Goal: Transaction & Acquisition: Purchase product/service

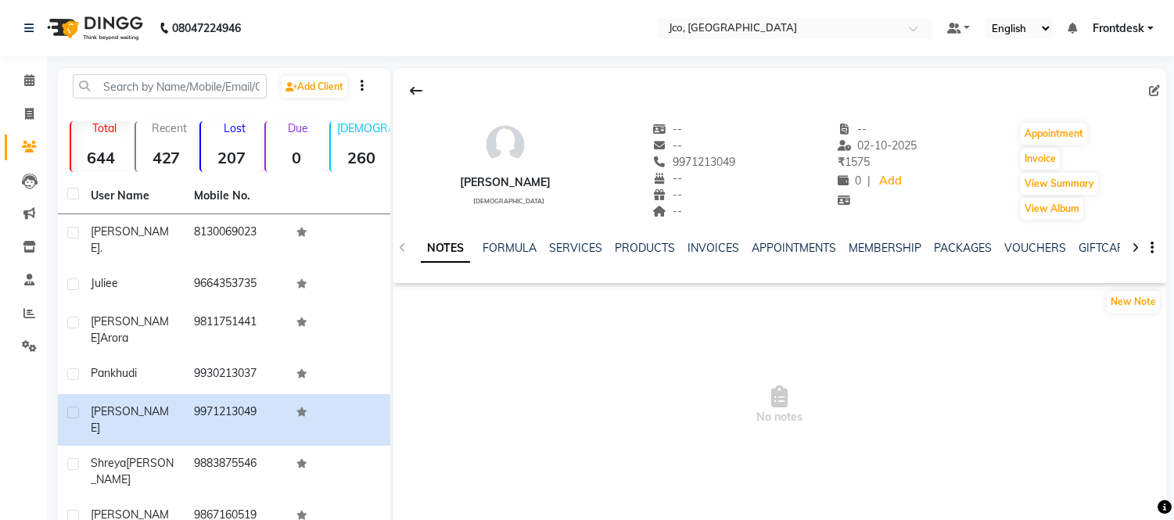
click at [34, 147] on icon at bounding box center [29, 147] width 15 height 12
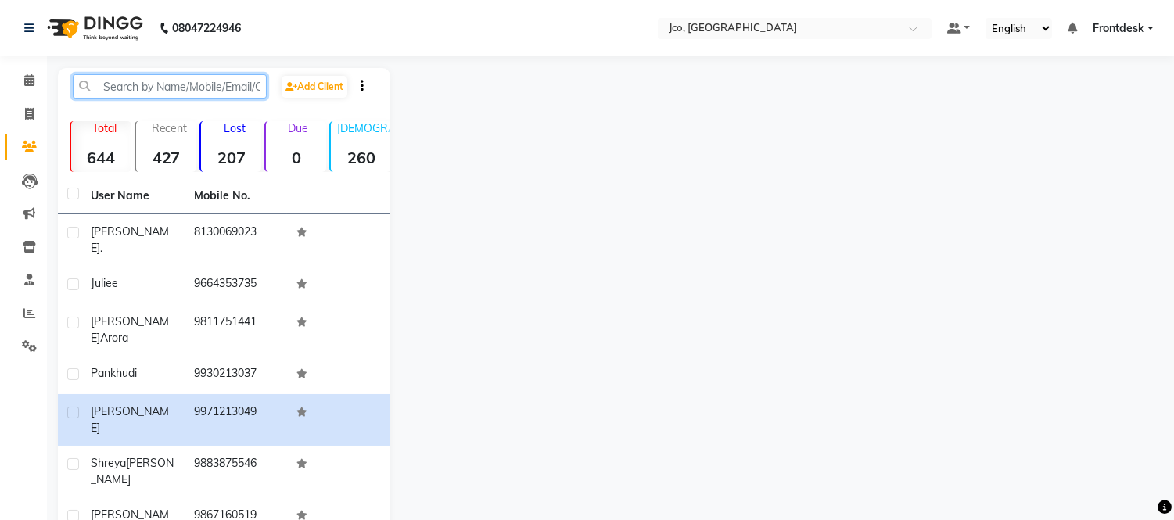
click at [154, 92] on input "text" at bounding box center [170, 86] width 194 height 24
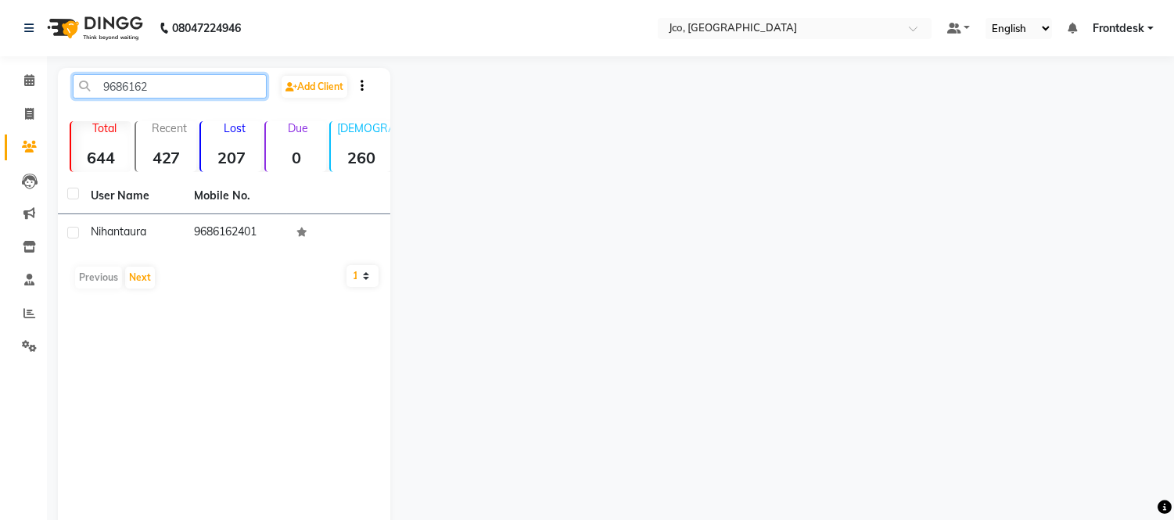
type input "9686162"
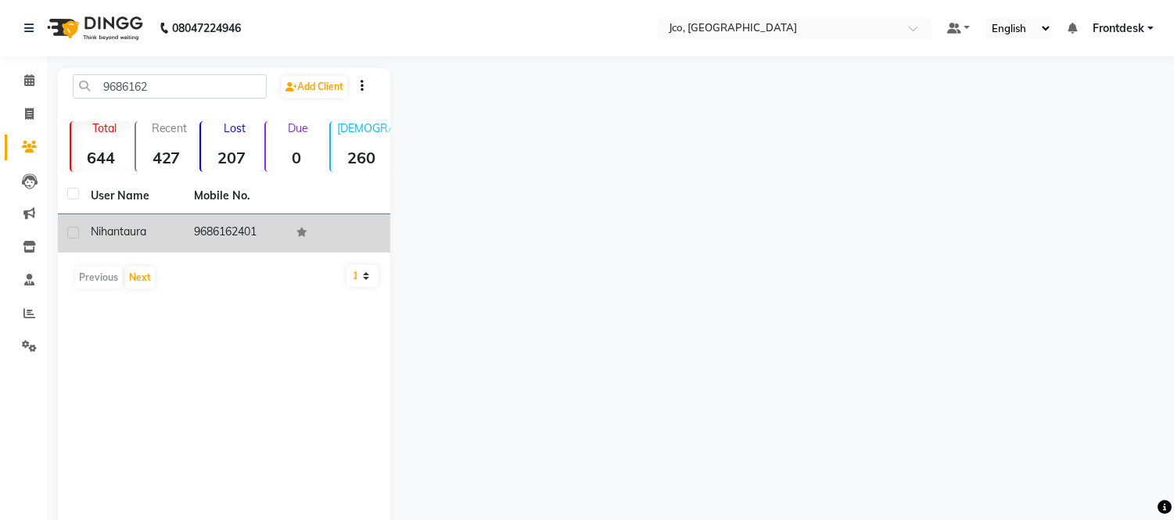
click at [232, 238] on td "9686162401" at bounding box center [236, 233] width 103 height 38
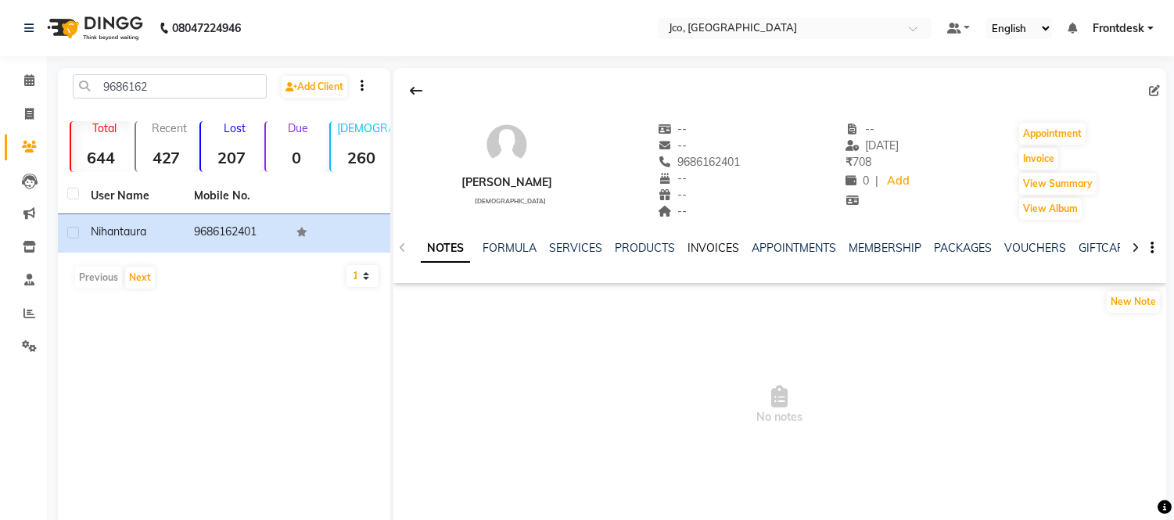
click at [715, 253] on link "INVOICES" at bounding box center [713, 248] width 52 height 14
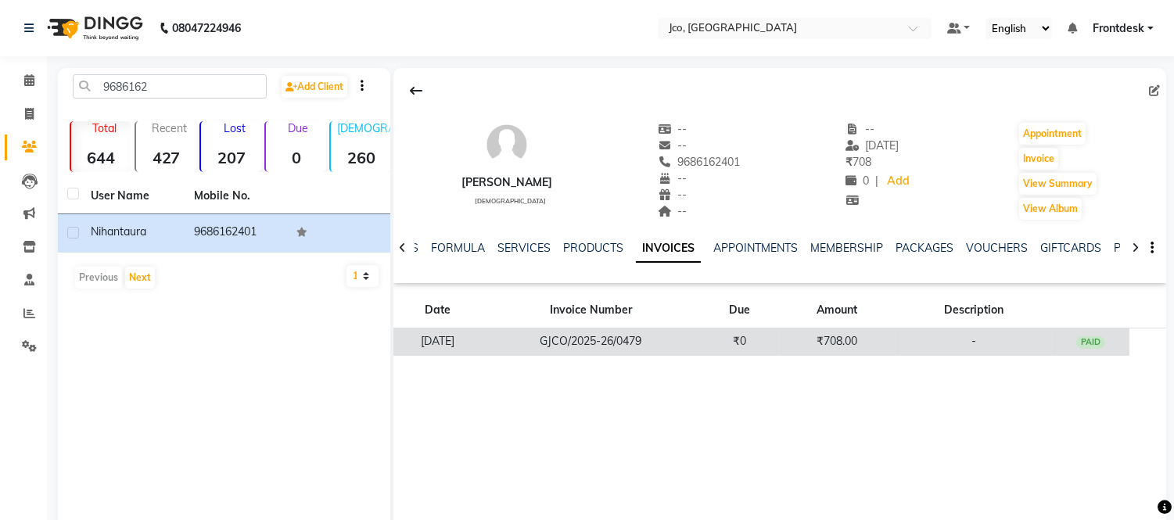
click at [870, 353] on td "₹708.00" at bounding box center [837, 341] width 117 height 27
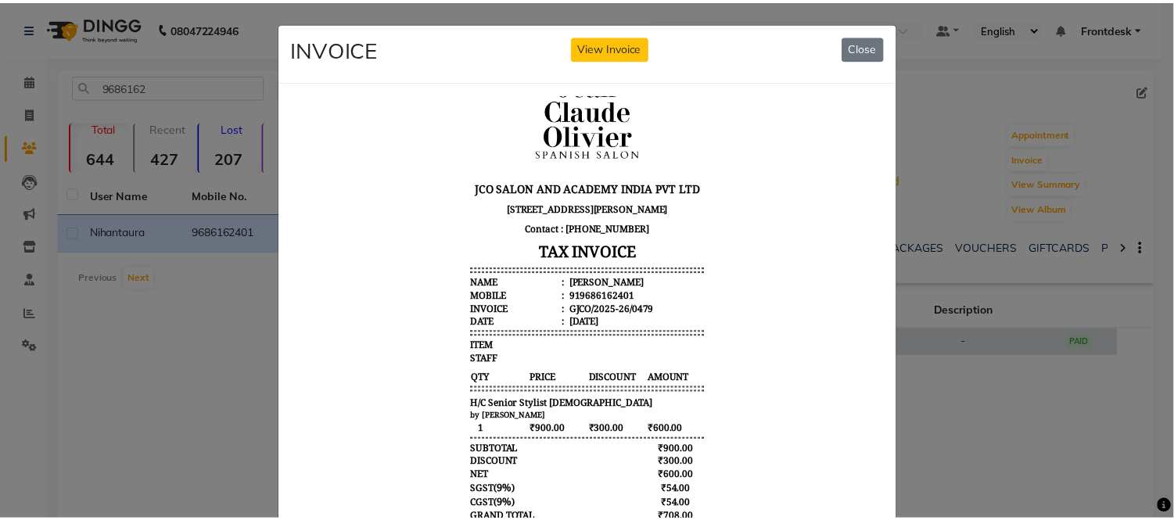
scroll to position [81, 0]
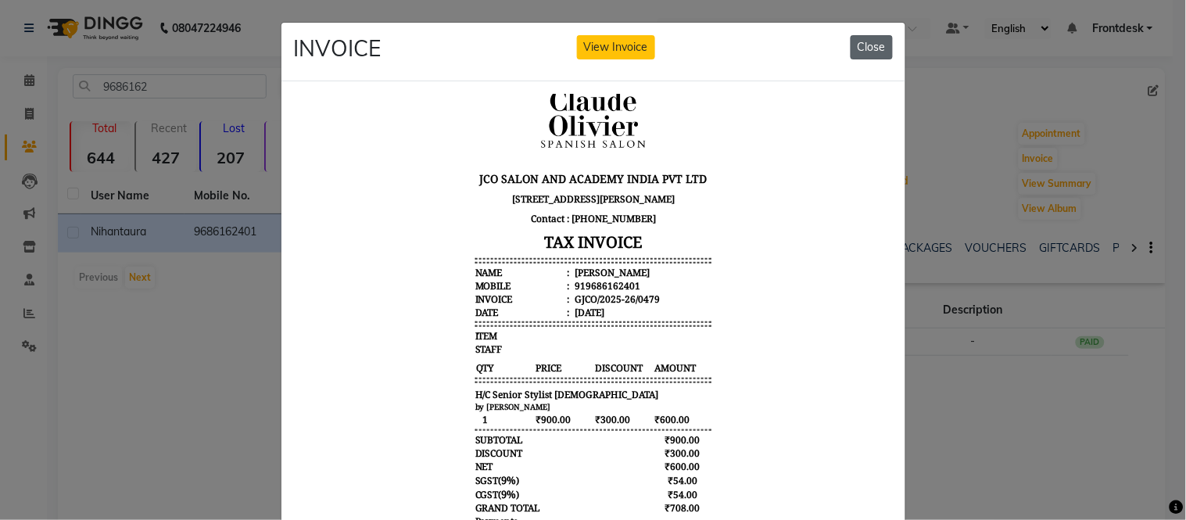
click at [874, 42] on button "Close" at bounding box center [872, 47] width 42 height 24
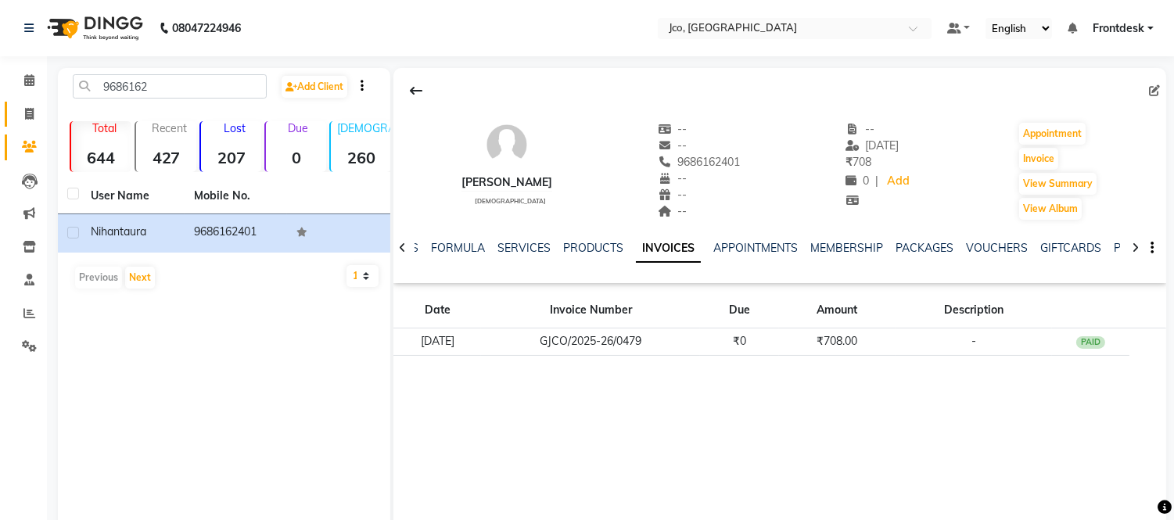
click at [31, 113] on icon at bounding box center [29, 114] width 9 height 12
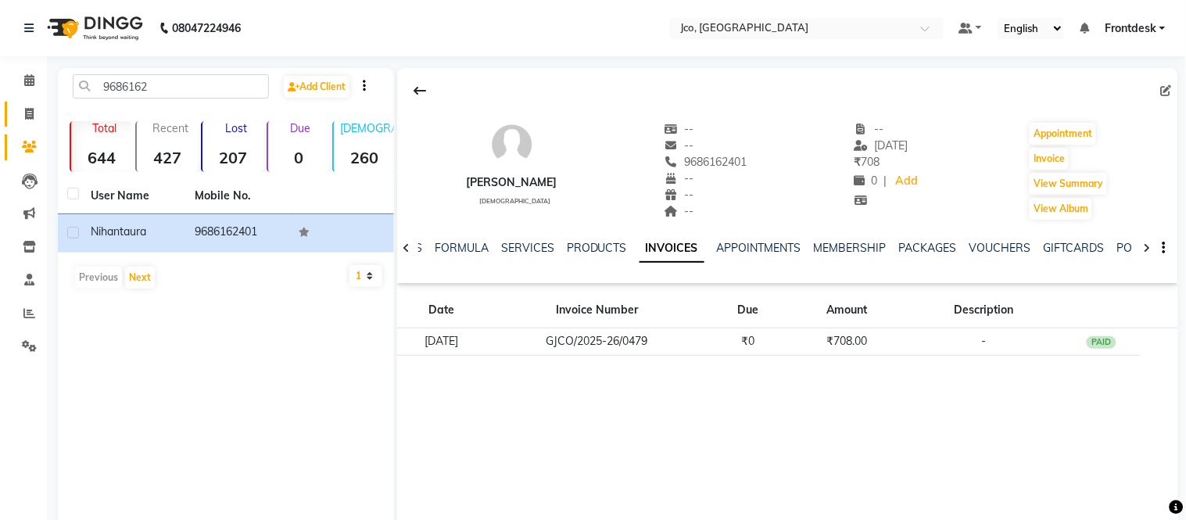
select select "service"
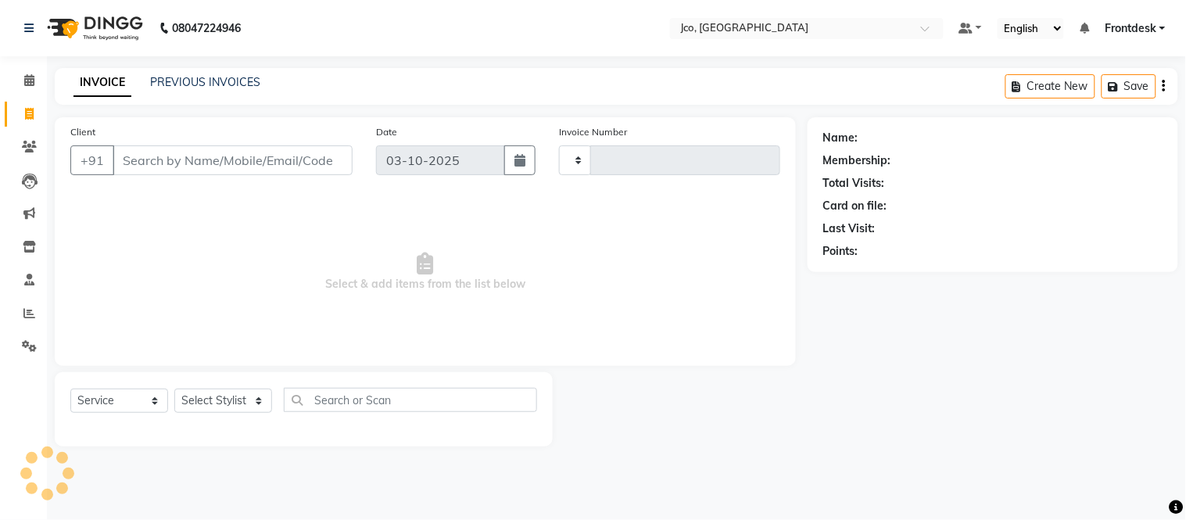
type input "0589"
select select "8000"
click at [28, 147] on icon at bounding box center [29, 147] width 15 height 12
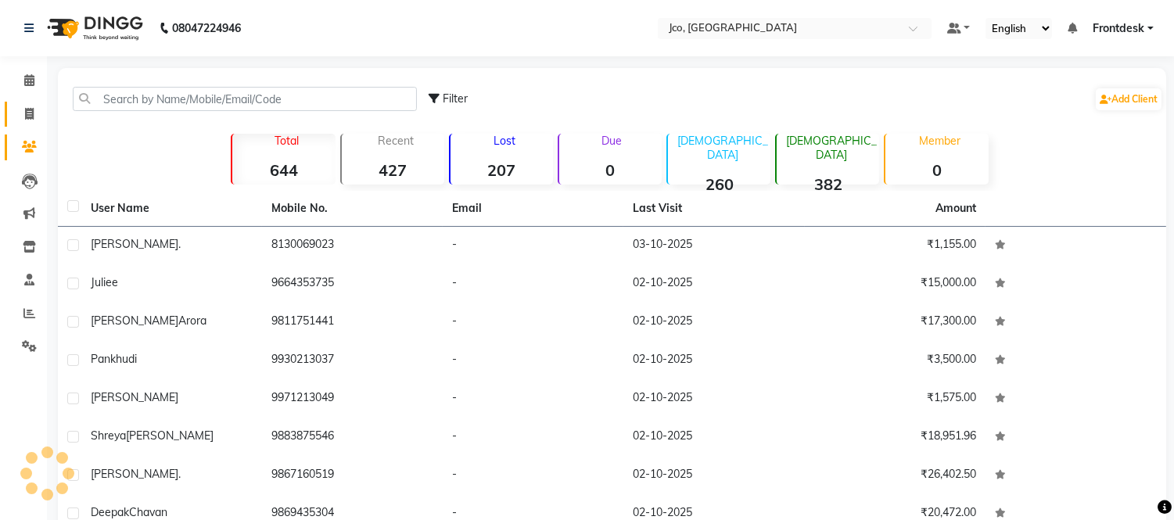
click at [30, 120] on icon at bounding box center [29, 114] width 9 height 12
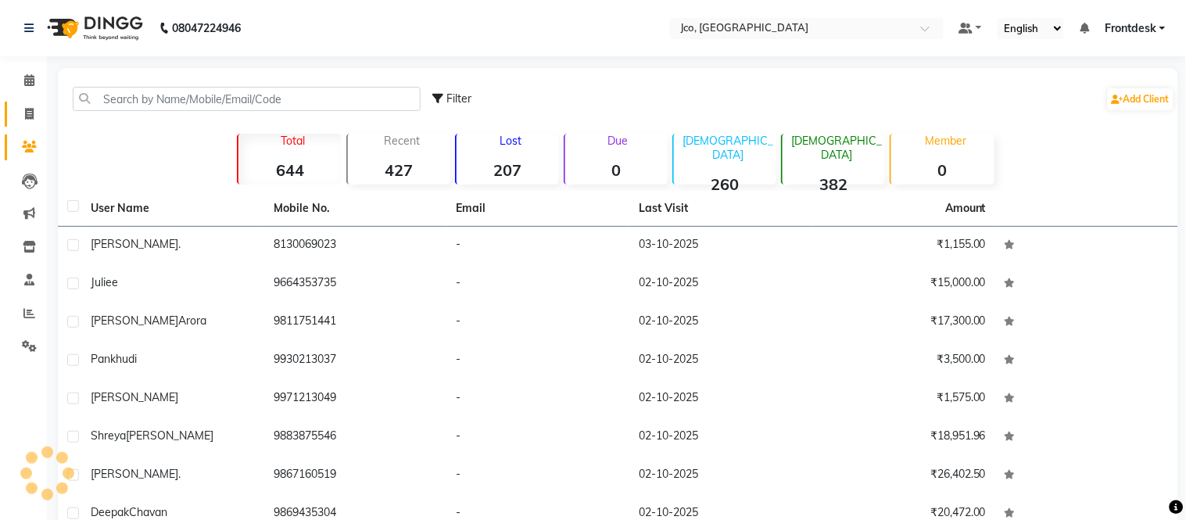
select select "service"
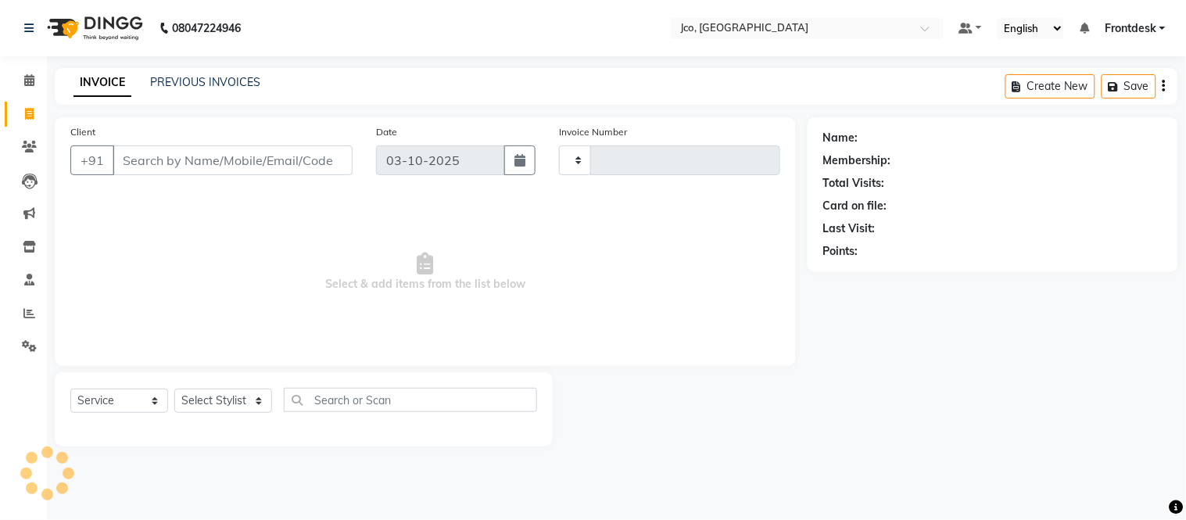
type input "0589"
select select "8000"
click at [185, 160] on input "Client" at bounding box center [233, 160] width 240 height 30
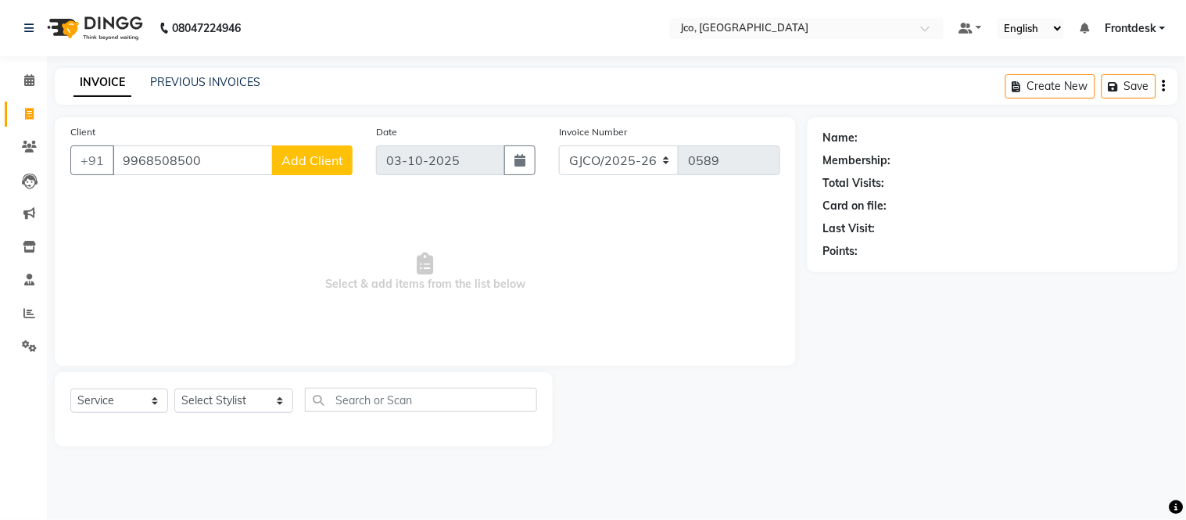
click at [150, 160] on input "9968508500" at bounding box center [193, 160] width 160 height 30
type input "9967508500"
click at [321, 157] on span "Add Client" at bounding box center [313, 160] width 62 height 16
select select "22"
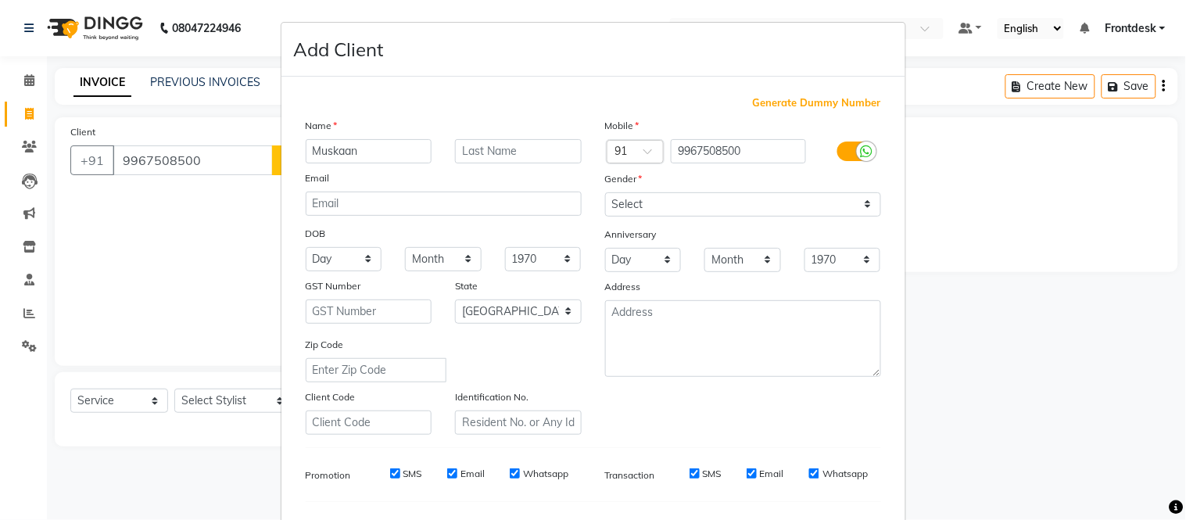
type input "Muskaan"
click at [493, 154] on input "text" at bounding box center [518, 151] width 127 height 24
type input "."
click at [652, 205] on select "Select [DEMOGRAPHIC_DATA] [DEMOGRAPHIC_DATA] Other Prefer Not To Say" at bounding box center [743, 204] width 276 height 24
select select "[DEMOGRAPHIC_DATA]"
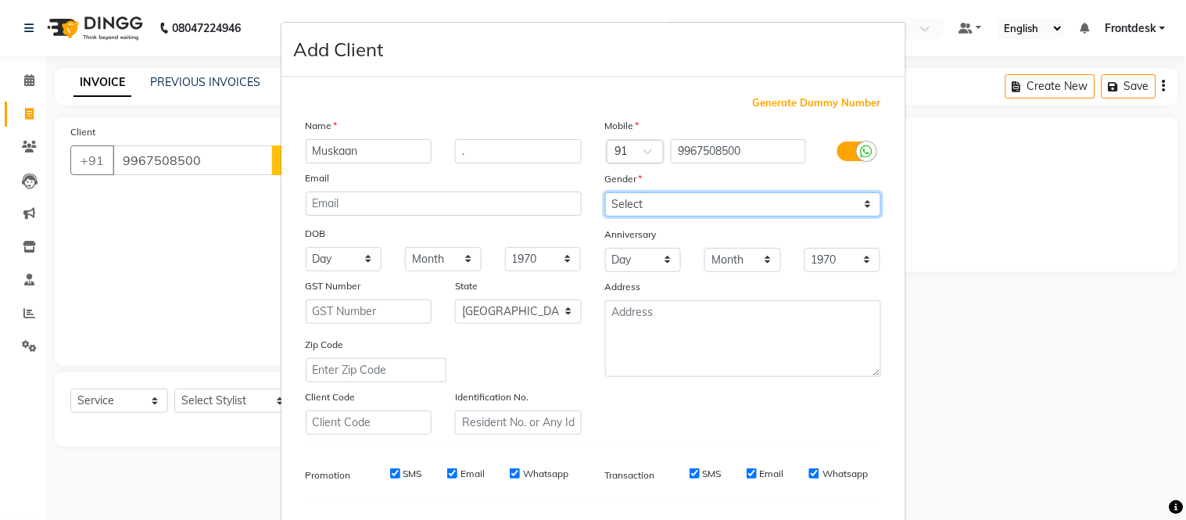
click at [605, 192] on select "Select [DEMOGRAPHIC_DATA] [DEMOGRAPHIC_DATA] Other Prefer Not To Say" at bounding box center [743, 204] width 276 height 24
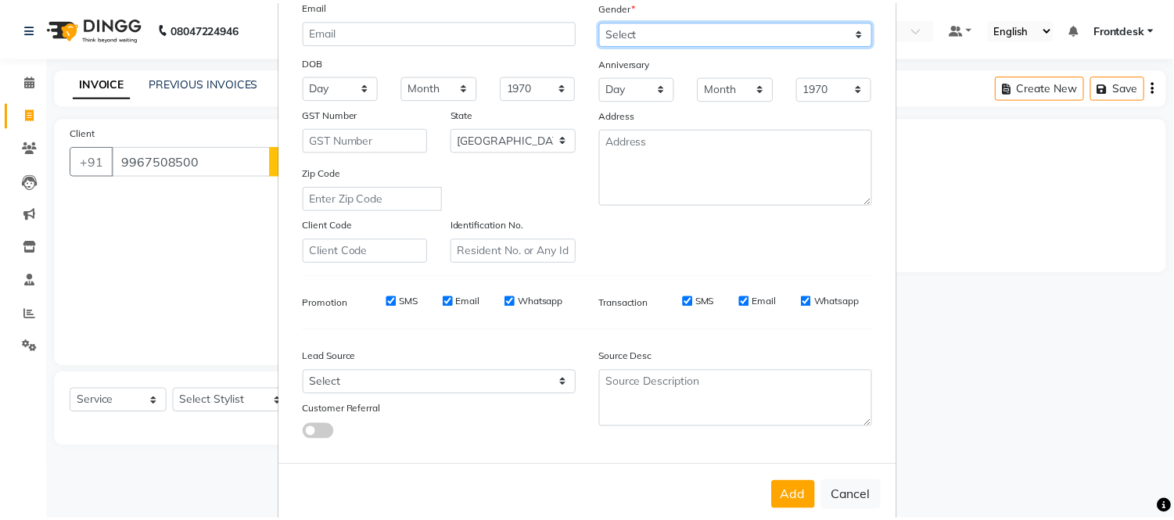
scroll to position [202, 0]
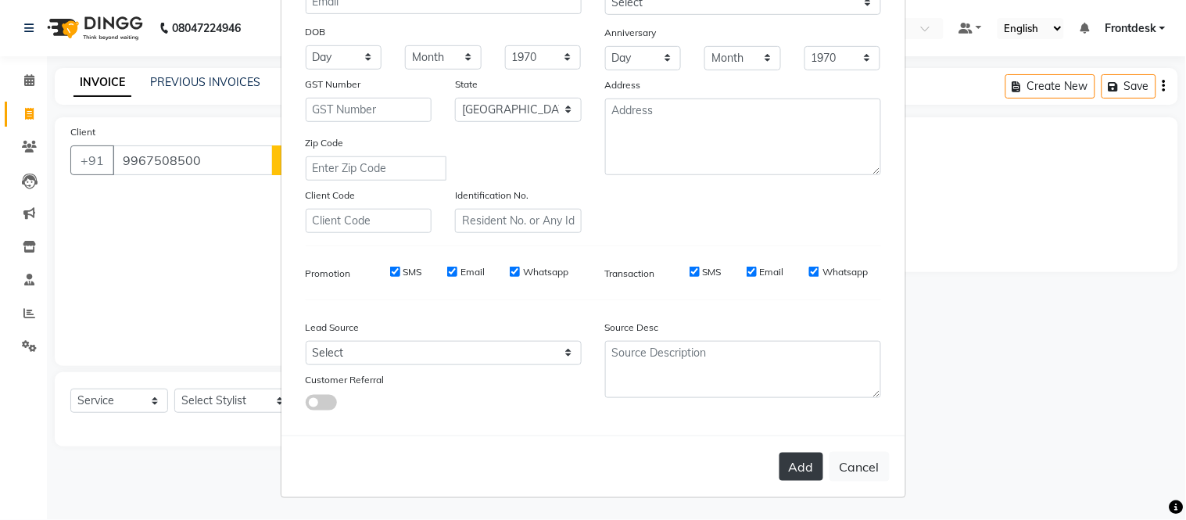
click at [790, 473] on button "Add" at bounding box center [802, 467] width 44 height 28
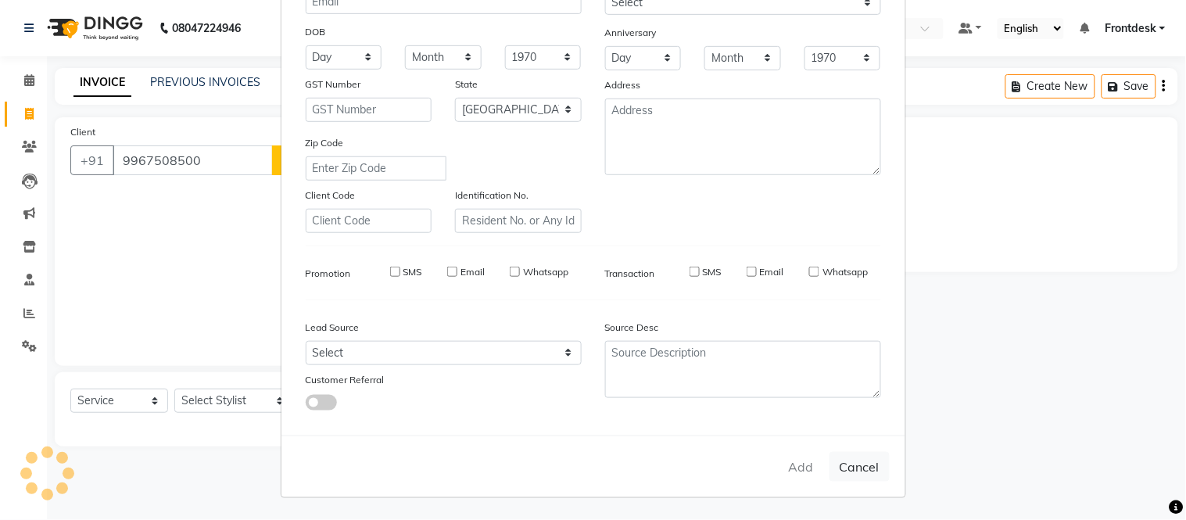
select select
select select "null"
select select
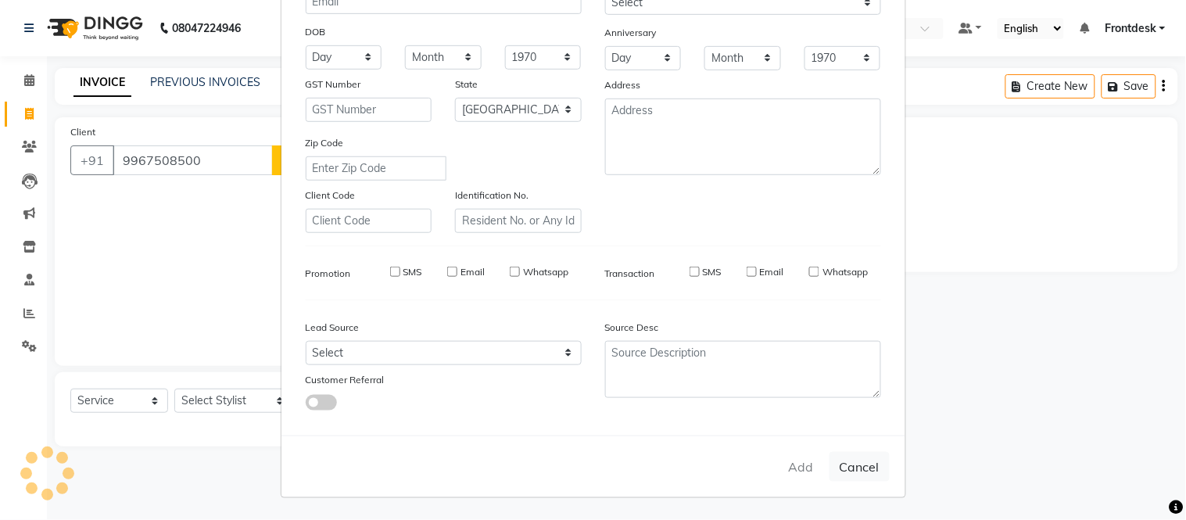
select select
checkbox input "false"
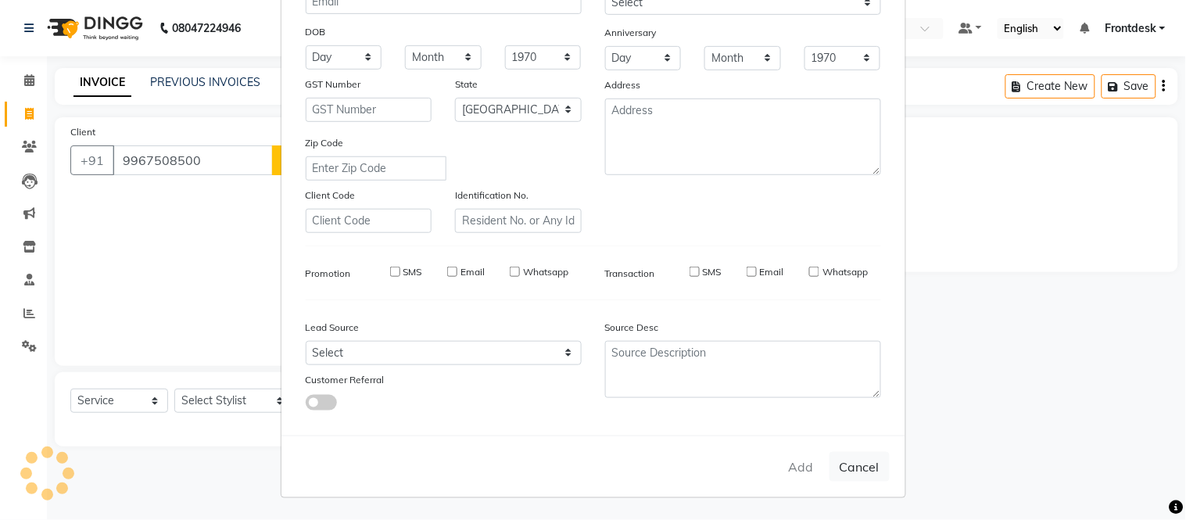
checkbox input "false"
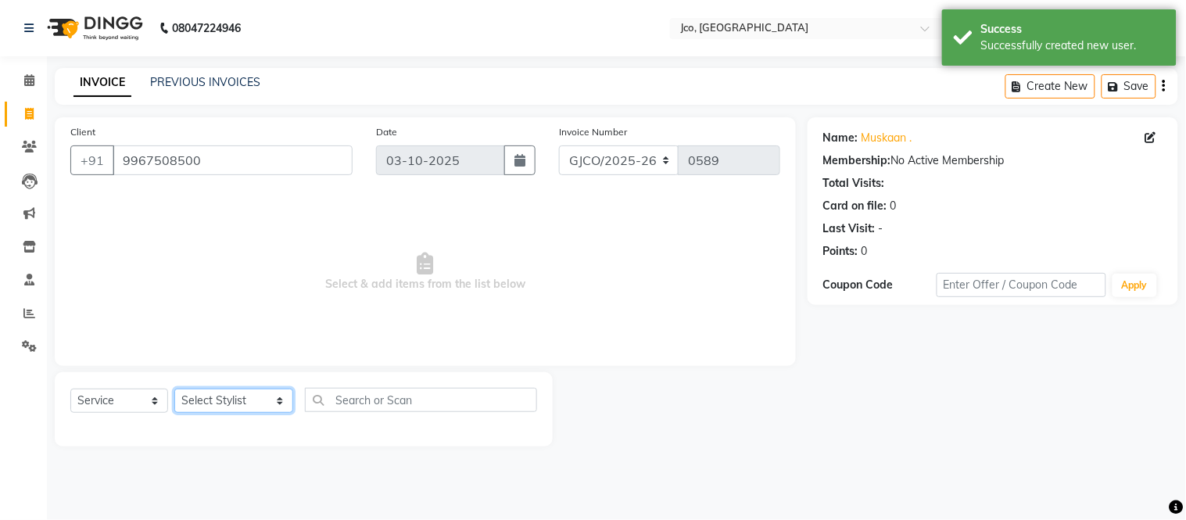
click at [223, 400] on select "Select Stylist [PERSON_NAME] [PERSON_NAME] [PERSON_NAME] Frontdesk Gopal Jouyi …" at bounding box center [233, 401] width 119 height 24
select select "88427"
click at [174, 389] on select "Select Stylist [PERSON_NAME] [PERSON_NAME] [PERSON_NAME] Frontdesk Gopal Jouyi …" at bounding box center [233, 401] width 119 height 24
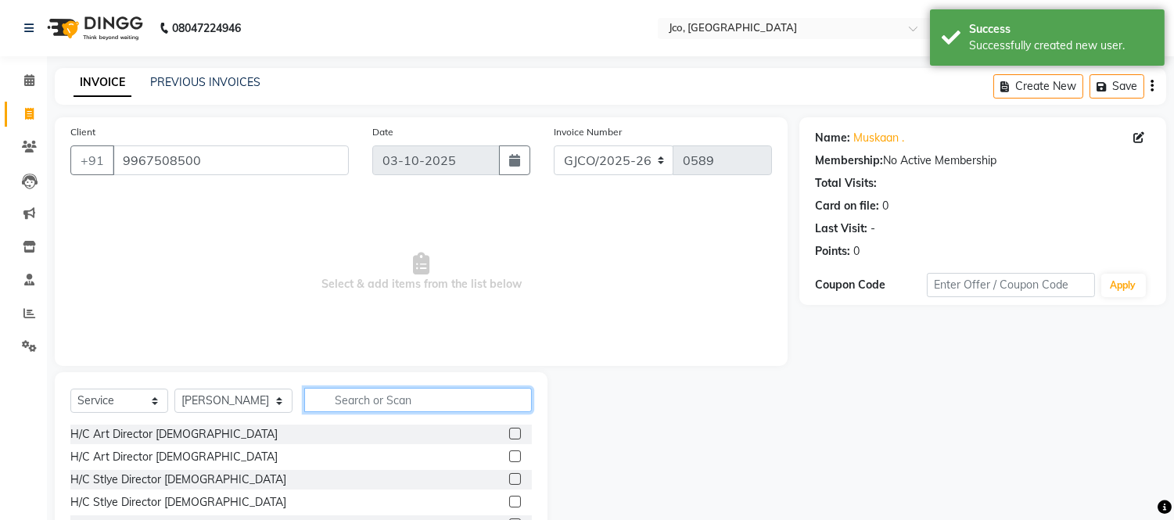
click at [355, 402] on input "text" at bounding box center [418, 400] width 228 height 24
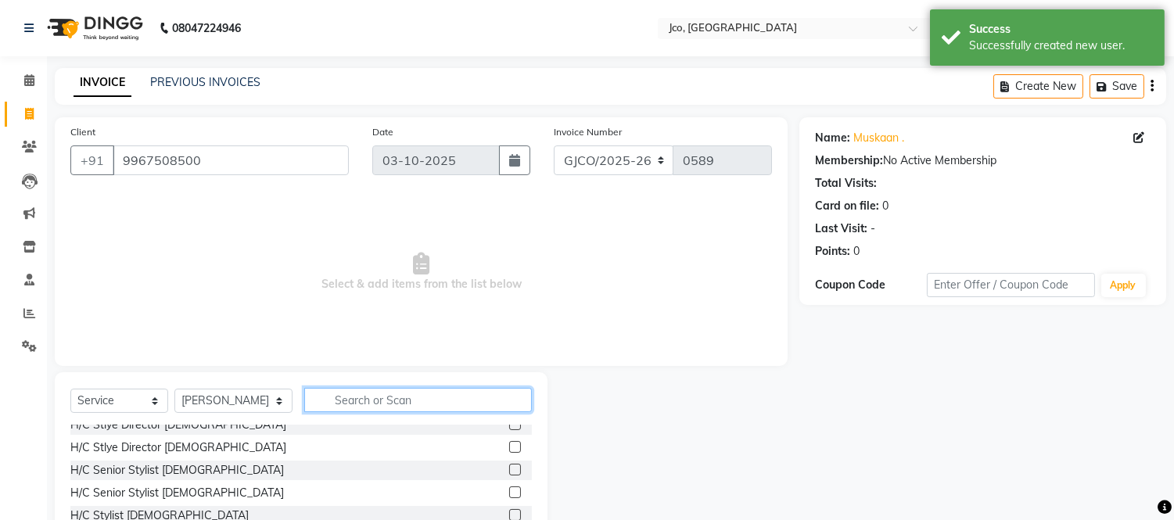
scroll to position [59, 0]
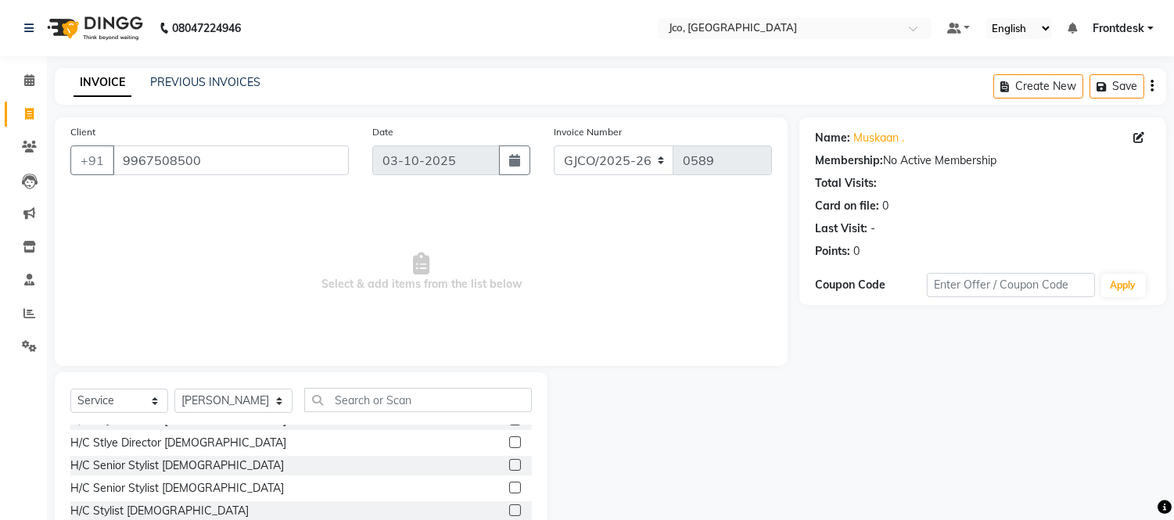
click at [509, 465] on label at bounding box center [515, 465] width 12 height 12
click at [509, 465] on input "checkbox" at bounding box center [514, 466] width 10 height 10
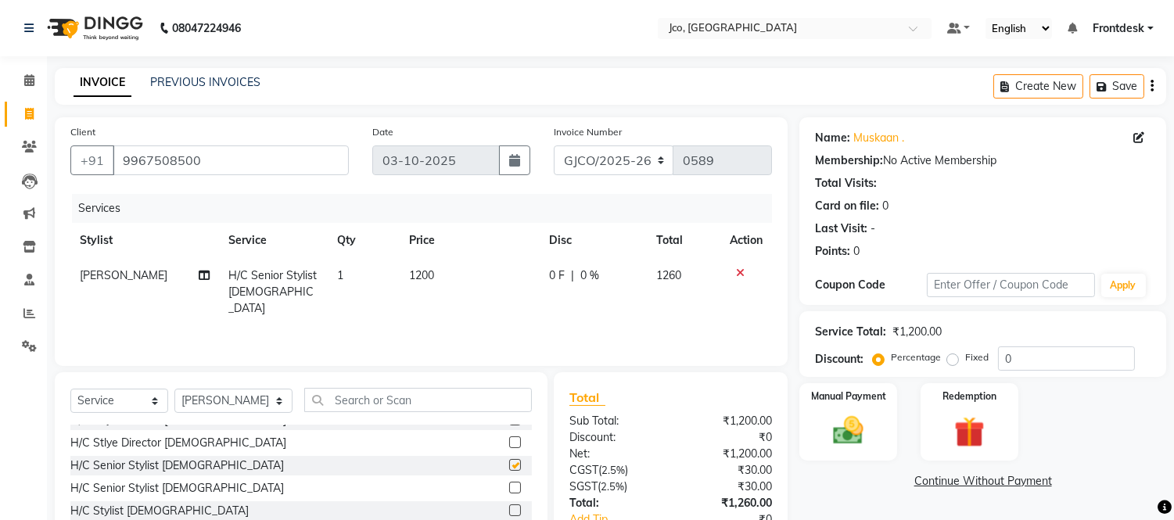
checkbox input "false"
click at [418, 278] on span "1200" at bounding box center [421, 275] width 25 height 14
select select "88427"
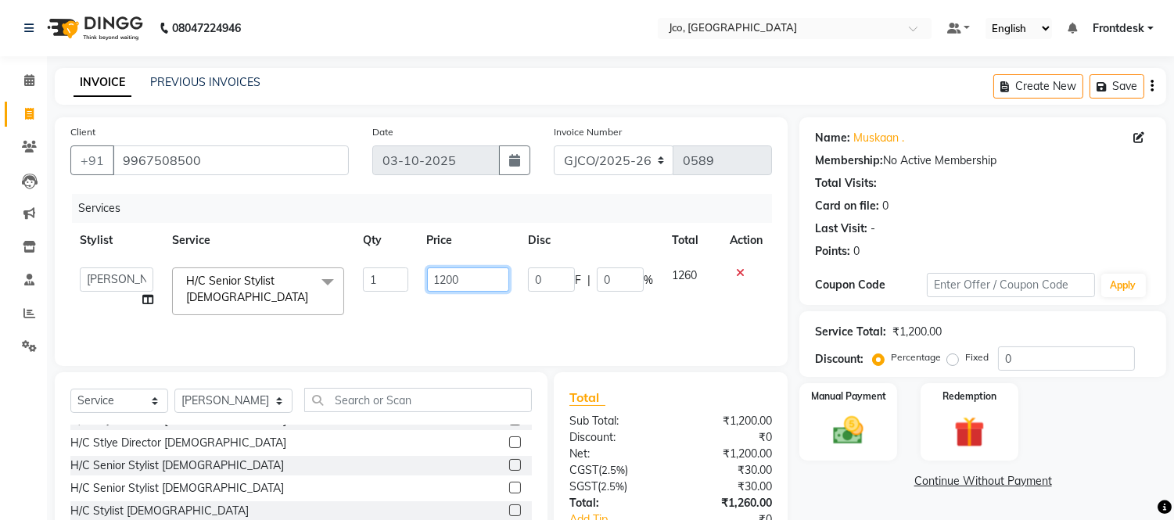
click at [475, 282] on input "1200" at bounding box center [468, 279] width 82 height 24
type input "1500"
click at [500, 324] on div "Services Stylist Service Qty Price Disc Total Action [PERSON_NAME] [PERSON_NAME…" at bounding box center [420, 272] width 701 height 156
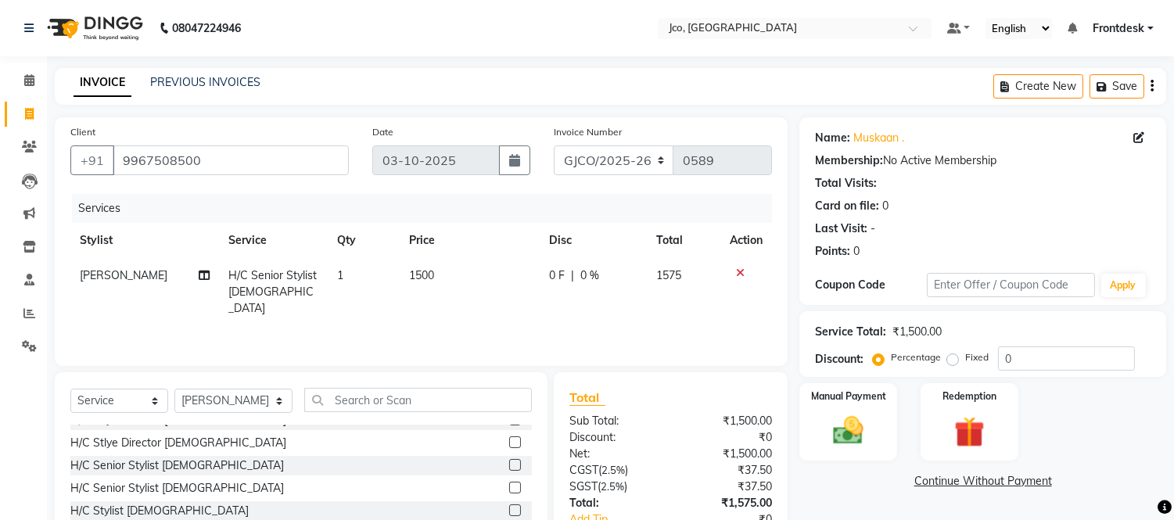
click at [199, 275] on icon at bounding box center [204, 275] width 11 height 11
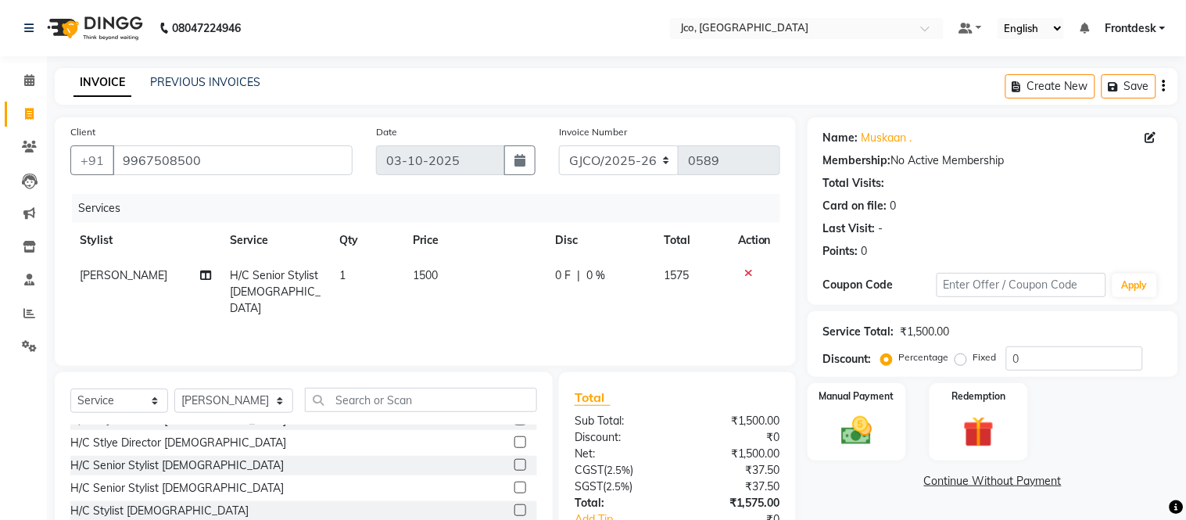
select select "88427"
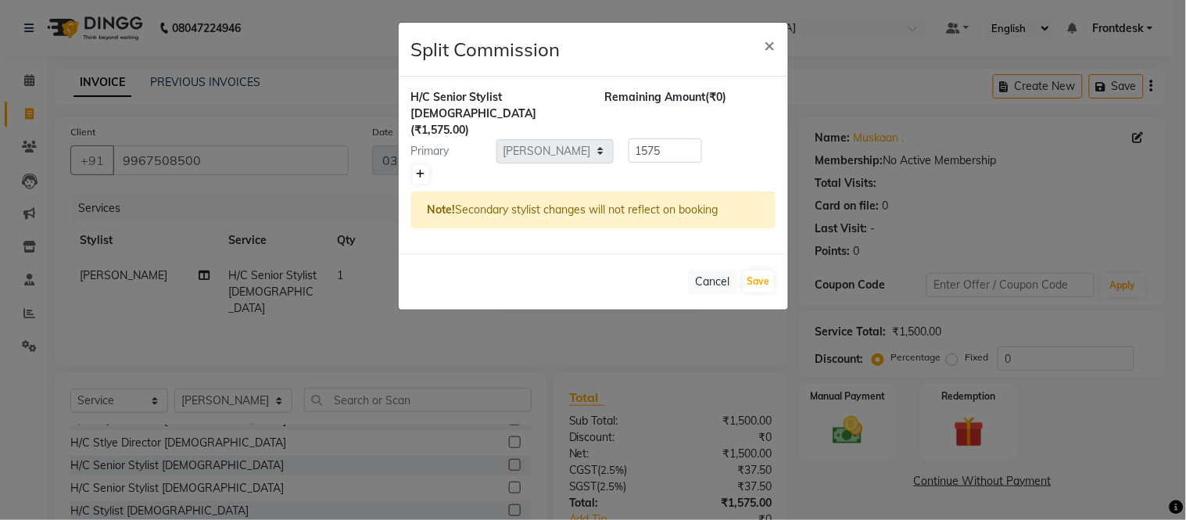
click at [420, 170] on icon at bounding box center [421, 174] width 9 height 9
type input "787.5"
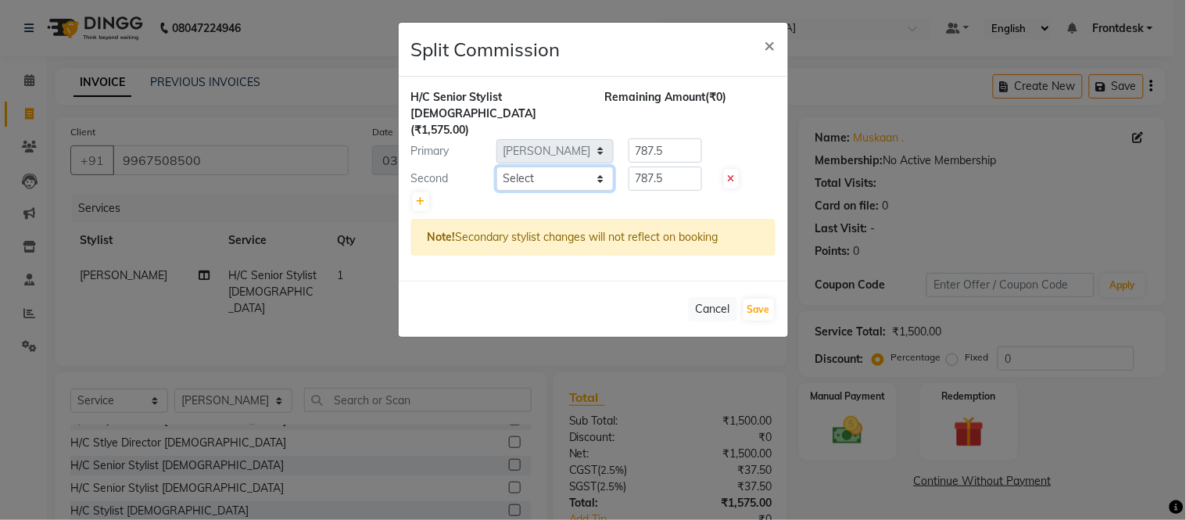
click at [547, 167] on select "Select [PERSON_NAME] [PERSON_NAME] Ajmal Aphy Araslan [PERSON_NAME] Azhar Front…" at bounding box center [555, 179] width 117 height 24
select select "79221"
click at [497, 167] on select "Select [PERSON_NAME] [PERSON_NAME] Ajmal Aphy Araslan [PERSON_NAME] Azhar Front…" at bounding box center [555, 179] width 117 height 24
click at [671, 167] on input "787.5" at bounding box center [666, 179] width 74 height 24
type input "7"
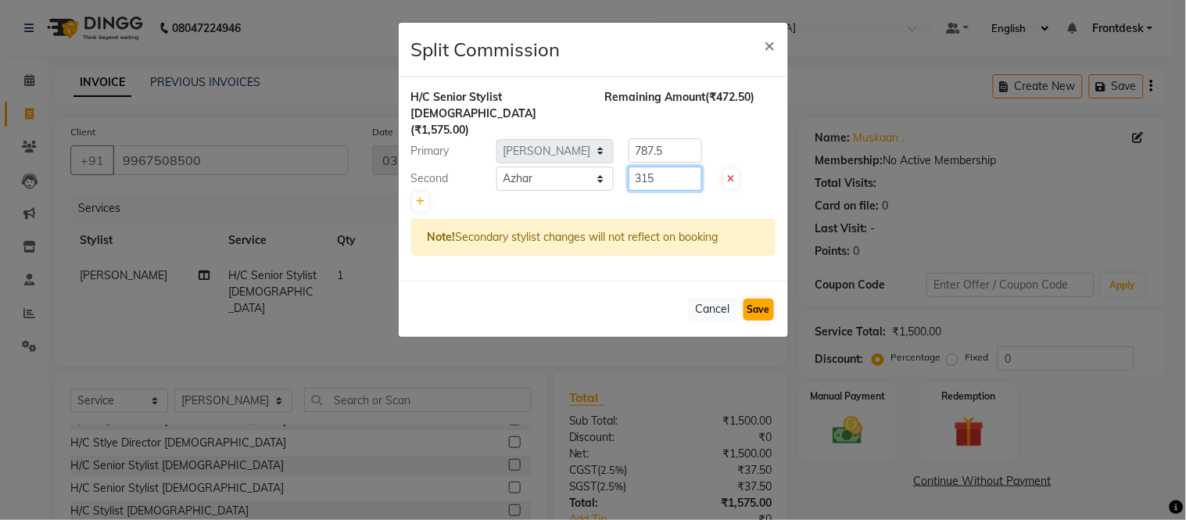
type input "315"
click at [753, 299] on button "Save" at bounding box center [759, 310] width 30 height 22
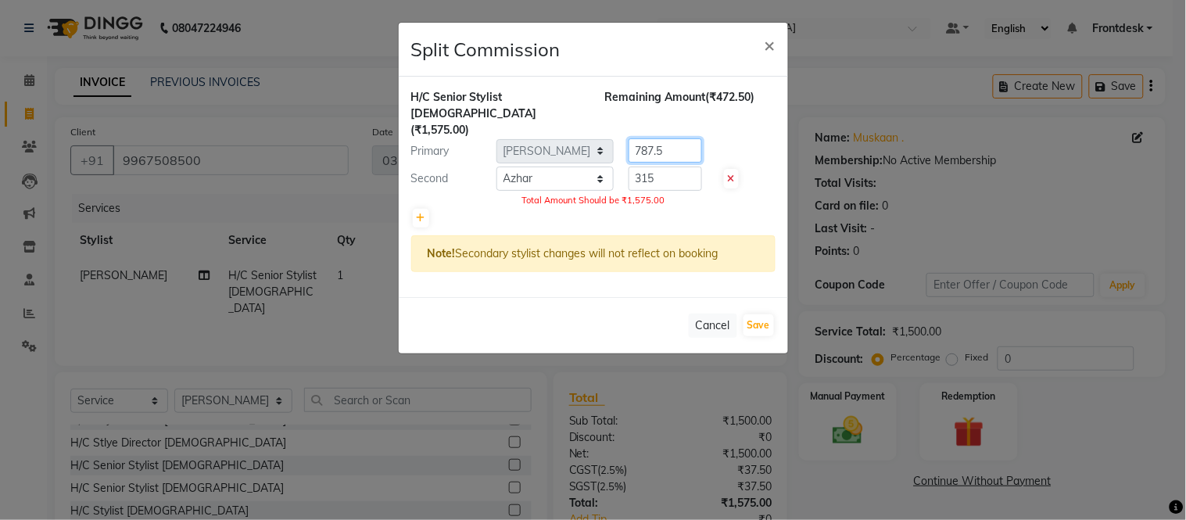
click at [670, 138] on input "787.5" at bounding box center [666, 150] width 74 height 24
type input "7"
type input "1260"
click at [755, 314] on button "Save" at bounding box center [759, 325] width 30 height 22
select select "Select"
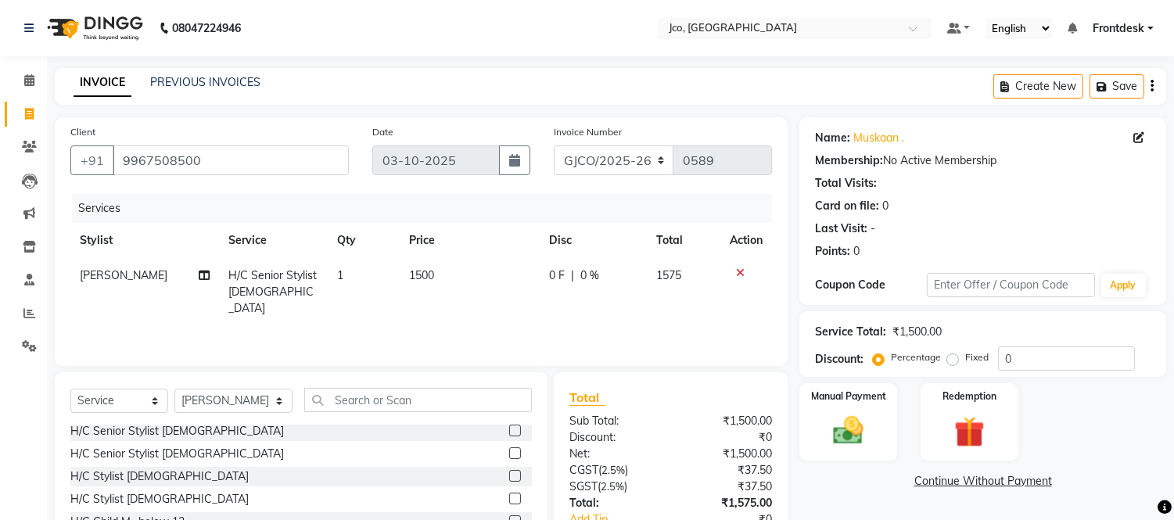
scroll to position [112, 0]
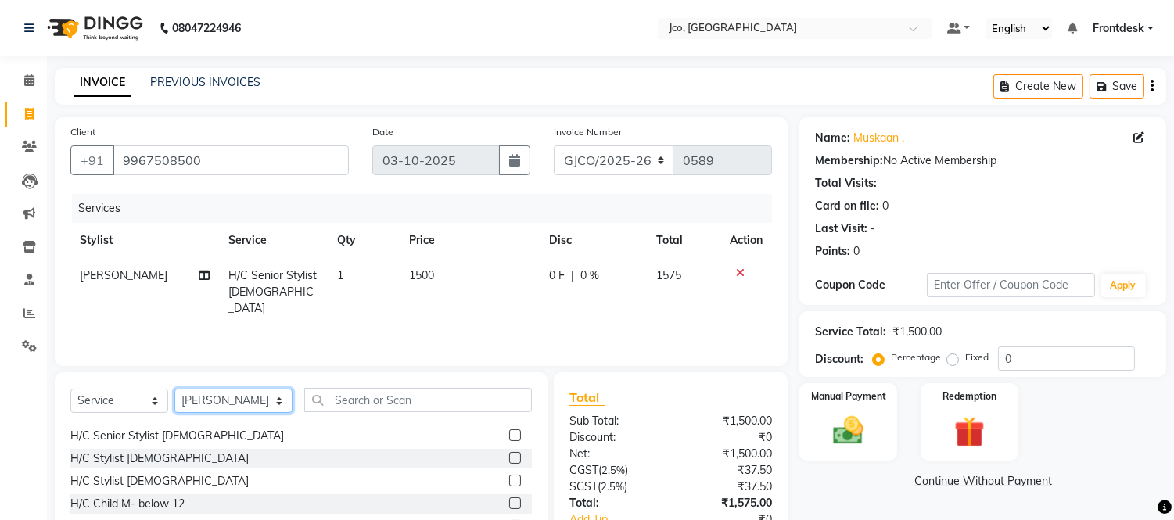
click at [235, 407] on select "Select Stylist [PERSON_NAME] [PERSON_NAME] [PERSON_NAME] Frontdesk Gopal Jouyi …" at bounding box center [233, 401] width 118 height 24
select select "88949"
click at [174, 389] on select "Select Stylist [PERSON_NAME] [PERSON_NAME] [PERSON_NAME] Frontdesk Gopal Jouyi …" at bounding box center [233, 401] width 118 height 24
click at [435, 400] on input "text" at bounding box center [418, 400] width 228 height 24
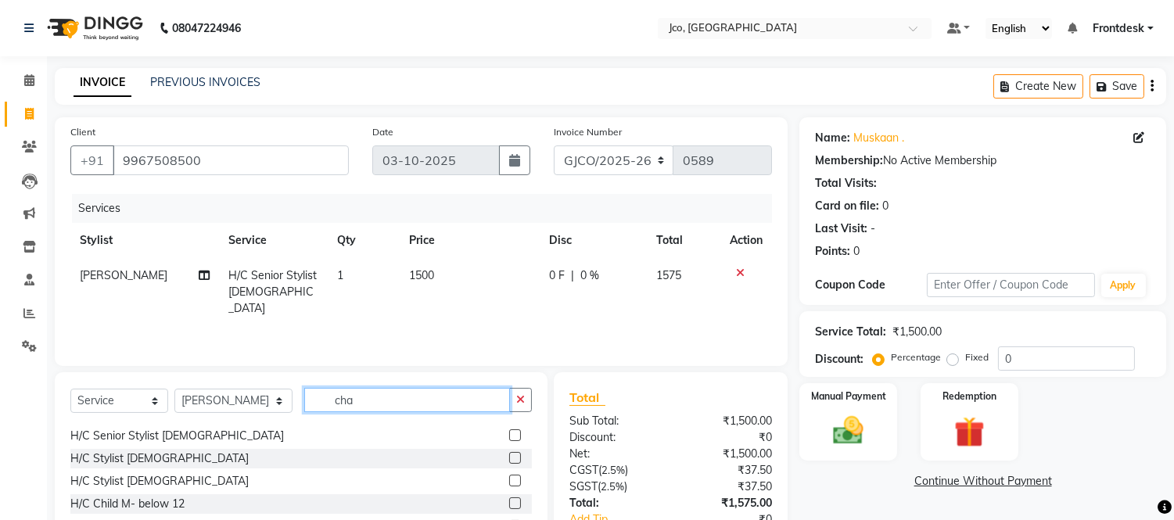
scroll to position [0, 0]
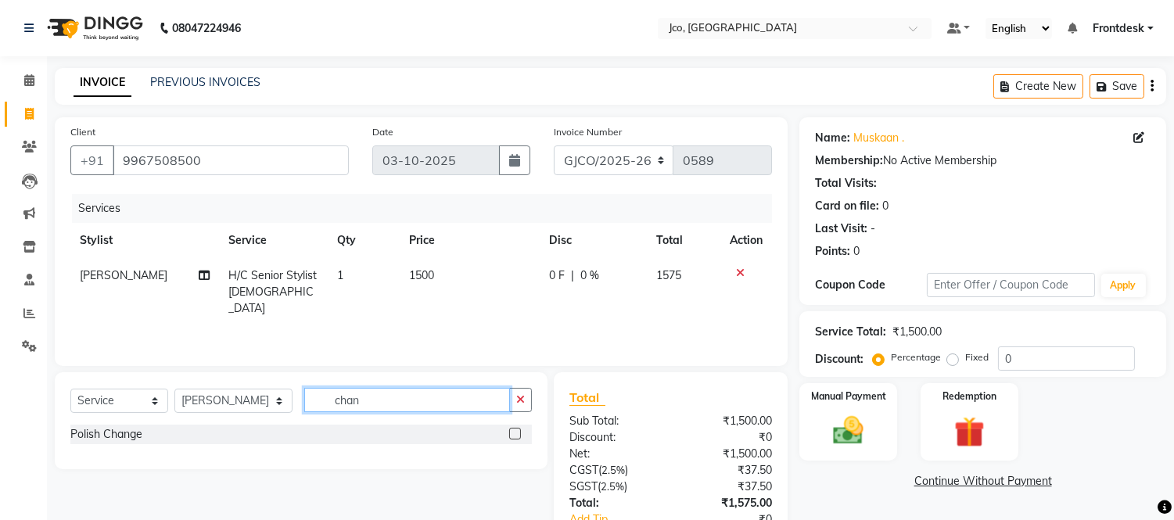
type input "chan"
click at [516, 434] on label at bounding box center [515, 434] width 12 height 12
click at [516, 434] on input "checkbox" at bounding box center [514, 434] width 10 height 10
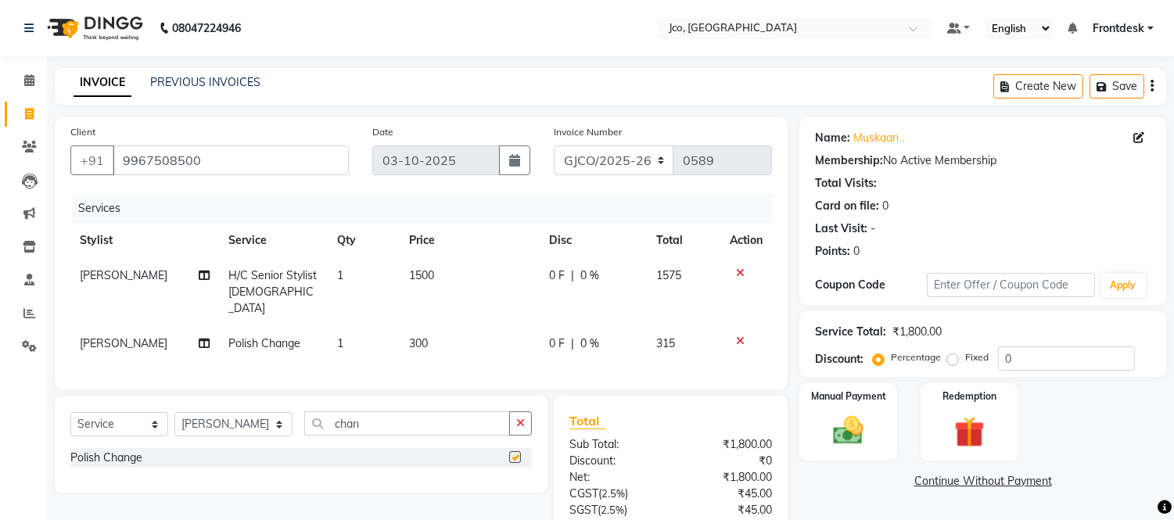
checkbox input "false"
click at [517, 424] on icon "button" at bounding box center [520, 423] width 9 height 11
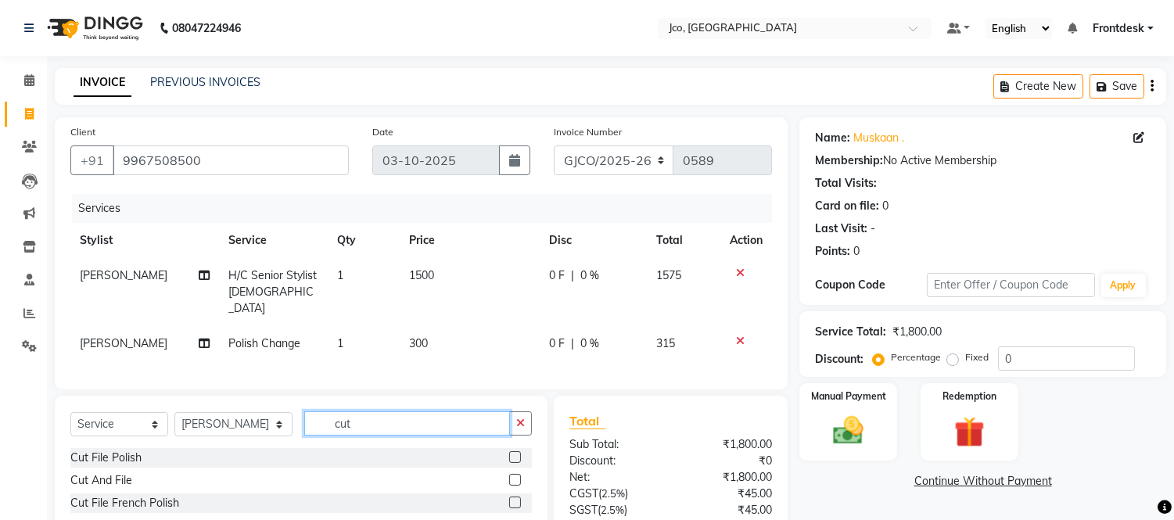
type input "cut"
click at [512, 479] on label at bounding box center [515, 480] width 12 height 12
click at [512, 479] on input "checkbox" at bounding box center [514, 480] width 10 height 10
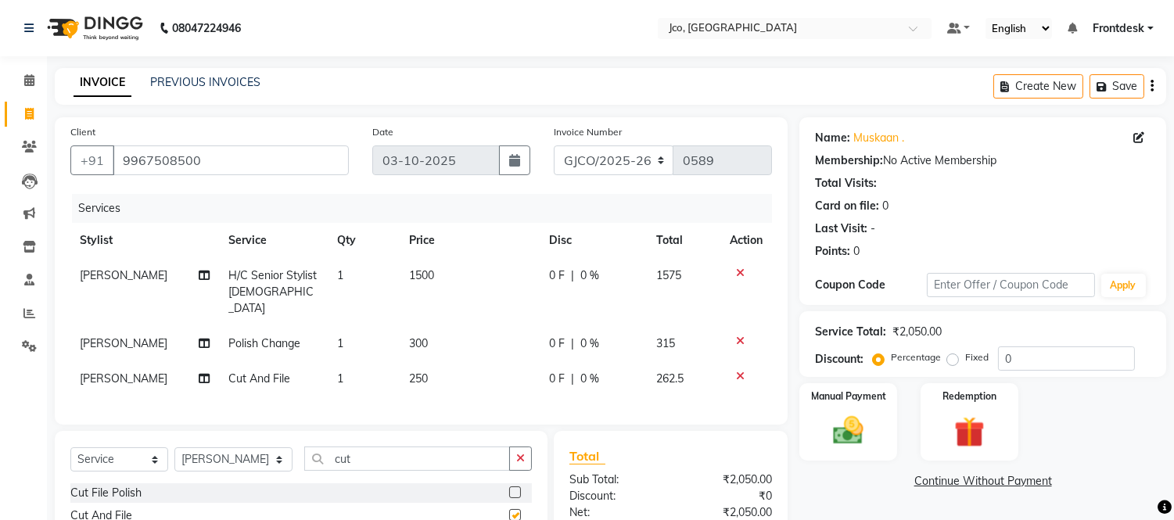
checkbox input "false"
click at [535, 371] on td "250" at bounding box center [470, 378] width 140 height 35
select select "88949"
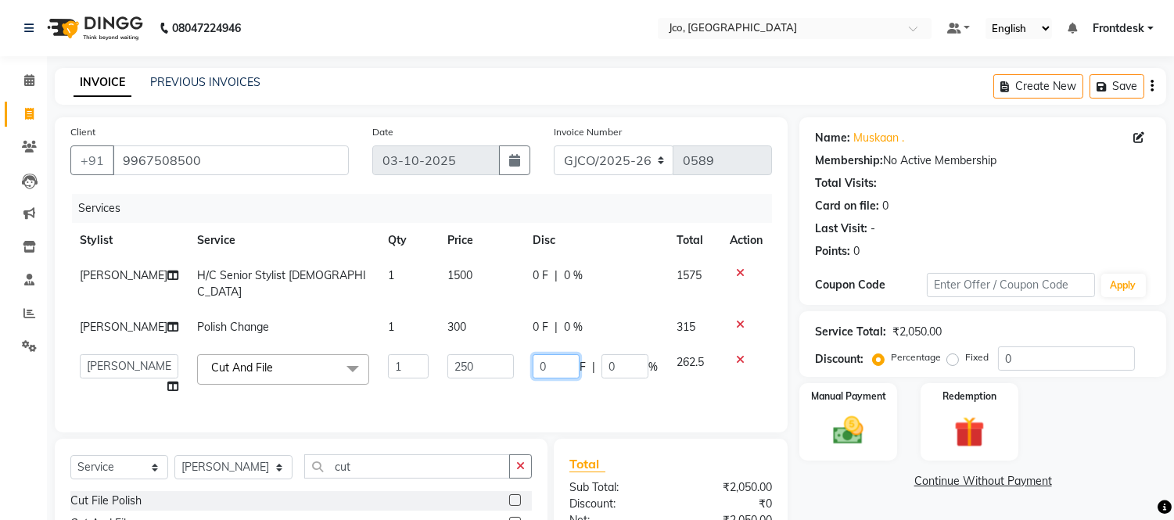
click at [544, 368] on input "0" at bounding box center [556, 366] width 47 height 24
type input "50"
click at [540, 310] on td "0 F | 0 %" at bounding box center [595, 327] width 144 height 35
select select "88949"
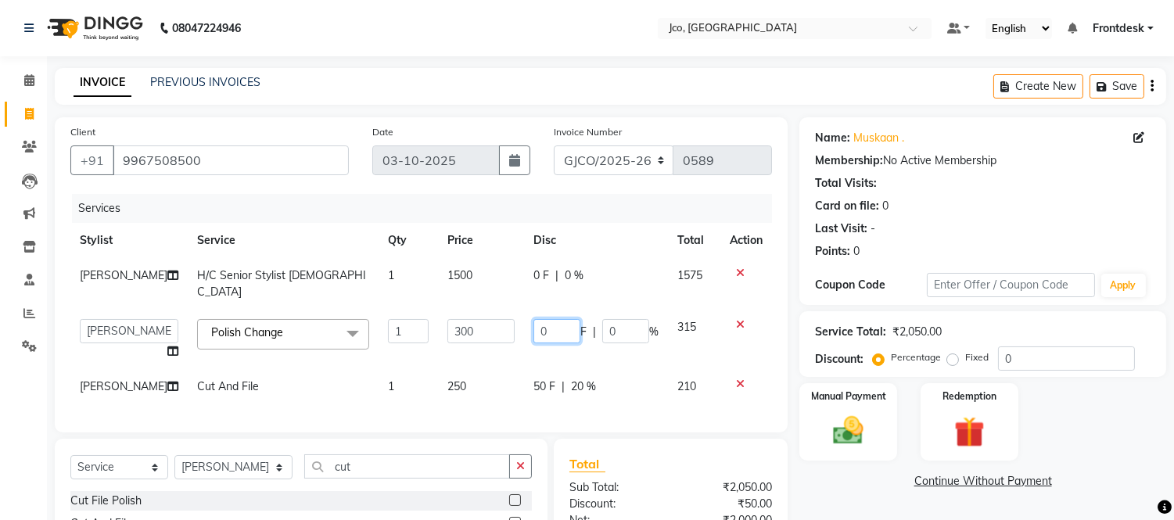
click at [553, 319] on input "0" at bounding box center [556, 331] width 47 height 24
type input "100"
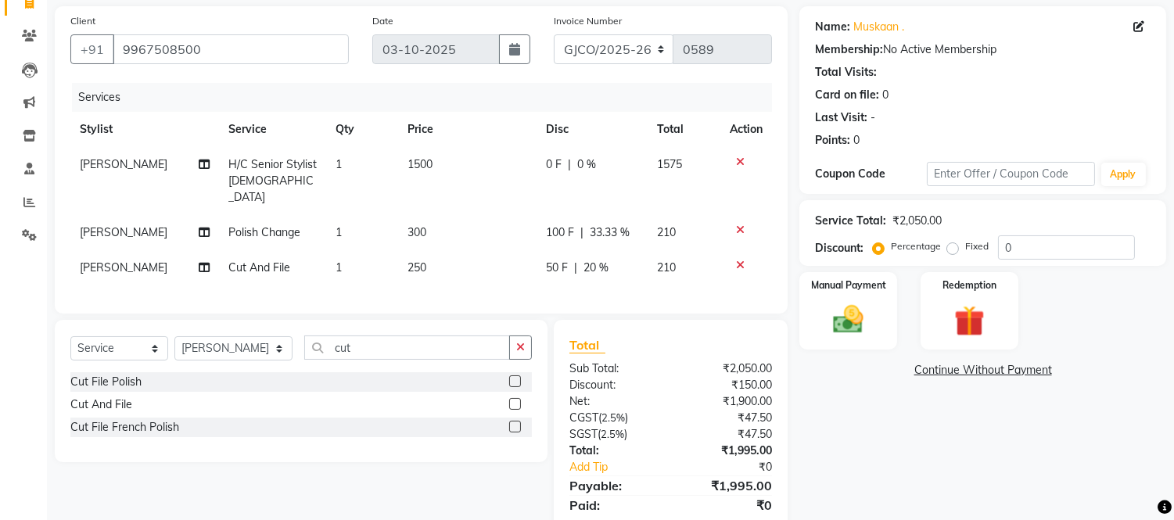
scroll to position [113, 0]
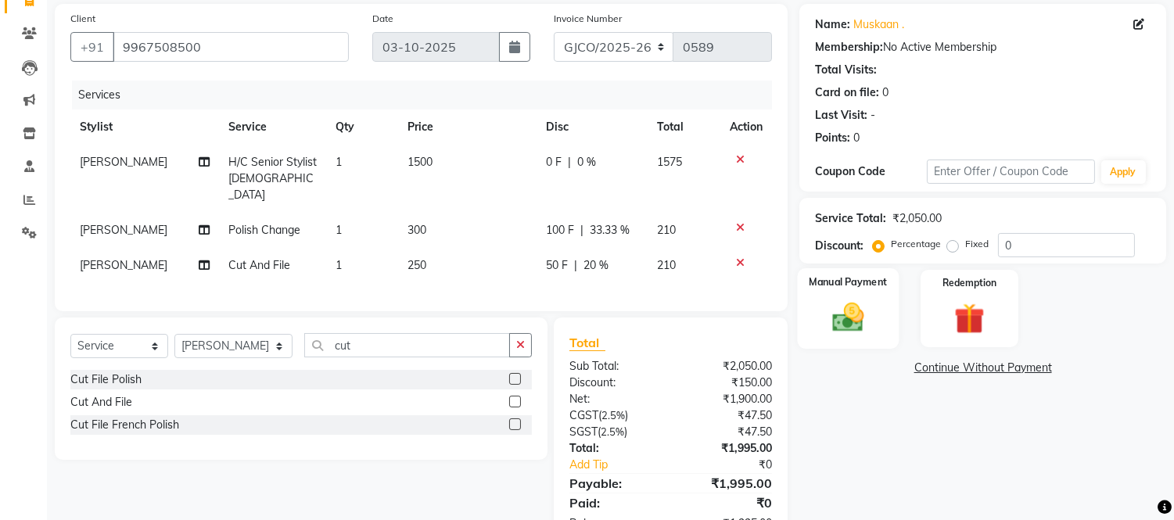
click at [849, 300] on img at bounding box center [849, 318] width 52 height 37
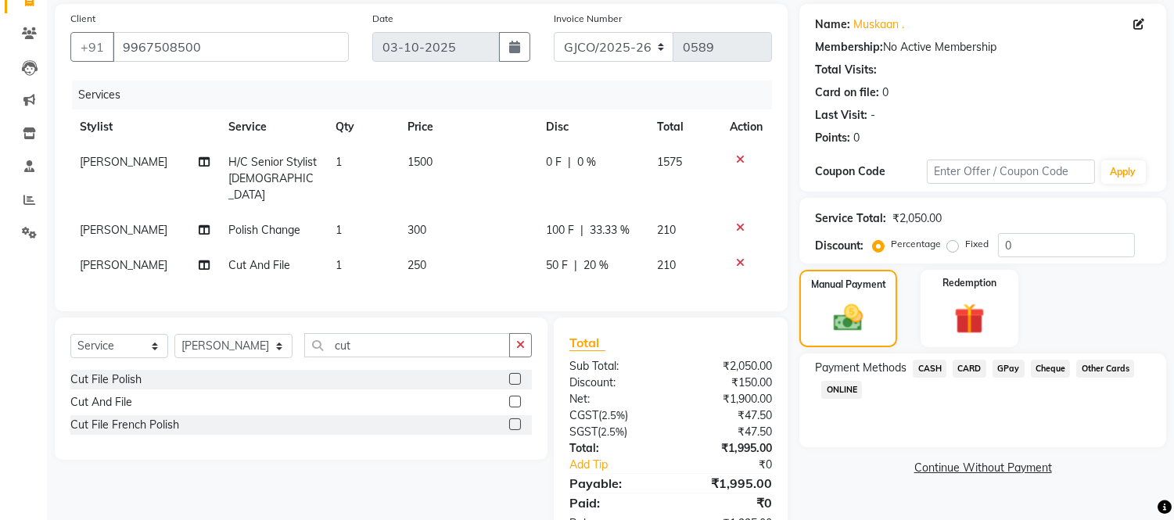
click at [965, 366] on span "CARD" at bounding box center [970, 369] width 34 height 18
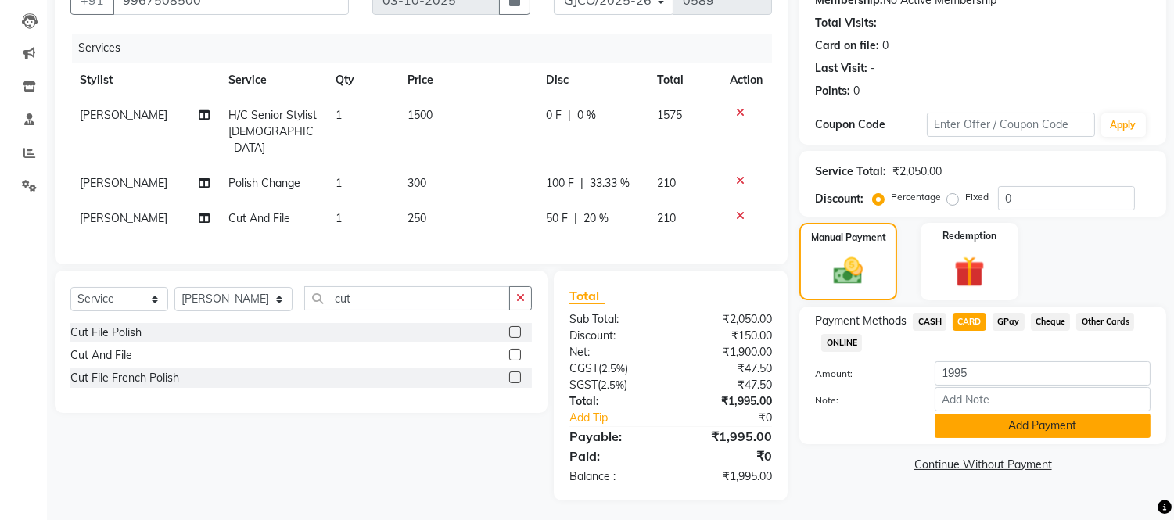
click at [1069, 434] on button "Add Payment" at bounding box center [1043, 426] width 216 height 24
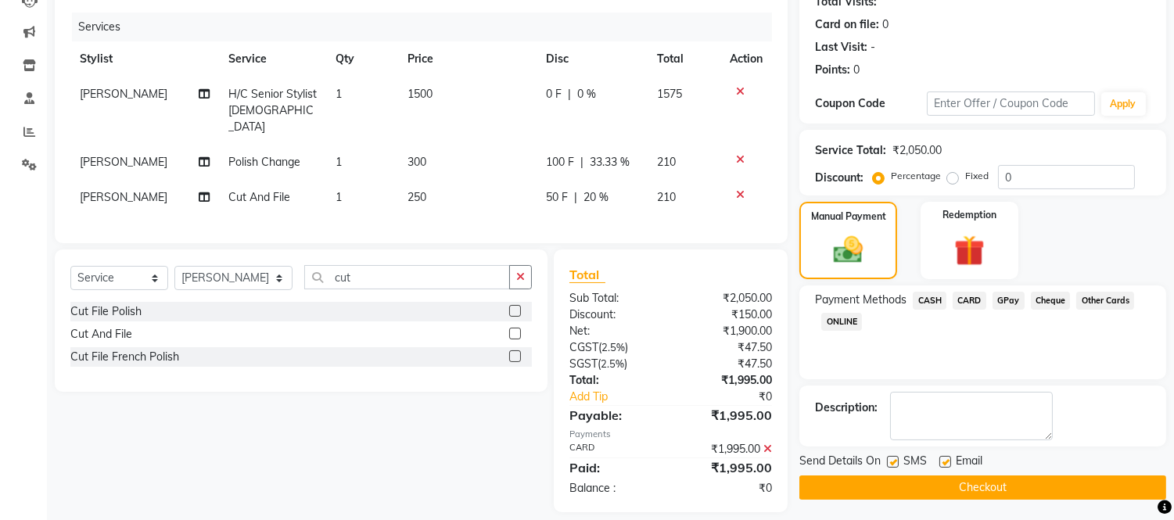
scroll to position [192, 0]
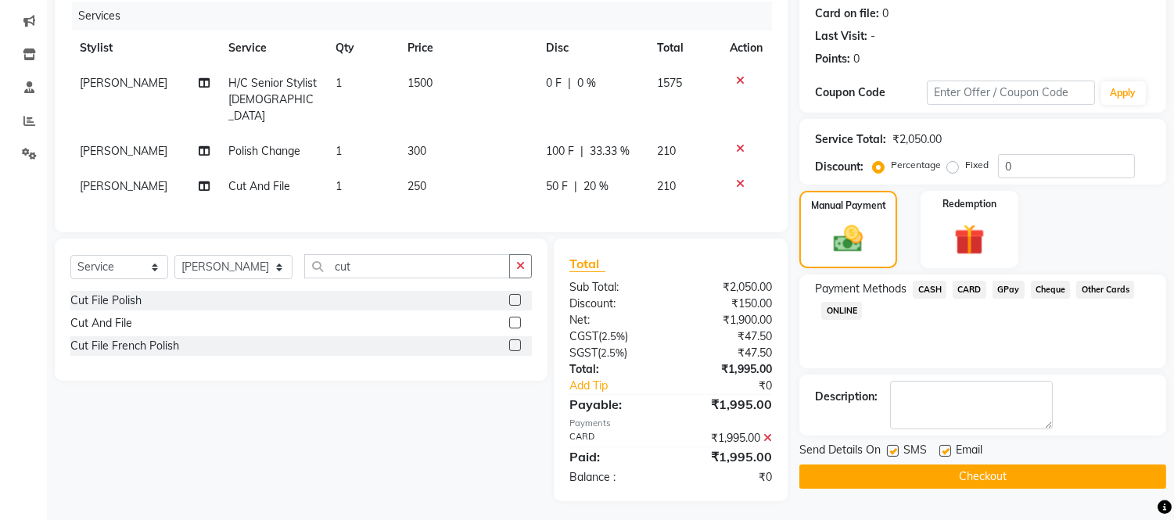
click at [1081, 487] on button "Checkout" at bounding box center [982, 477] width 367 height 24
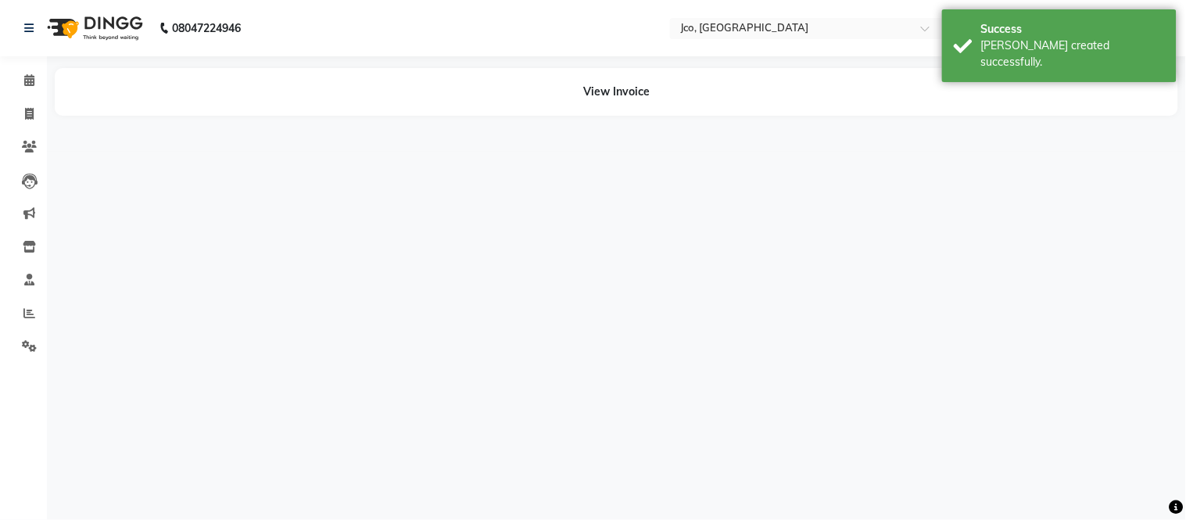
select select "88427"
select select "79221"
select select "88949"
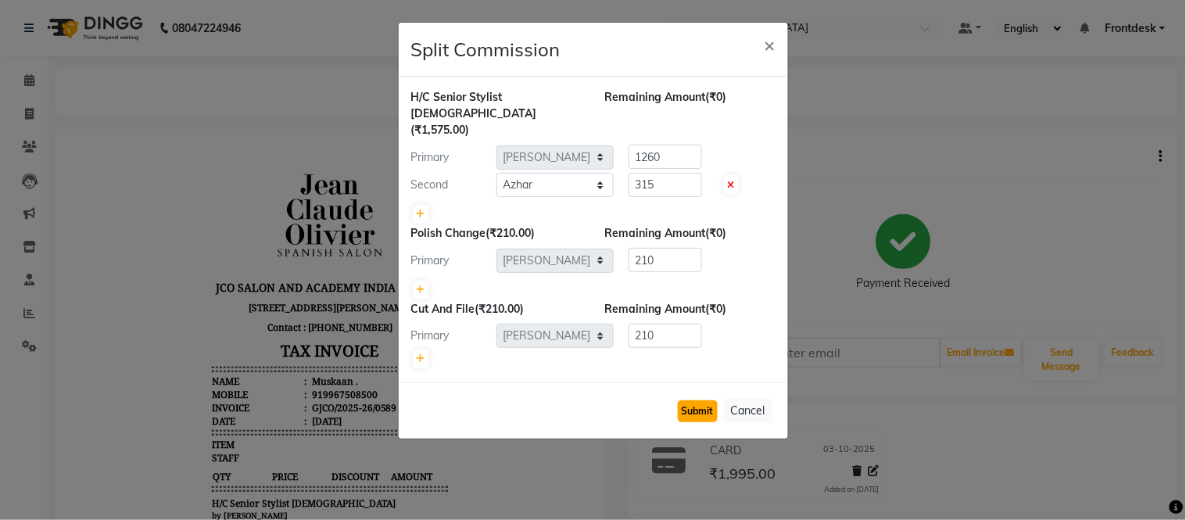
click at [694, 400] on button "Submit" at bounding box center [698, 411] width 40 height 22
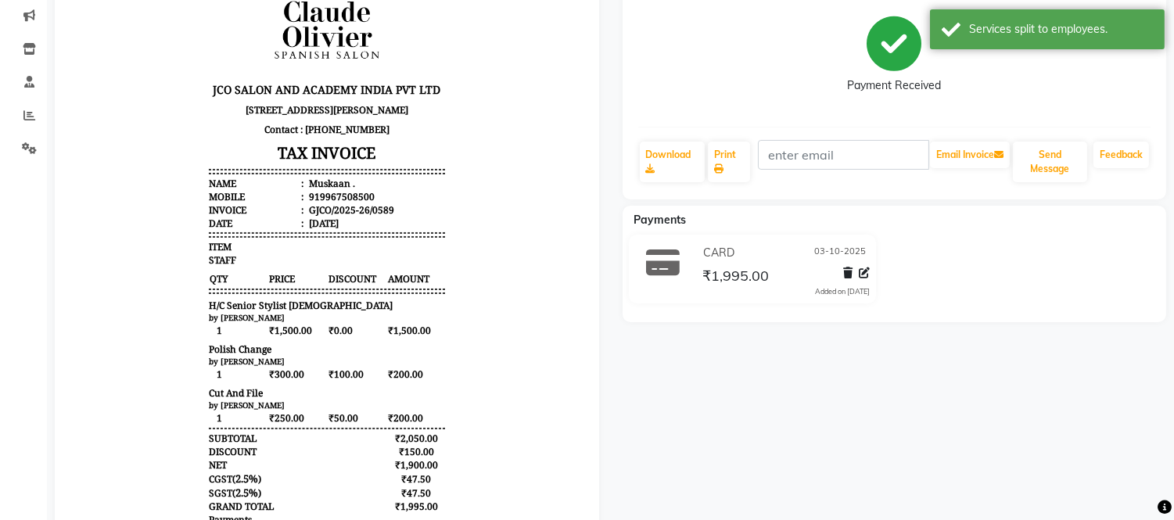
scroll to position [193, 0]
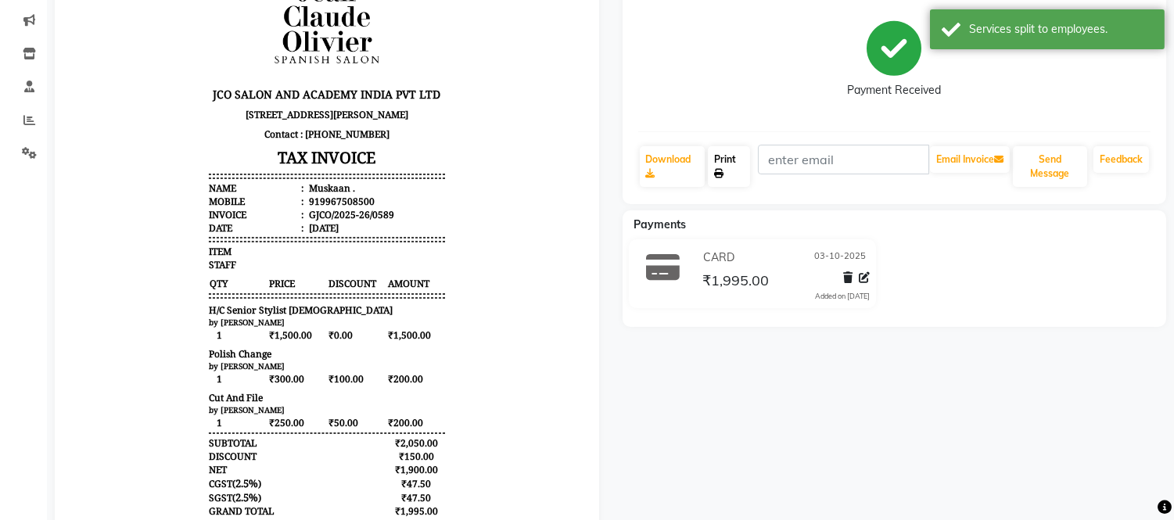
click at [728, 170] on link "Print" at bounding box center [729, 166] width 42 height 41
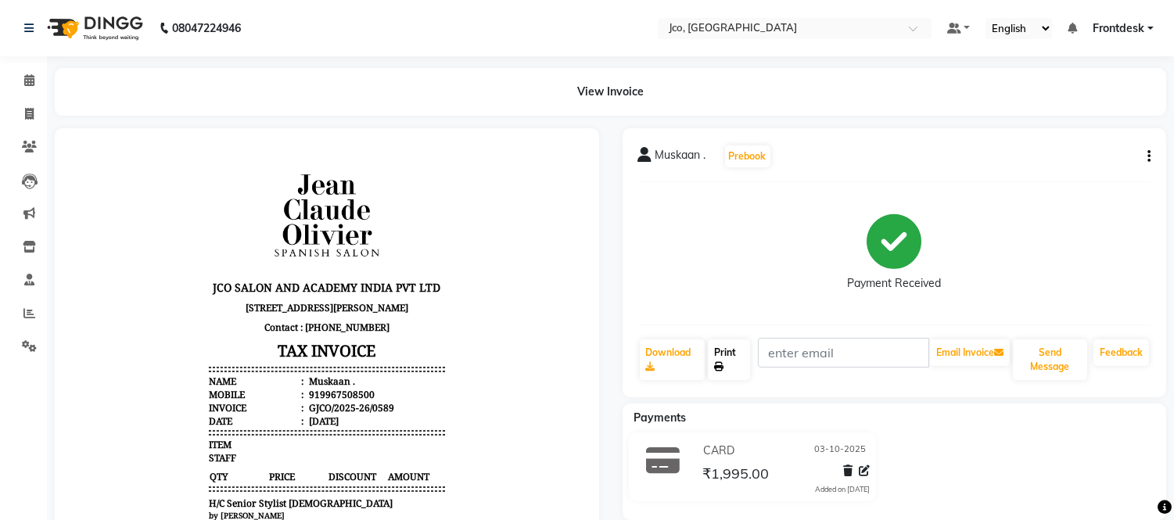
scroll to position [5, 0]
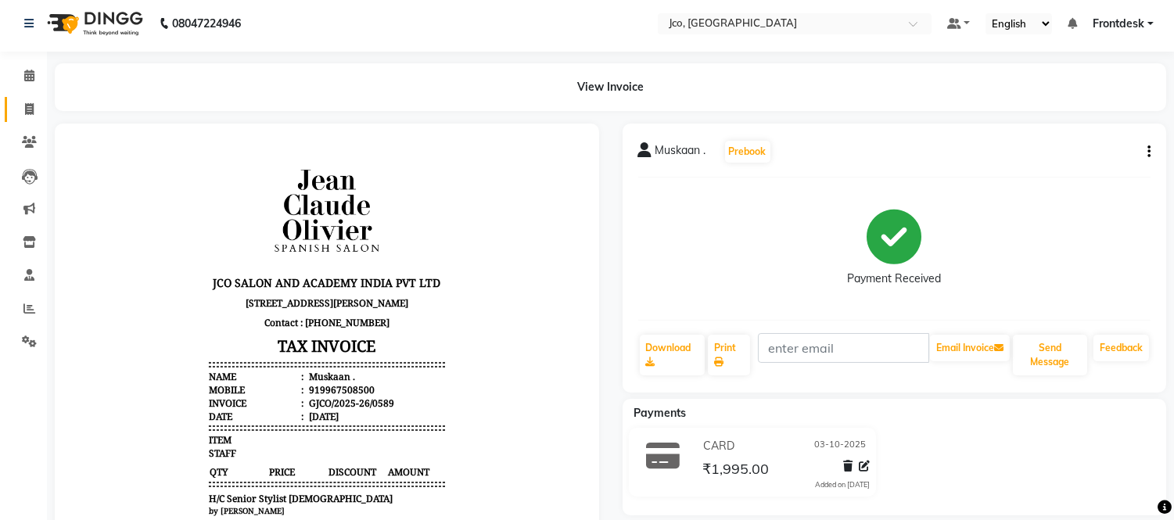
click at [27, 112] on icon at bounding box center [29, 109] width 9 height 12
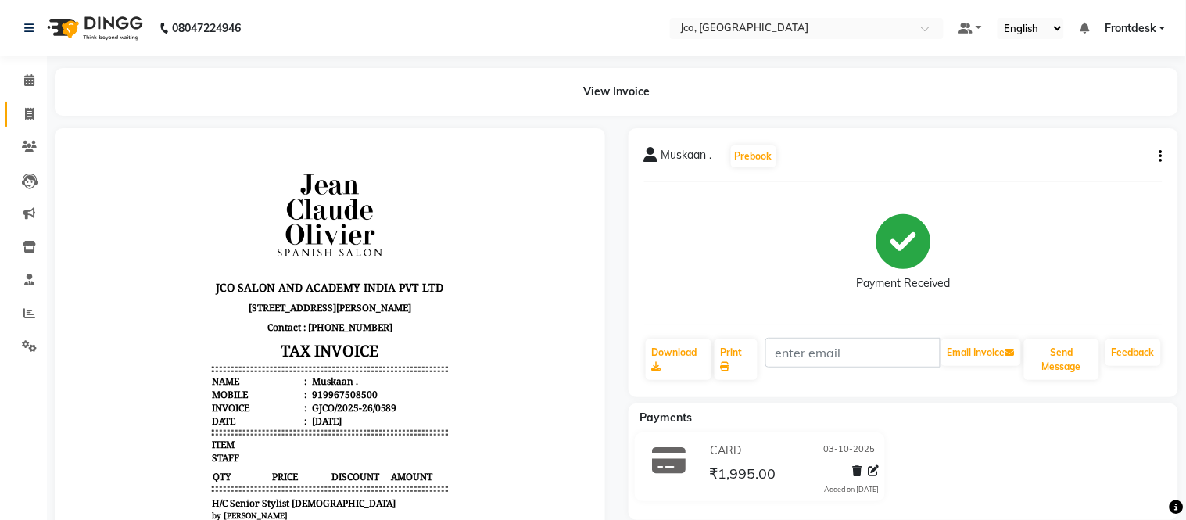
select select "service"
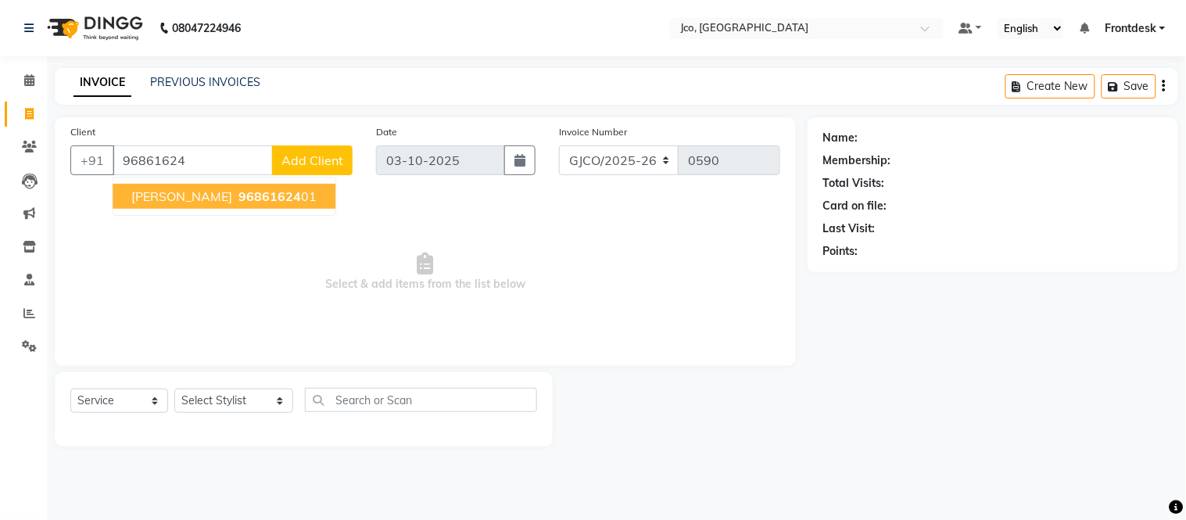
click at [138, 201] on span "[PERSON_NAME]" at bounding box center [181, 196] width 101 height 16
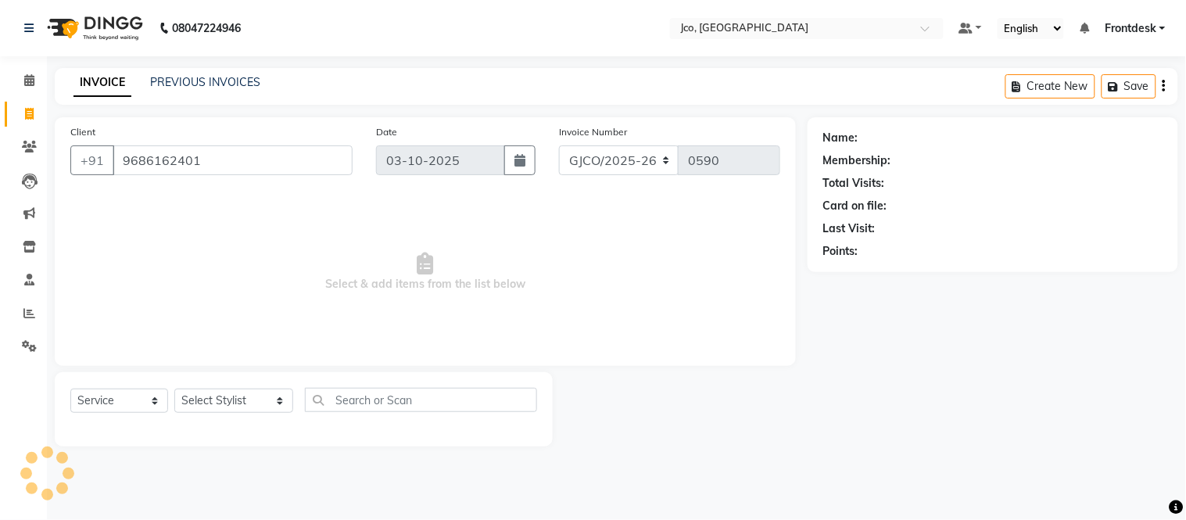
type input "9686162401"
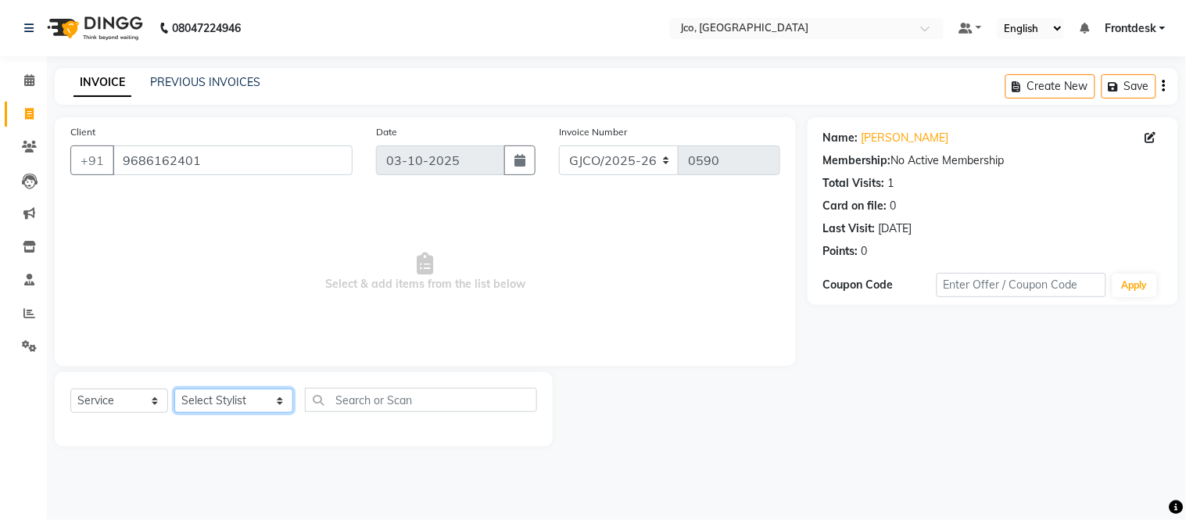
click at [224, 407] on select "Select Stylist [PERSON_NAME] [PERSON_NAME] [PERSON_NAME] Frontdesk Gopal Jouyi …" at bounding box center [233, 401] width 119 height 24
select select "79221"
click at [174, 389] on select "Select Stylist [PERSON_NAME] [PERSON_NAME] [PERSON_NAME] Frontdesk Gopal Jouyi …" at bounding box center [233, 401] width 119 height 24
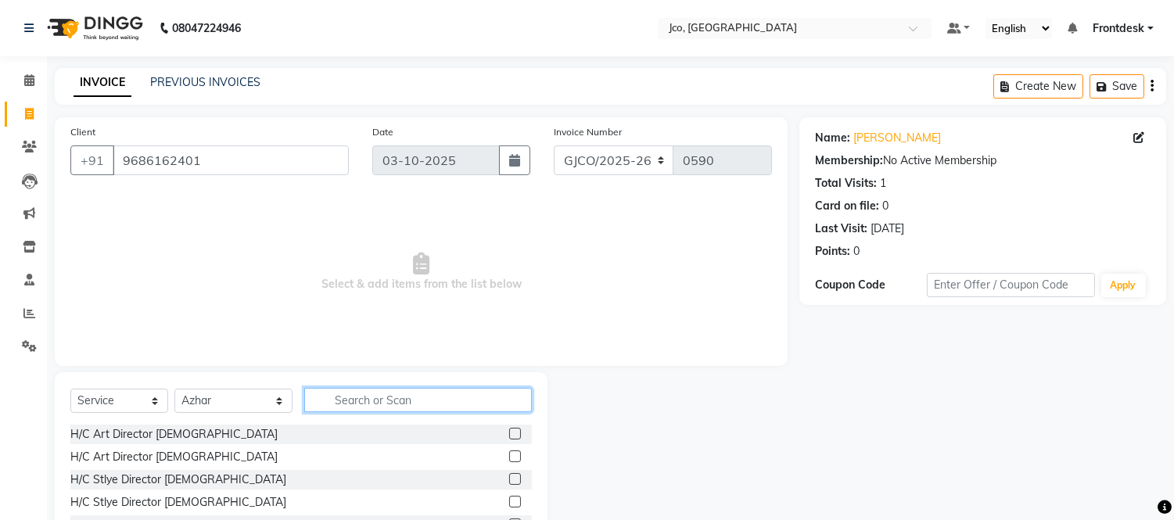
click at [342, 402] on input "text" at bounding box center [418, 400] width 228 height 24
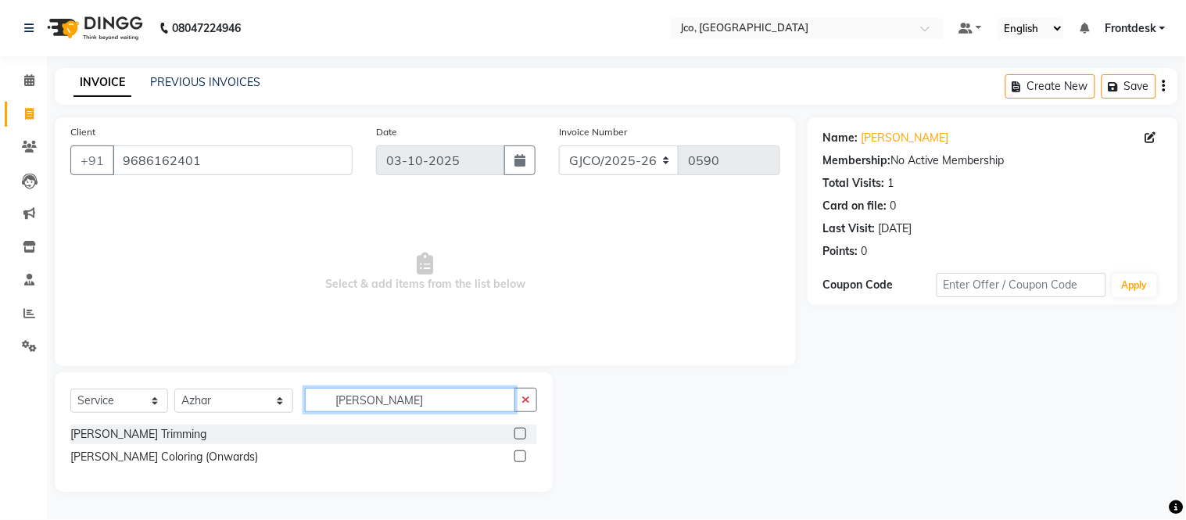
type input "[PERSON_NAME]"
click at [518, 433] on label at bounding box center [521, 434] width 12 height 12
click at [518, 433] on input "checkbox" at bounding box center [520, 434] width 10 height 10
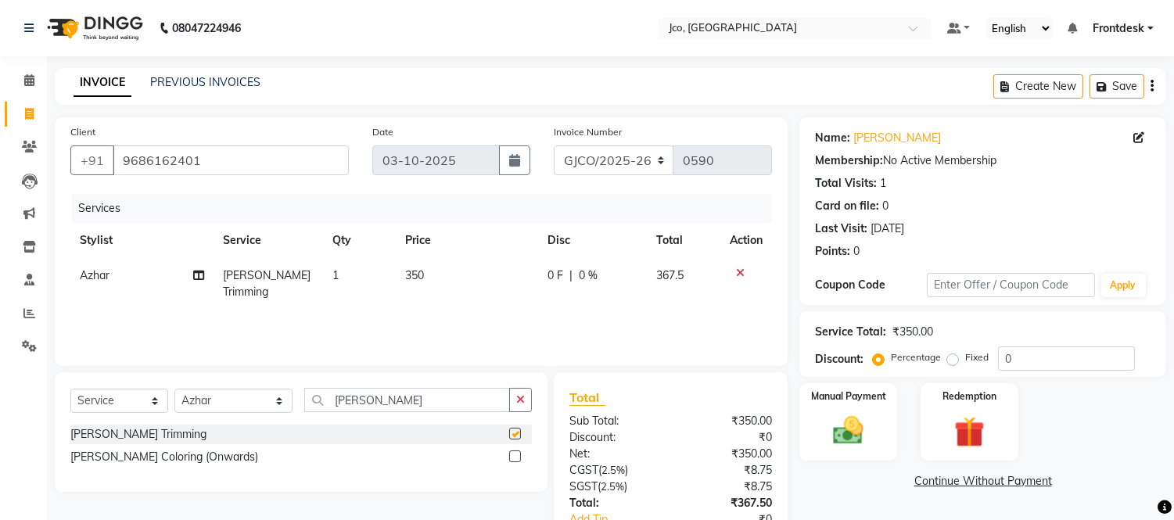
checkbox input "false"
click at [420, 274] on span "350" at bounding box center [414, 275] width 19 height 14
select select "79221"
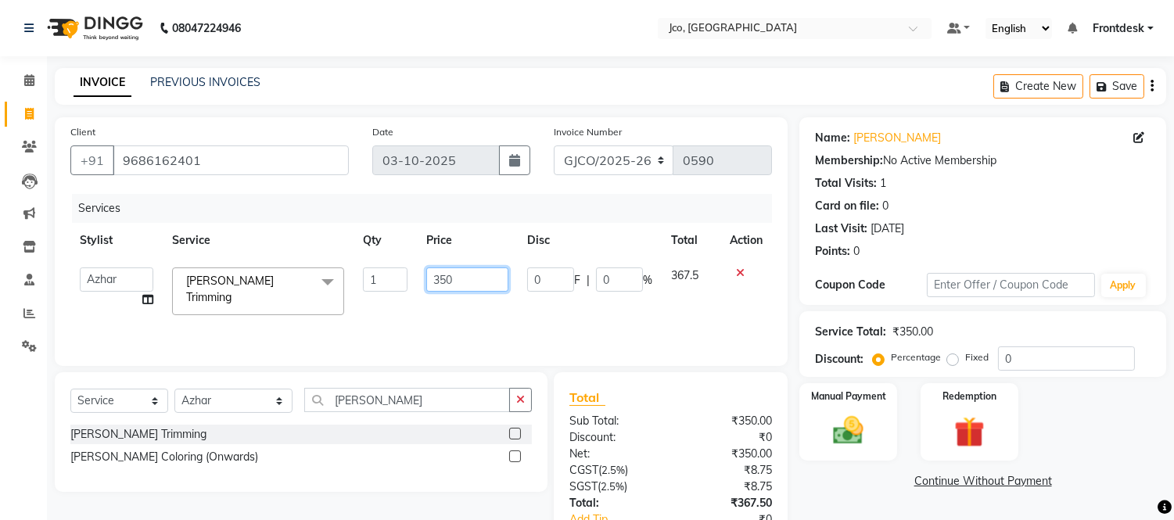
click at [478, 277] on input "350" at bounding box center [467, 279] width 82 height 24
type input "3"
type input "400"
click at [632, 317] on div "Services Stylist Service Qty Price Disc Total Action [PERSON_NAME] [PERSON_NAME…" at bounding box center [420, 272] width 701 height 156
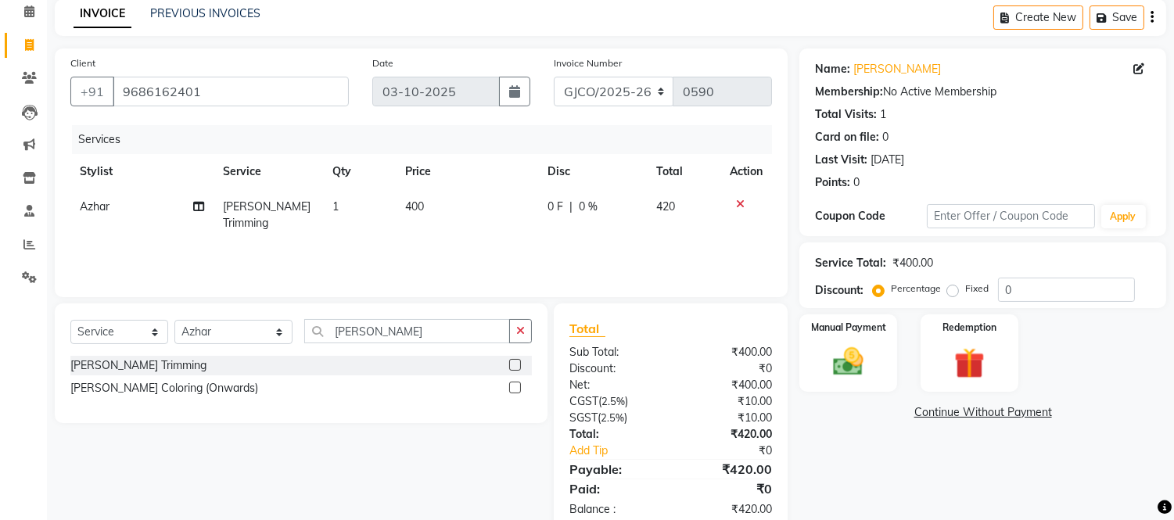
scroll to position [68, 0]
click at [142, 339] on select "Select Service Product Membership Package Voucher Prepaid Gift Card" at bounding box center [119, 333] width 98 height 24
select select "product"
click at [70, 321] on select "Select Service Product Membership Package Voucher Prepaid Gift Card" at bounding box center [119, 333] width 98 height 24
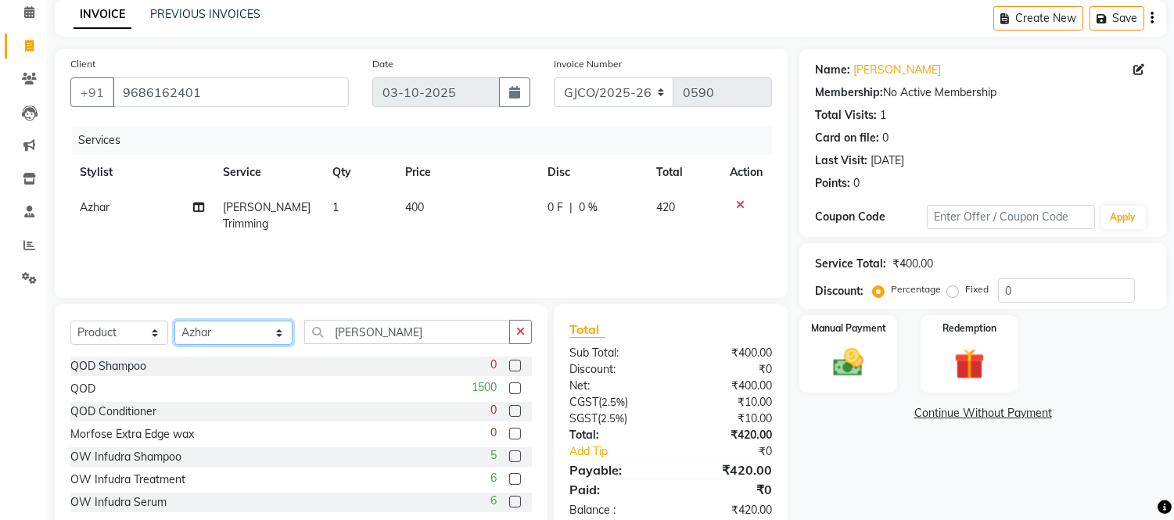
click at [235, 337] on select "Select Stylist [PERSON_NAME] [PERSON_NAME] [PERSON_NAME] Frontdesk Gopal Jouyi …" at bounding box center [233, 333] width 118 height 24
select select "88427"
click at [174, 321] on select "Select Stylist [PERSON_NAME] [PERSON_NAME] [PERSON_NAME] Frontdesk Gopal Jouyi …" at bounding box center [233, 333] width 118 height 24
click at [520, 332] on icon "button" at bounding box center [520, 331] width 9 height 11
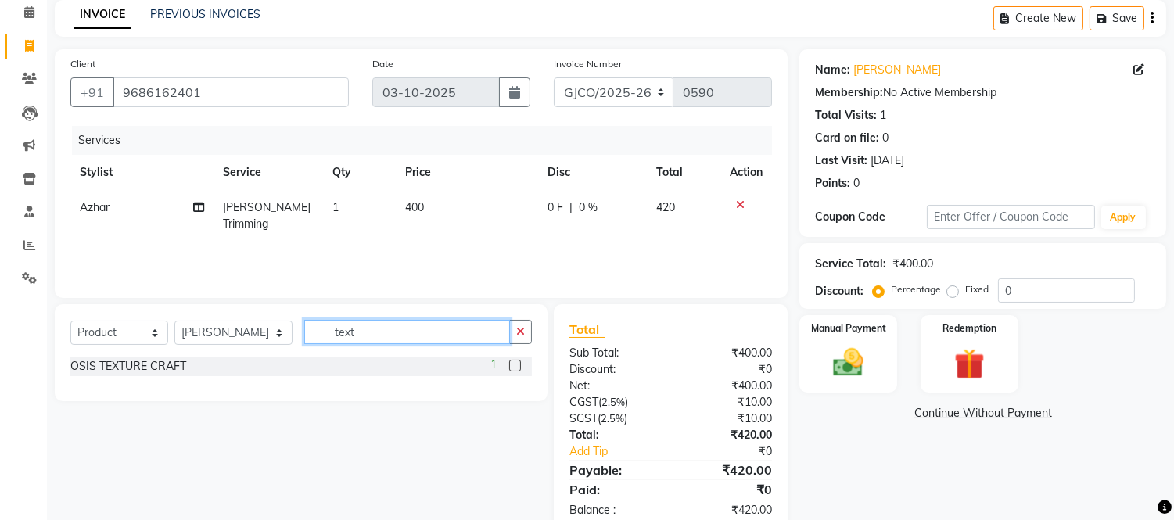
type input "text"
click at [516, 365] on label at bounding box center [515, 366] width 12 height 12
click at [516, 365] on input "checkbox" at bounding box center [514, 366] width 10 height 10
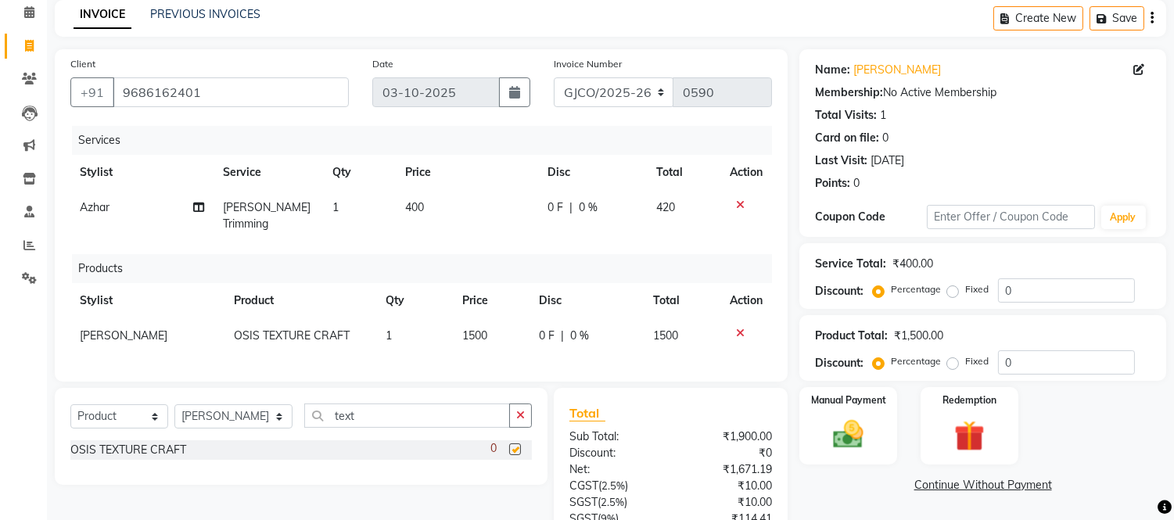
checkbox input "false"
click at [858, 412] on div "Manual Payment" at bounding box center [849, 426] width 102 height 80
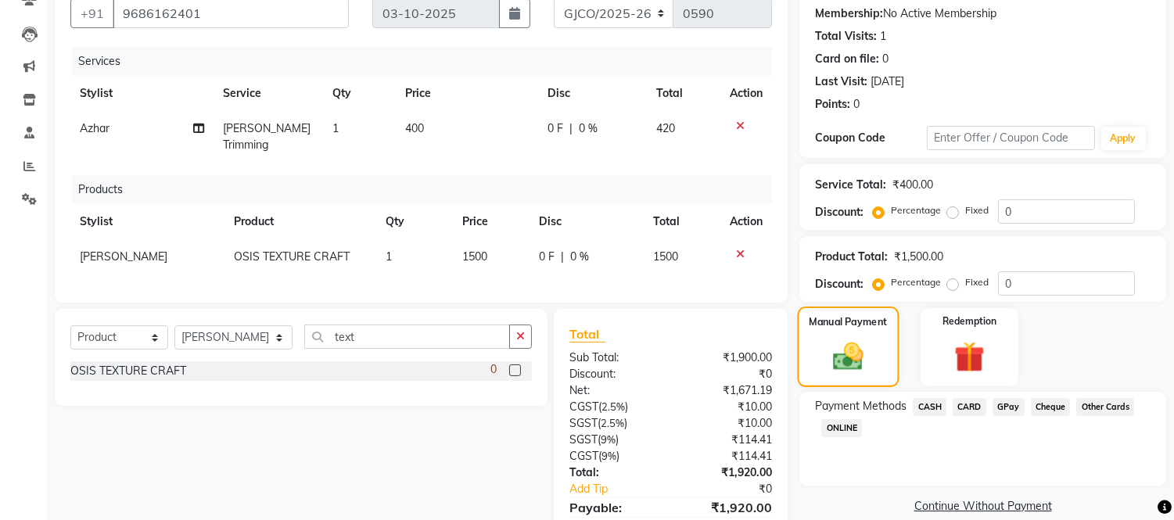
scroll to position [217, 0]
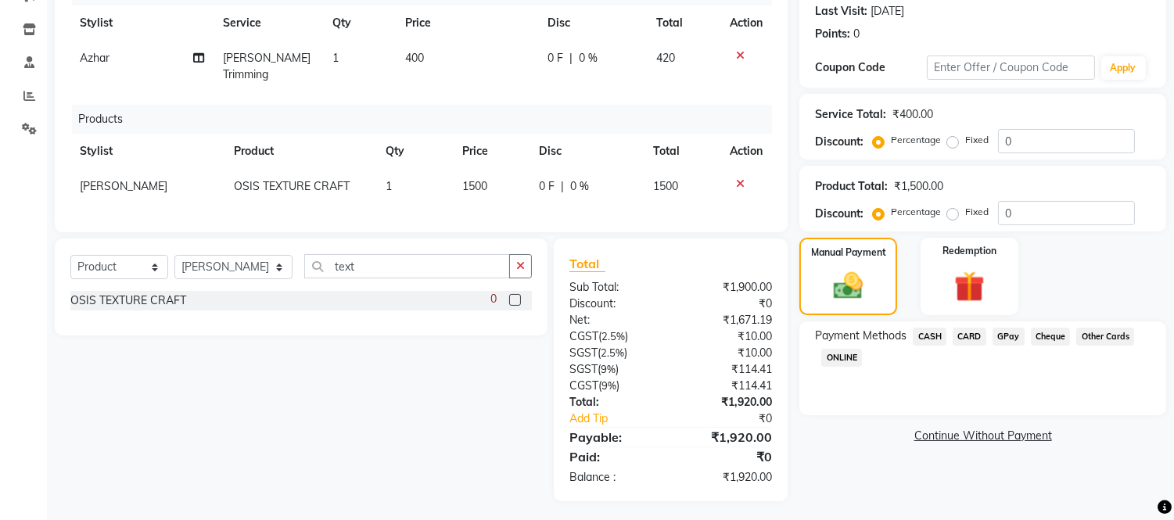
click at [827, 404] on div "Payment Methods CASH CARD GPay Cheque Other Cards ONLINE" at bounding box center [982, 368] width 367 height 94
click at [1007, 335] on span "GPay" at bounding box center [1008, 337] width 32 height 18
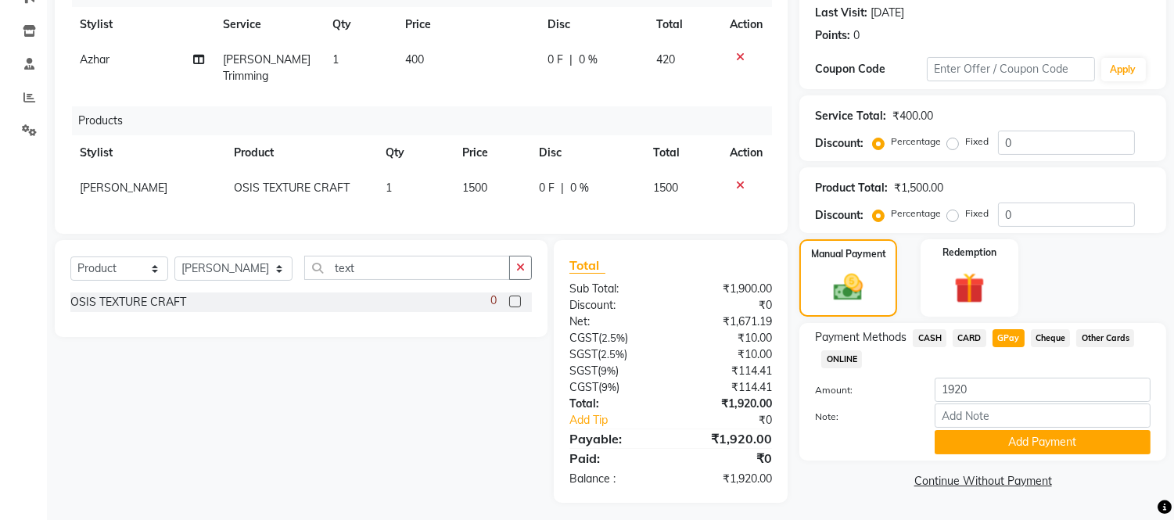
scroll to position [212, 0]
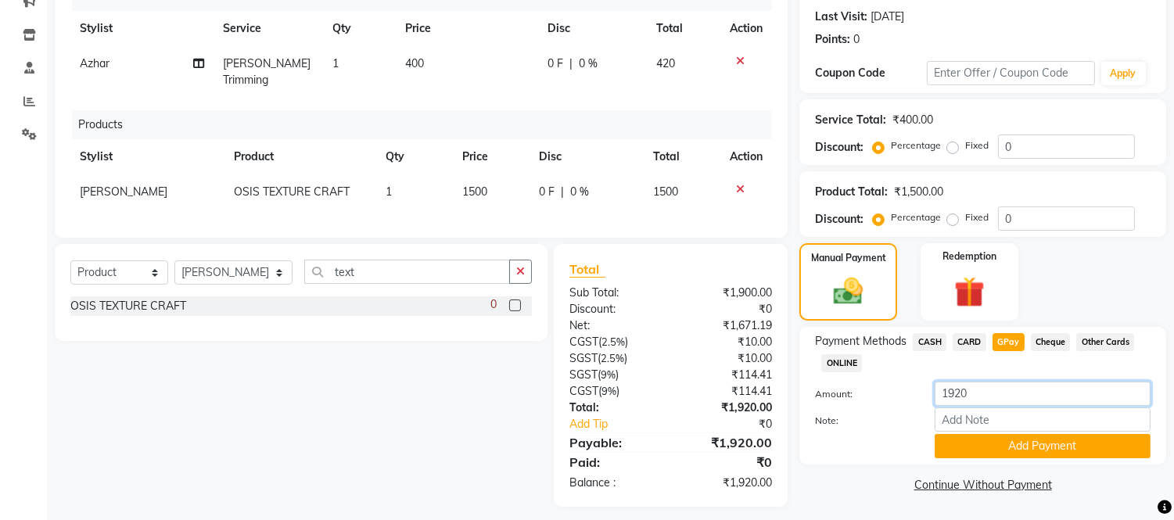
click at [1007, 397] on input "1920" at bounding box center [1043, 394] width 216 height 24
type input "1500"
click at [1053, 446] on button "Add Payment" at bounding box center [1043, 446] width 216 height 24
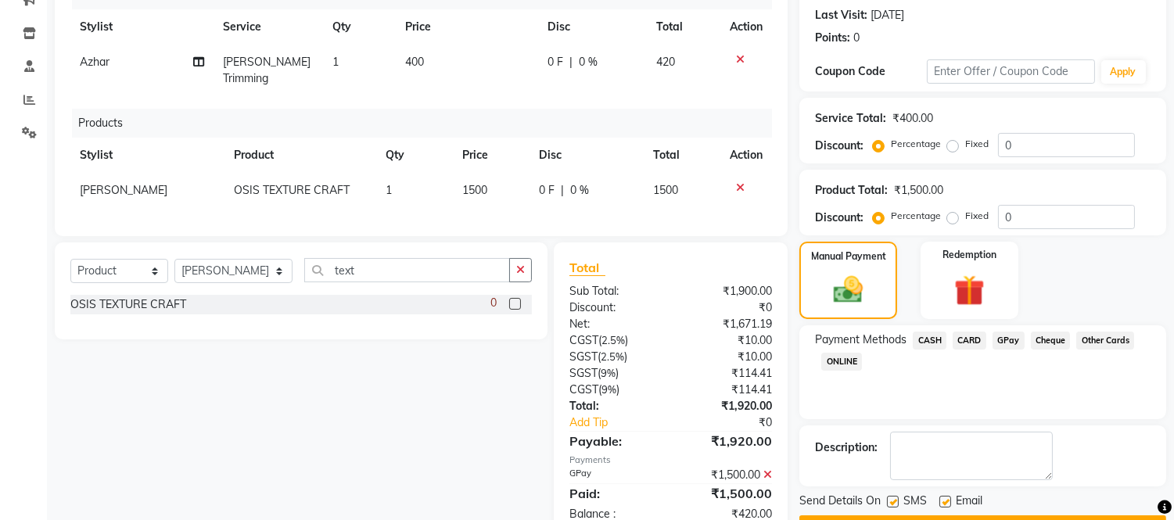
scroll to position [255, 0]
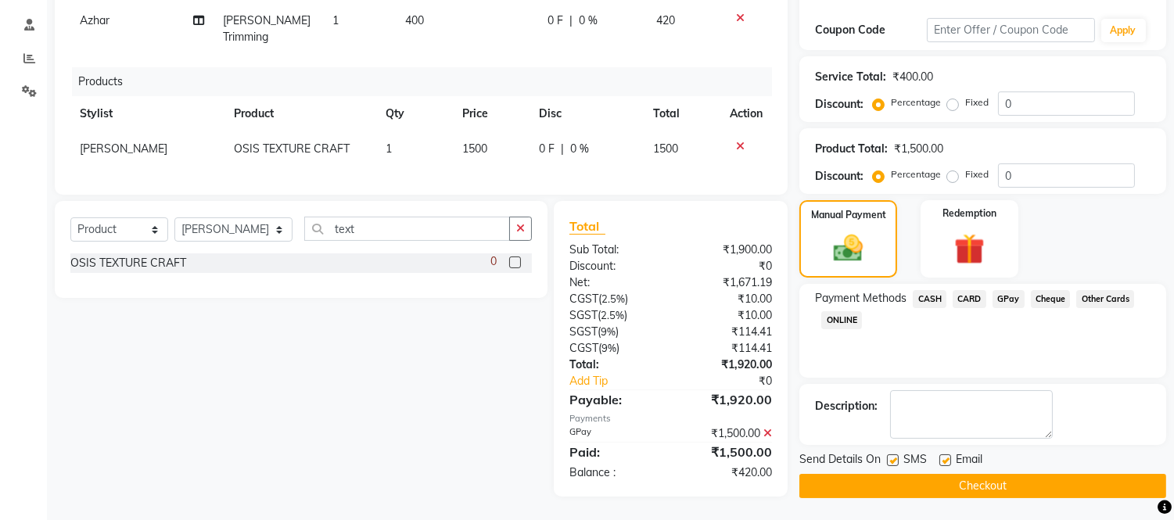
click at [1004, 295] on span "GPay" at bounding box center [1008, 299] width 32 height 18
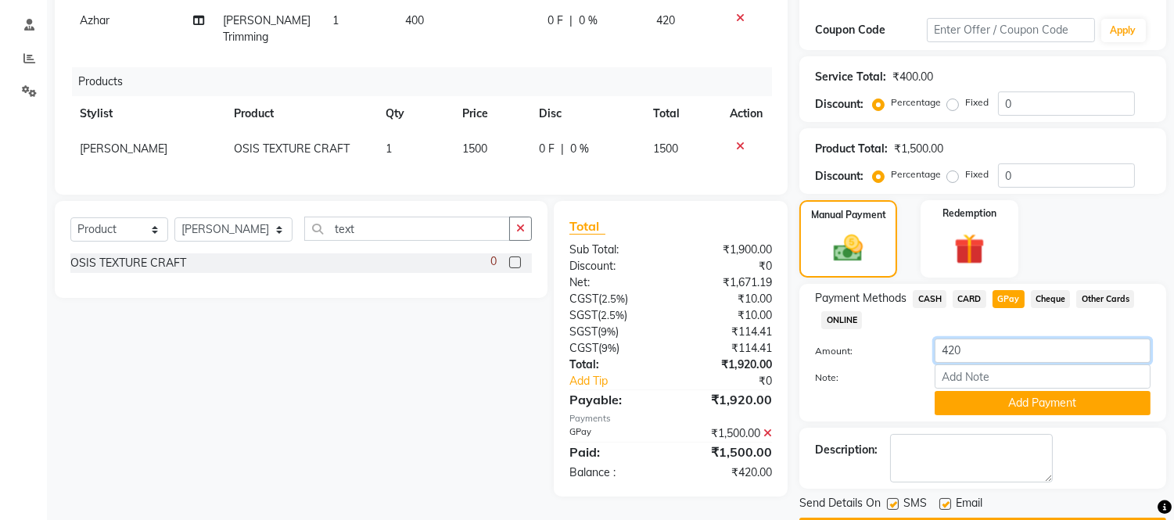
click at [999, 354] on input "420" at bounding box center [1043, 351] width 216 height 24
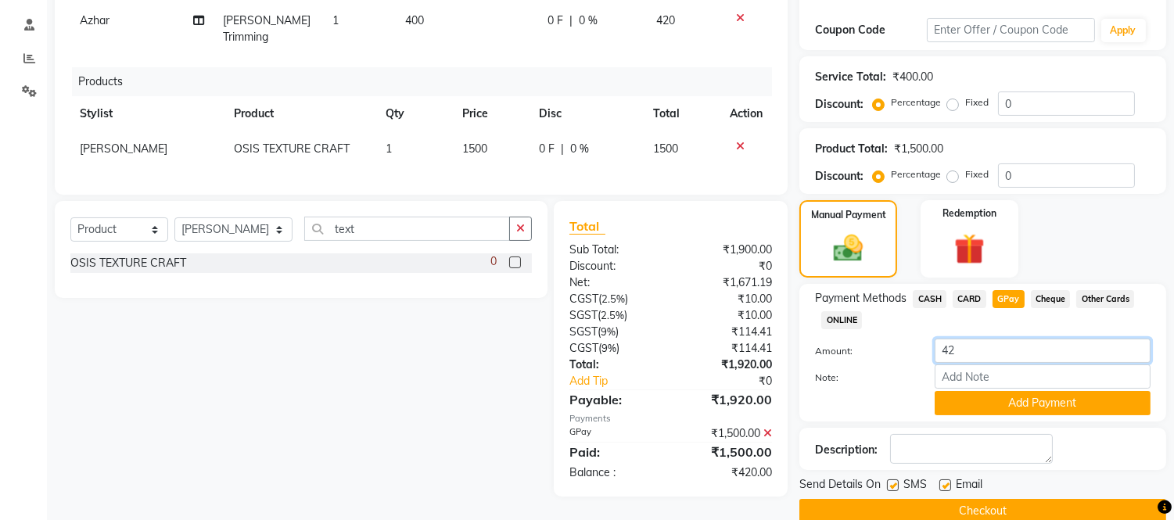
type input "4"
type input "630"
click at [1049, 400] on button "Add Payment" at bounding box center [1043, 403] width 216 height 24
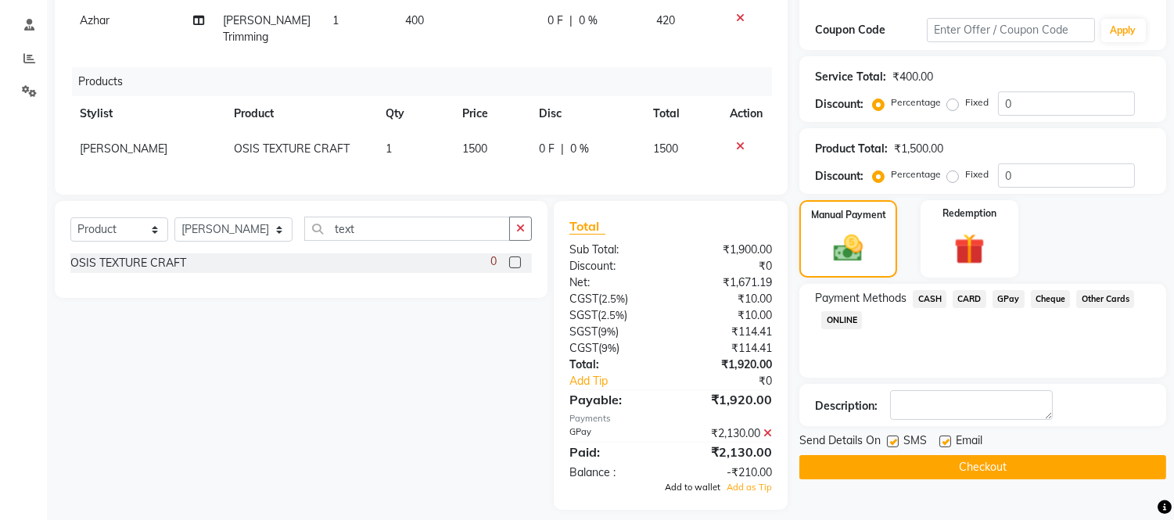
click at [679, 482] on span "Add to wallet" at bounding box center [693, 487] width 56 height 11
click at [971, 465] on button "Checkout" at bounding box center [982, 467] width 367 height 24
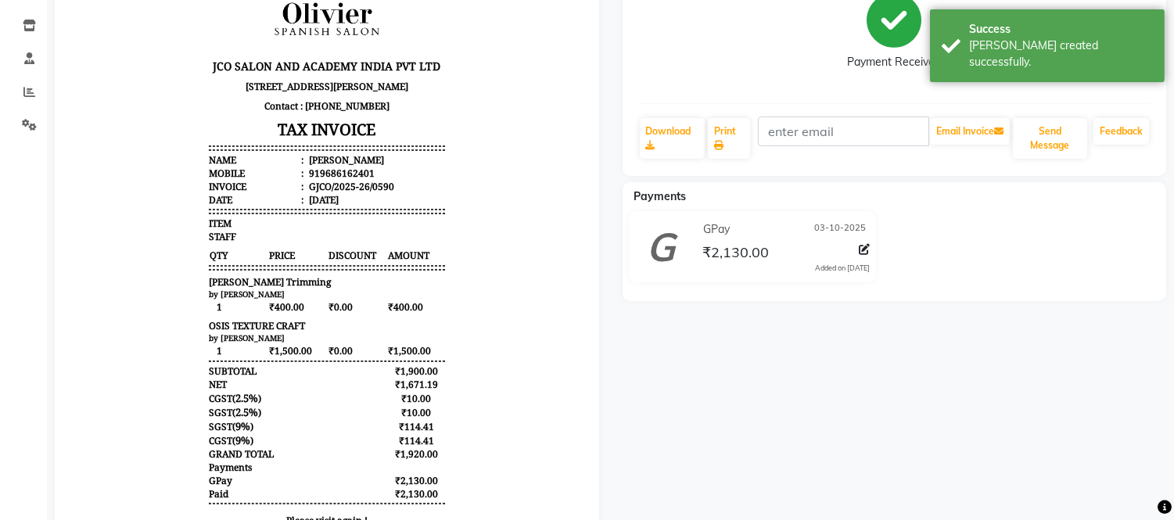
scroll to position [213, 0]
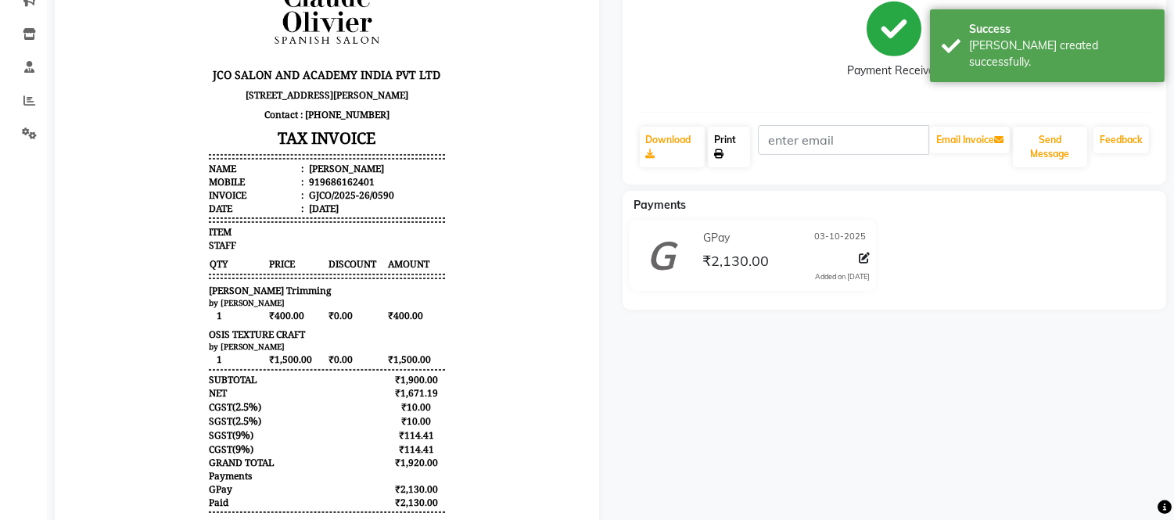
click at [721, 150] on icon at bounding box center [718, 153] width 9 height 9
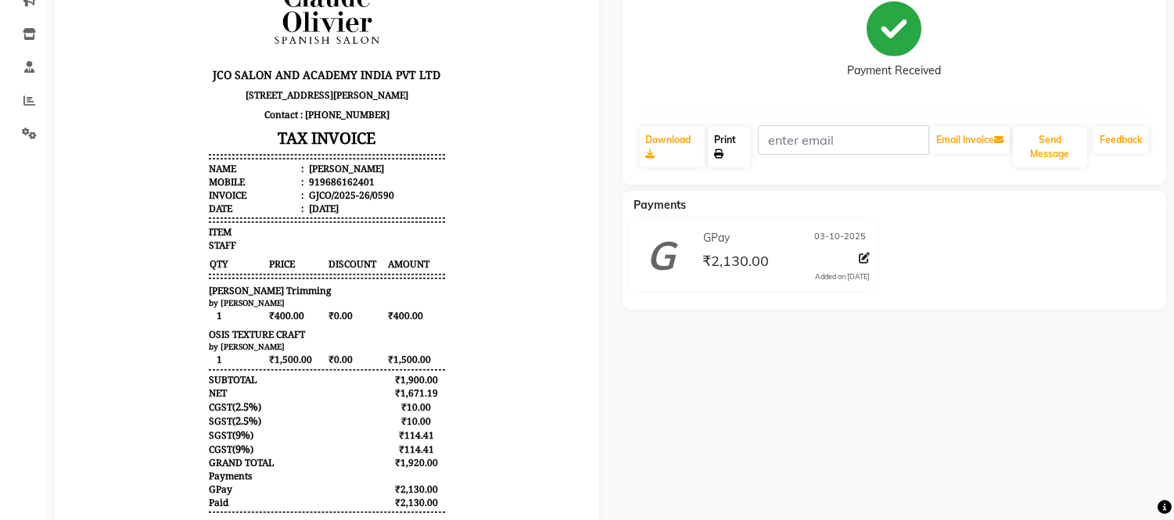
scroll to position [0, 0]
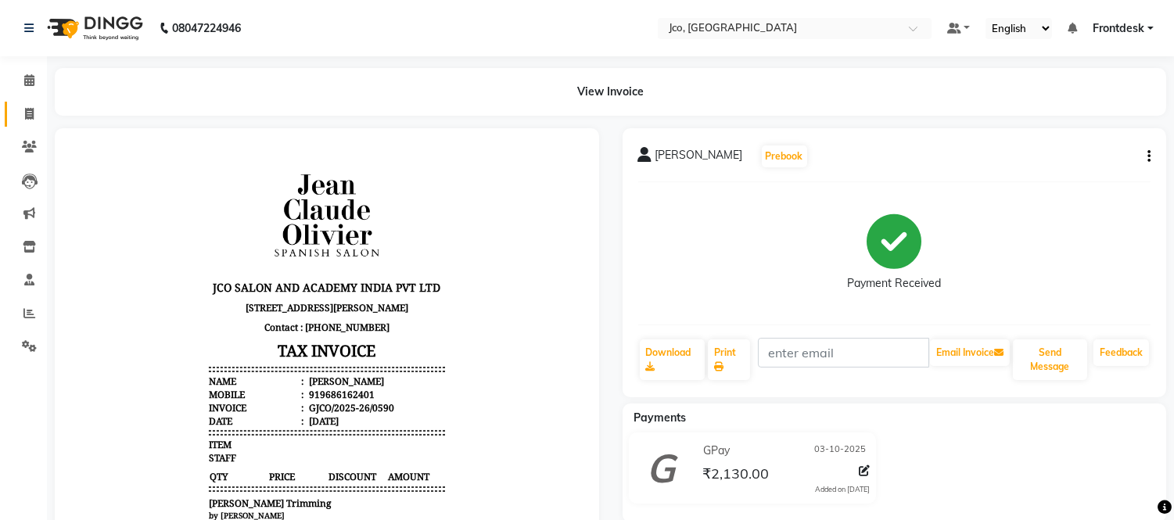
click at [28, 113] on icon at bounding box center [29, 114] width 9 height 12
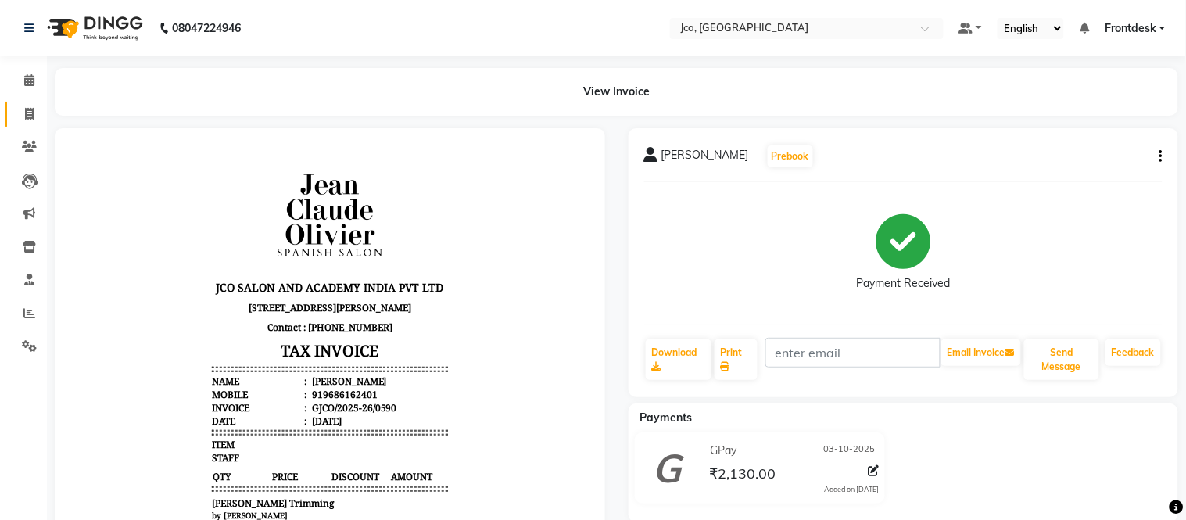
select select "service"
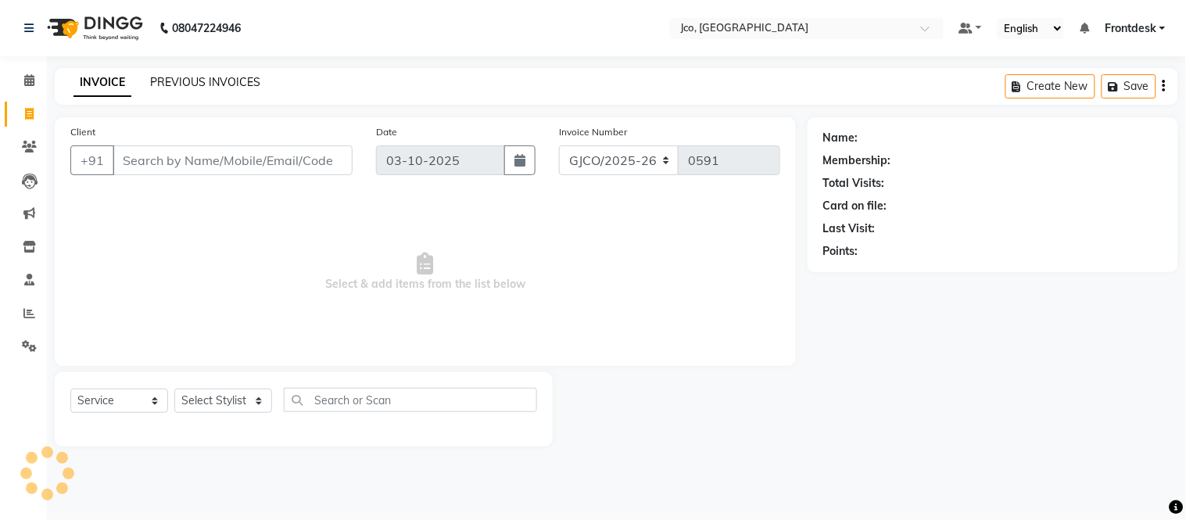
click at [232, 82] on link "PREVIOUS INVOICES" at bounding box center [205, 82] width 110 height 14
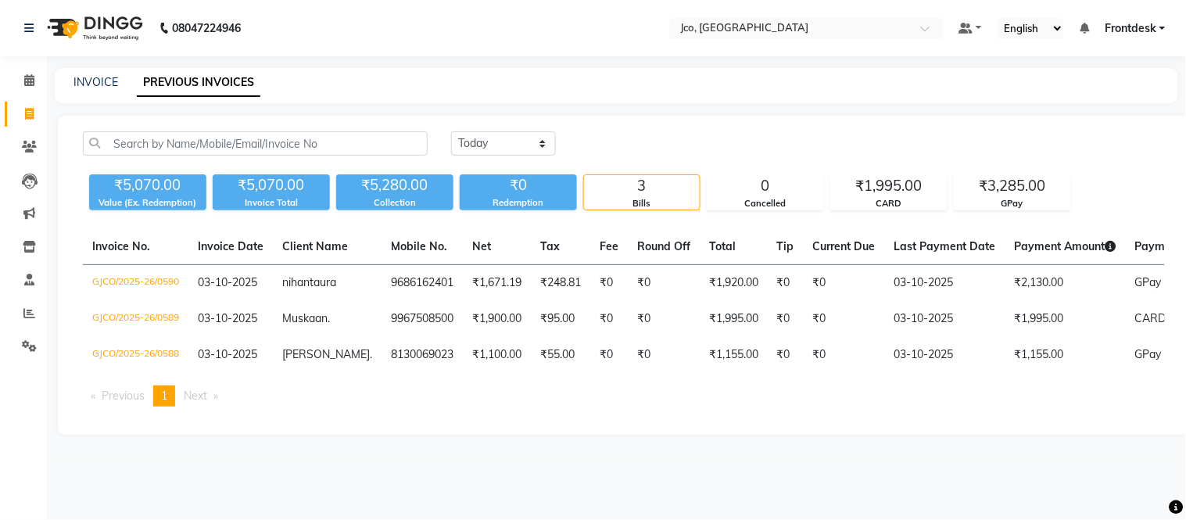
click at [28, 113] on icon at bounding box center [29, 114] width 9 height 12
select select "service"
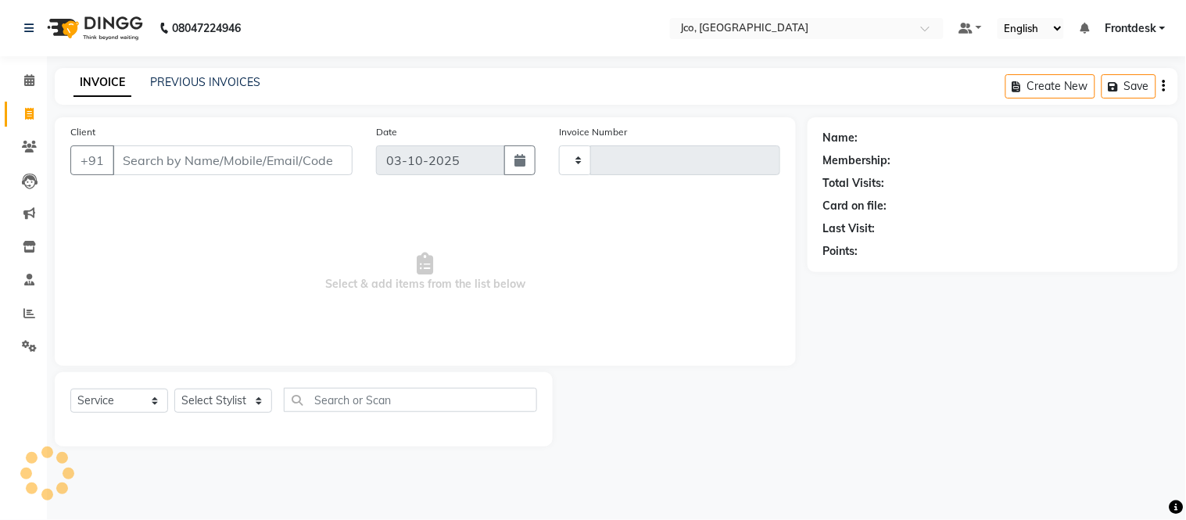
type input "0591"
select select "8000"
click at [159, 156] on input "Client" at bounding box center [233, 160] width 240 height 30
click at [168, 163] on input "Client" at bounding box center [233, 160] width 240 height 30
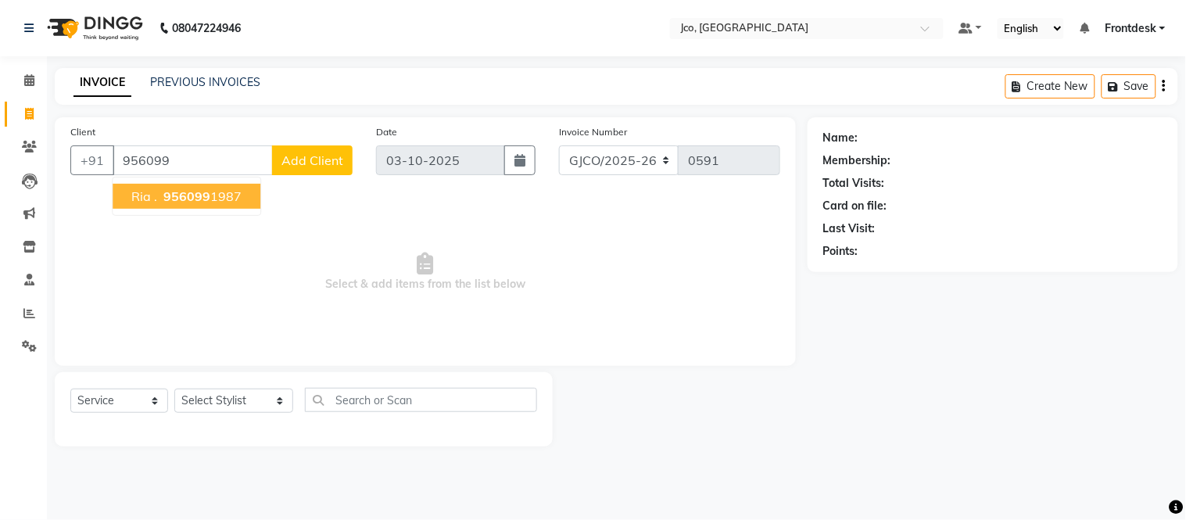
click at [199, 199] on span "956099" at bounding box center [186, 196] width 47 height 16
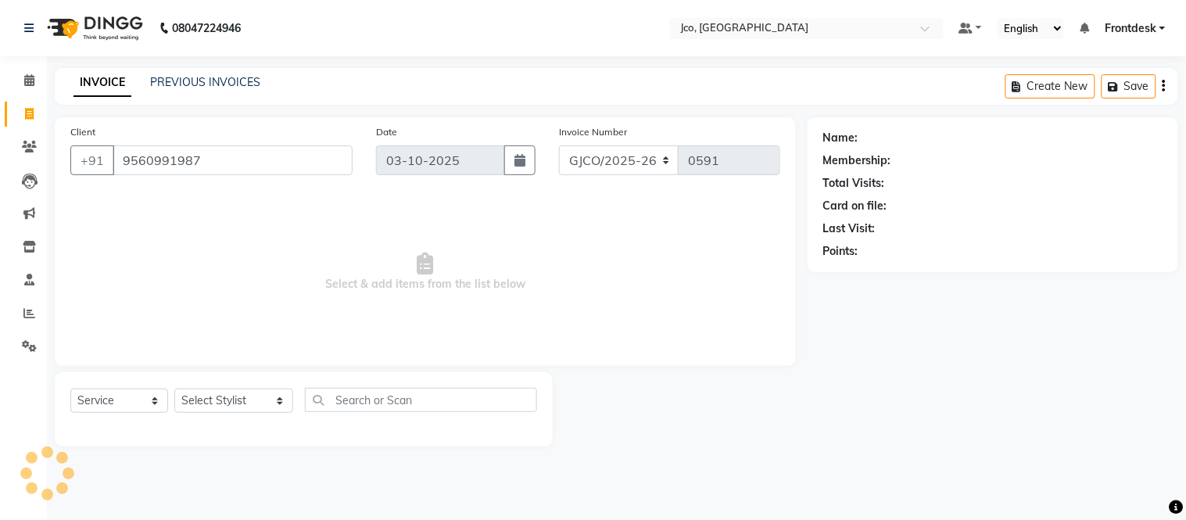
type input "9560991987"
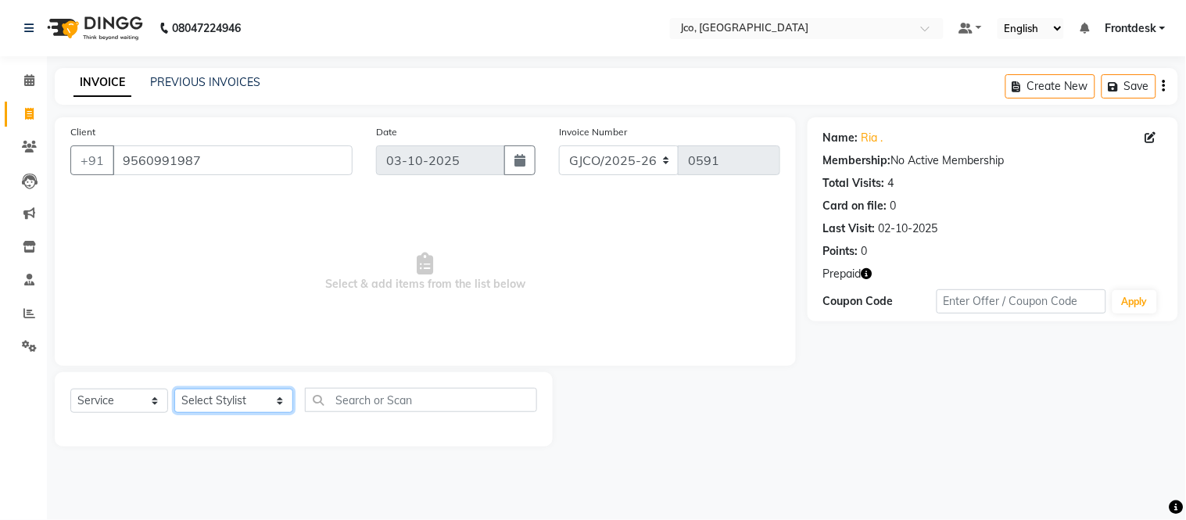
click at [228, 404] on select "Select Stylist [PERSON_NAME] [PERSON_NAME] [PERSON_NAME] Frontdesk Gopal Jouyi …" at bounding box center [233, 401] width 119 height 24
select select "71564"
click at [174, 389] on select "Select Stylist [PERSON_NAME] [PERSON_NAME] [PERSON_NAME] Frontdesk Gopal Jouyi …" at bounding box center [233, 401] width 119 height 24
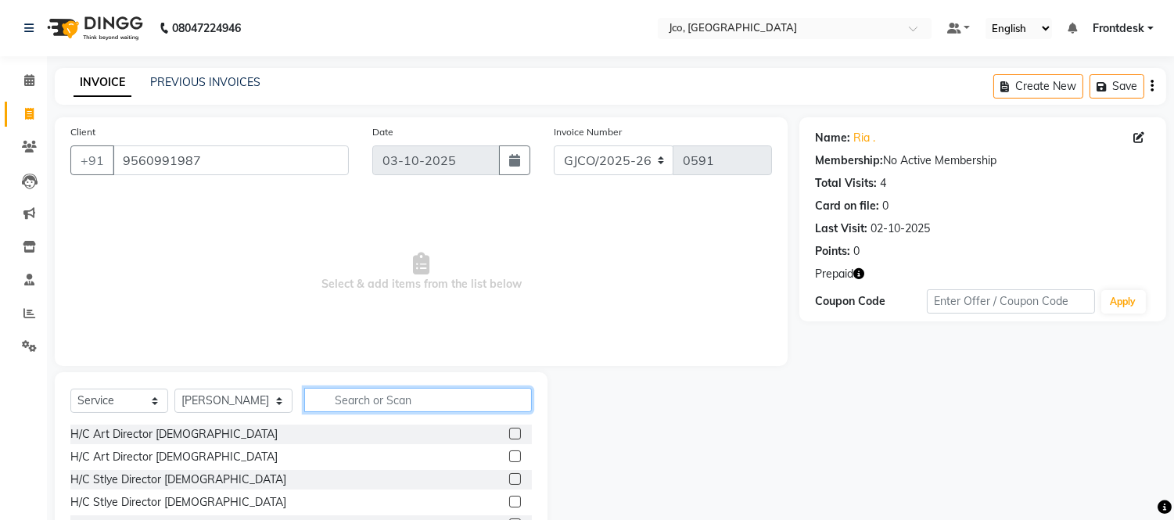
click at [364, 400] on input "text" at bounding box center [418, 400] width 228 height 24
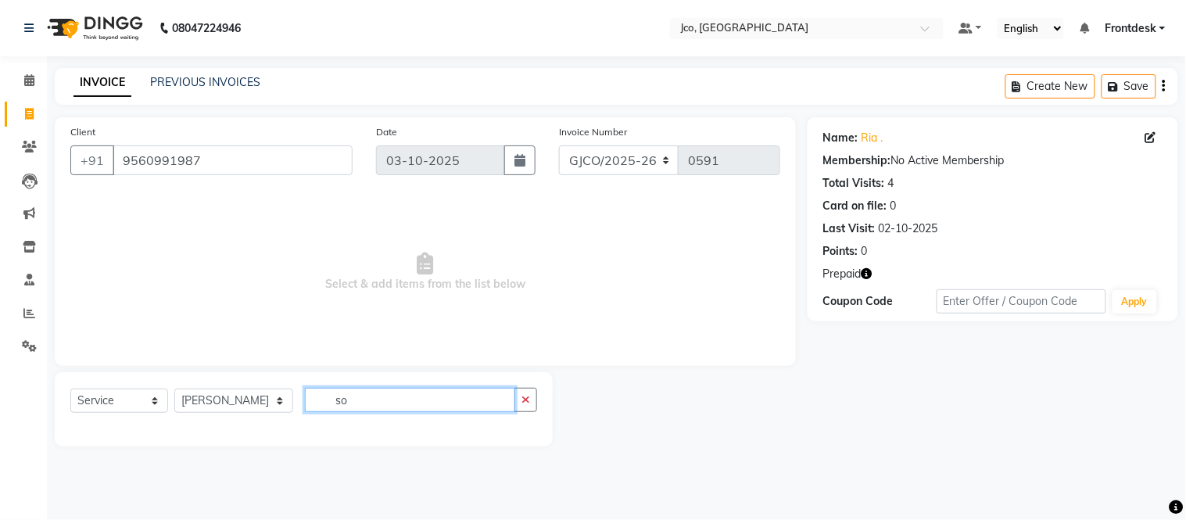
type input "s"
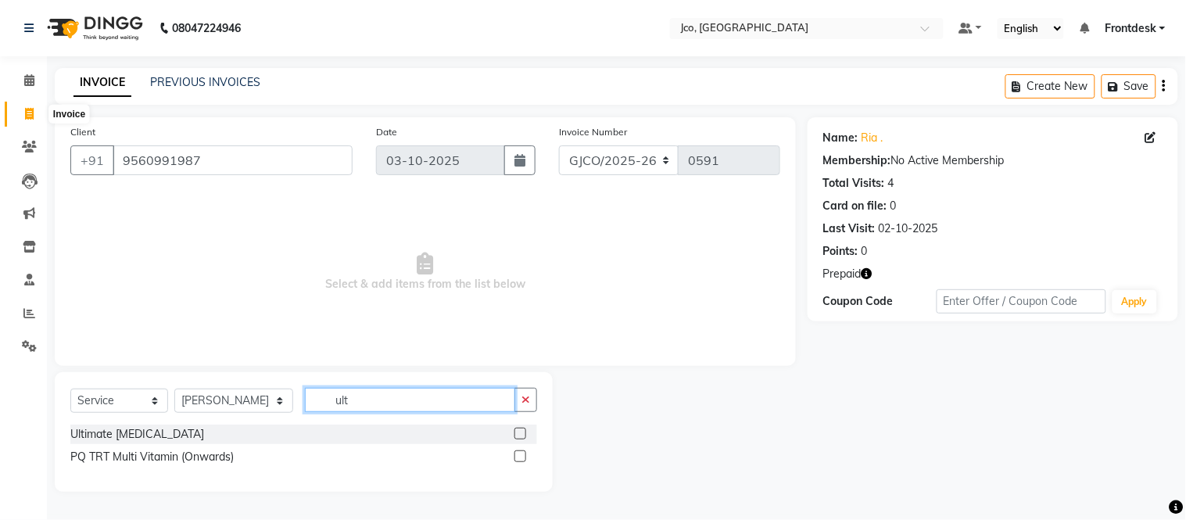
type input "ult"
click at [522, 434] on label at bounding box center [521, 434] width 12 height 12
click at [522, 434] on input "checkbox" at bounding box center [520, 434] width 10 height 10
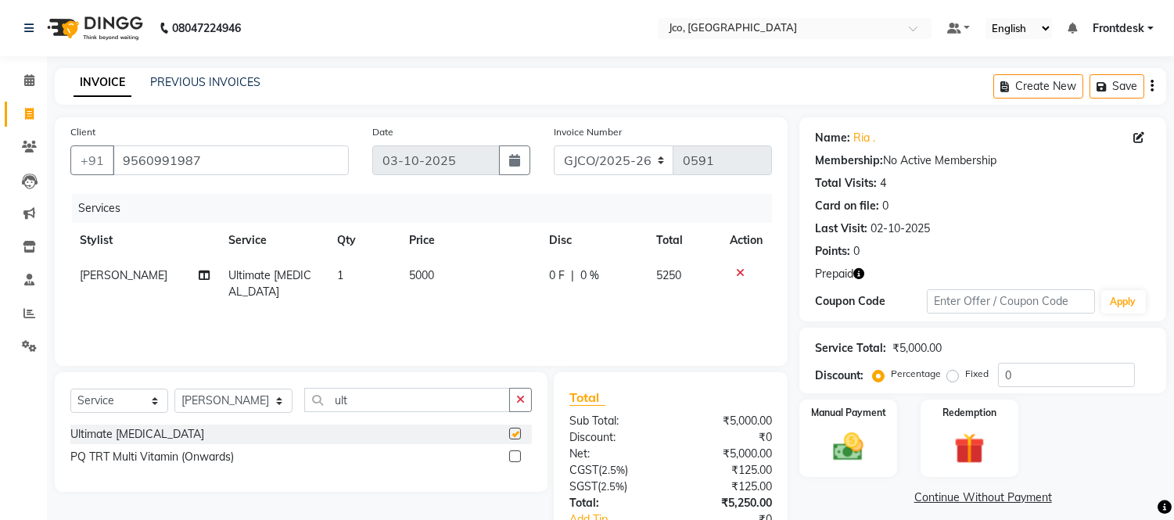
checkbox input "false"
click at [542, 282] on td "0 F | 0 %" at bounding box center [593, 284] width 107 height 52
select select "71564"
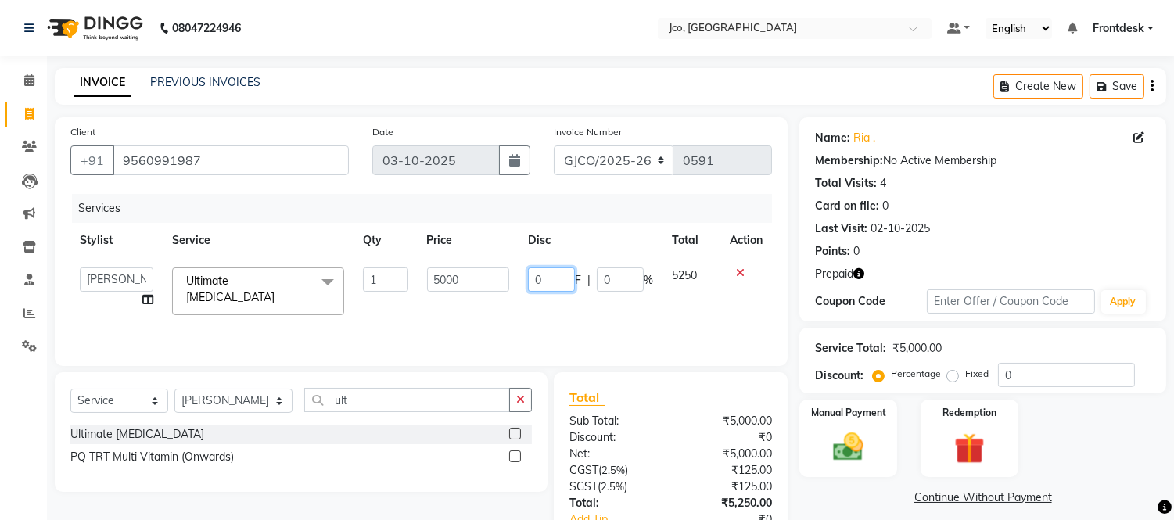
click at [551, 283] on input "0" at bounding box center [551, 279] width 47 height 24
type input "1000"
click at [673, 311] on div "Services Stylist Service Qty Price Disc Total Action [PERSON_NAME] [PERSON_NAME…" at bounding box center [420, 272] width 701 height 156
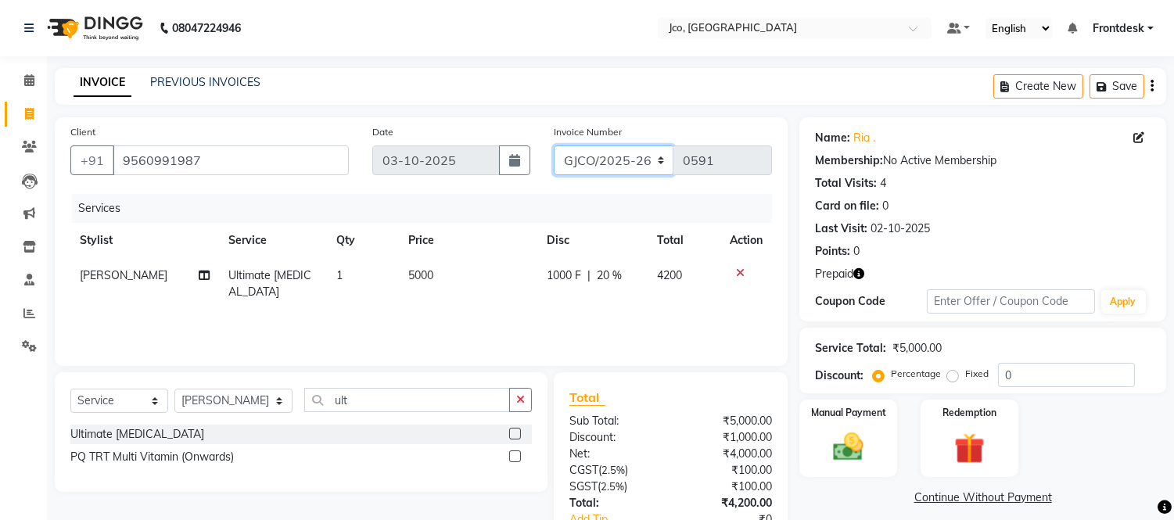
click at [602, 157] on select "GJCO/2025-26 SCG/2025-26 Gpre/2025-26" at bounding box center [614, 160] width 120 height 30
select select "7735"
click at [554, 145] on select "GJCO/2025-26 SCG/2025-26 Gpre/2025-26" at bounding box center [614, 160] width 120 height 30
type input "0464"
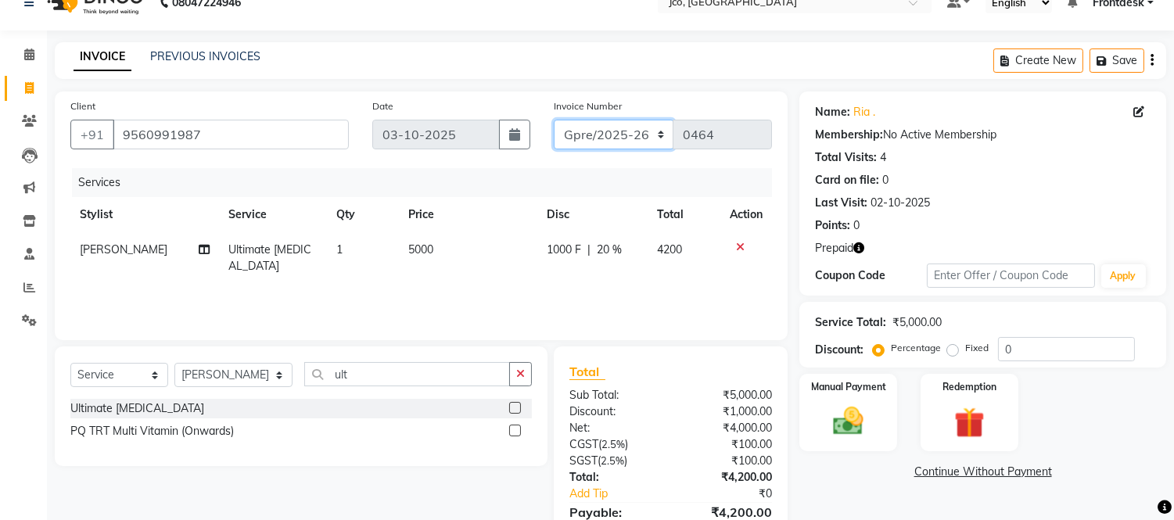
scroll to position [105, 0]
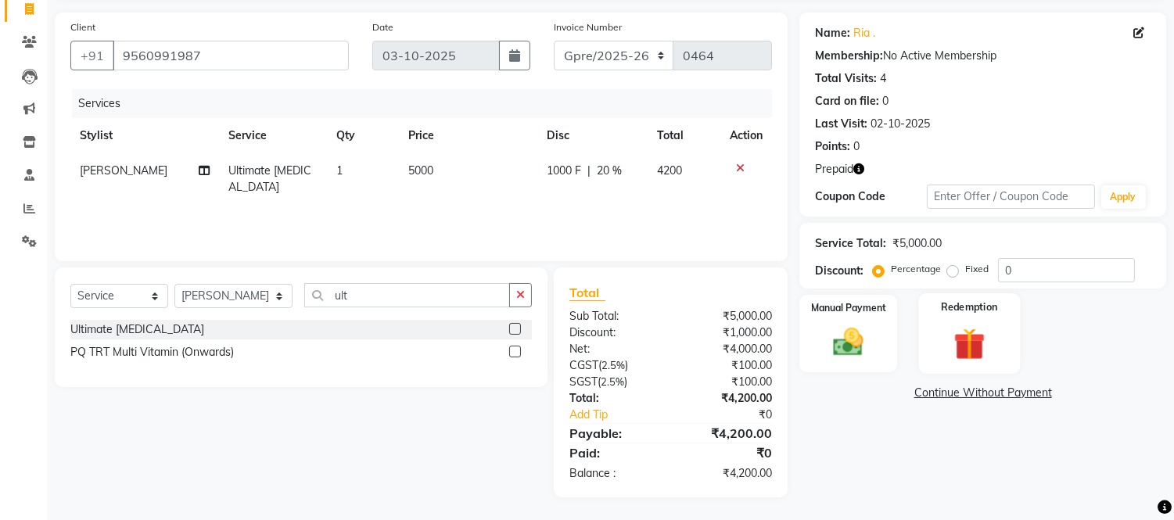
click at [974, 310] on label "Redemption" at bounding box center [969, 307] width 56 height 15
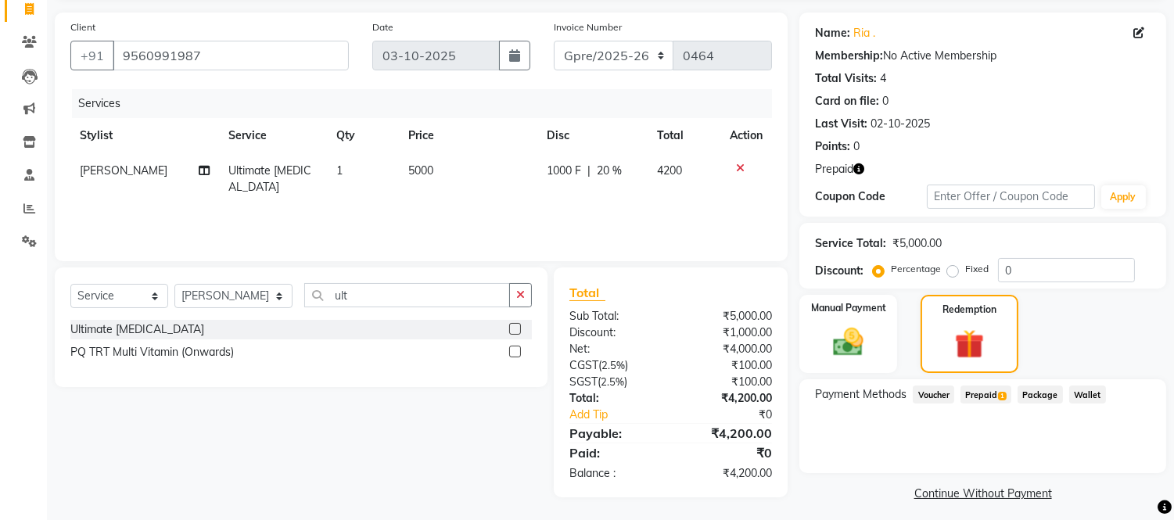
click at [1003, 394] on span "1" at bounding box center [1002, 396] width 9 height 9
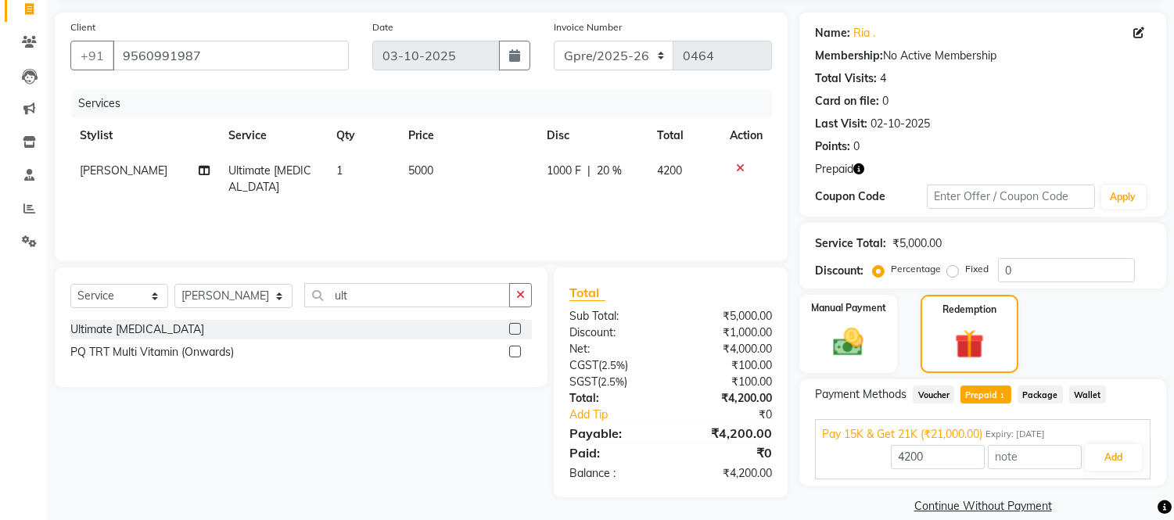
scroll to position [125, 0]
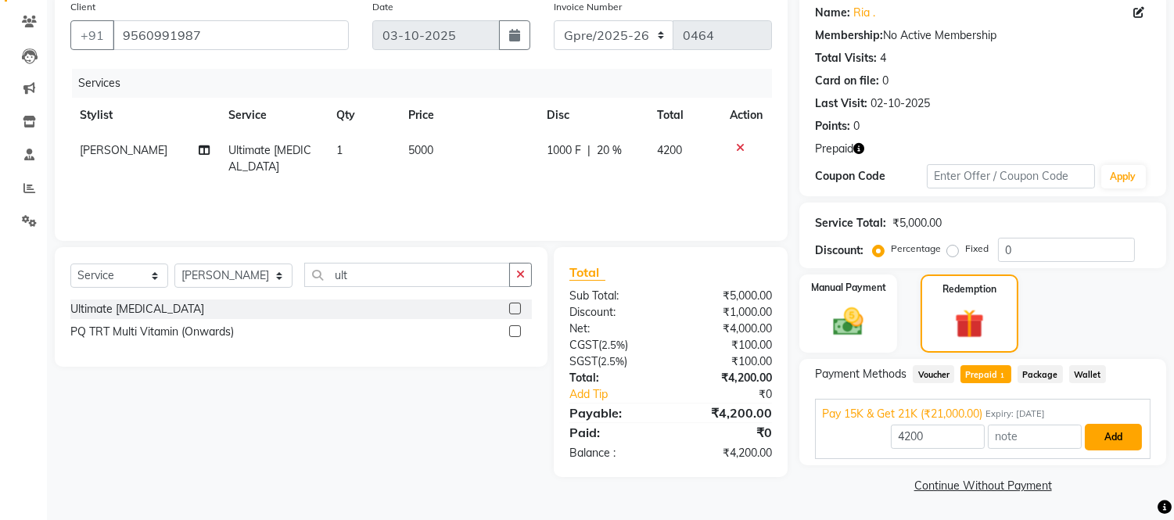
click at [1110, 436] on button "Add" at bounding box center [1113, 437] width 57 height 27
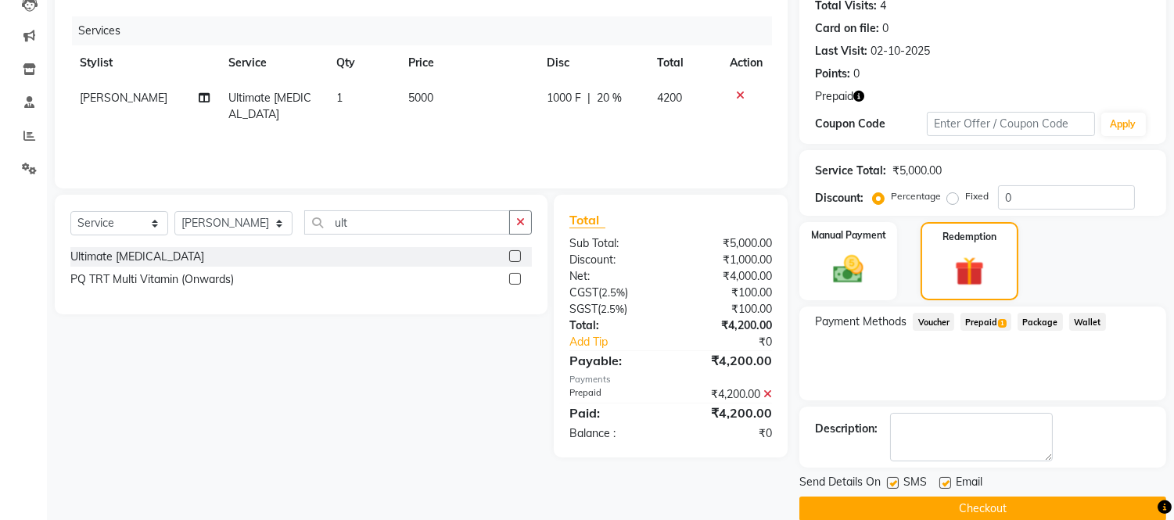
scroll to position [200, 0]
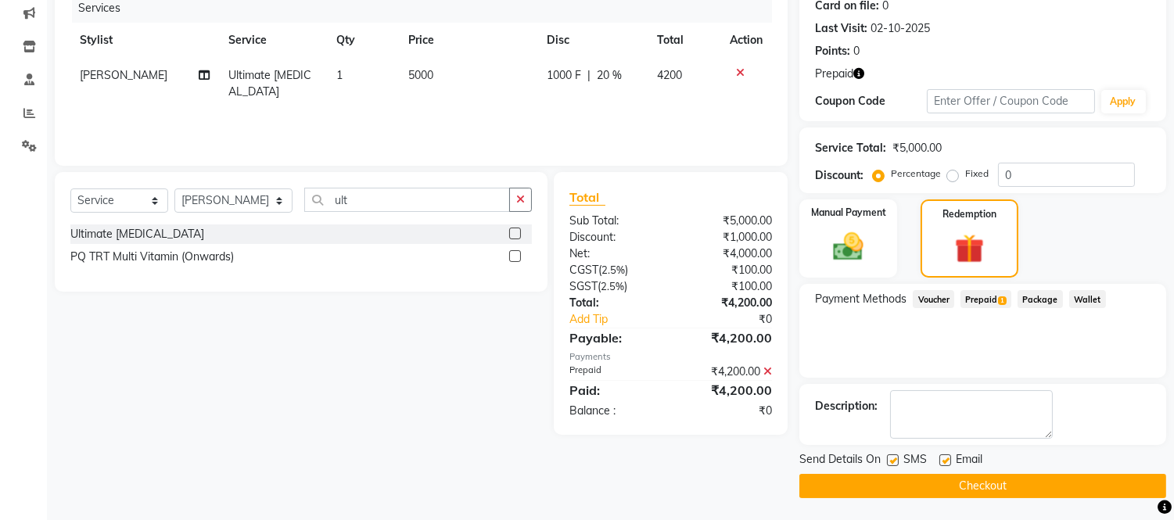
click at [1085, 490] on button "Checkout" at bounding box center [982, 486] width 367 height 24
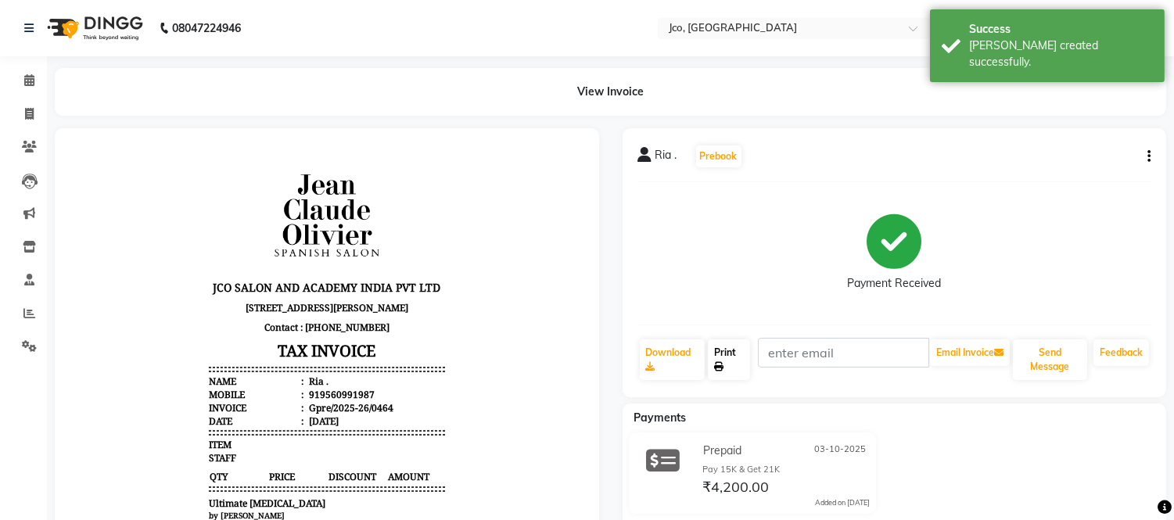
click at [737, 362] on link "Print" at bounding box center [729, 359] width 42 height 41
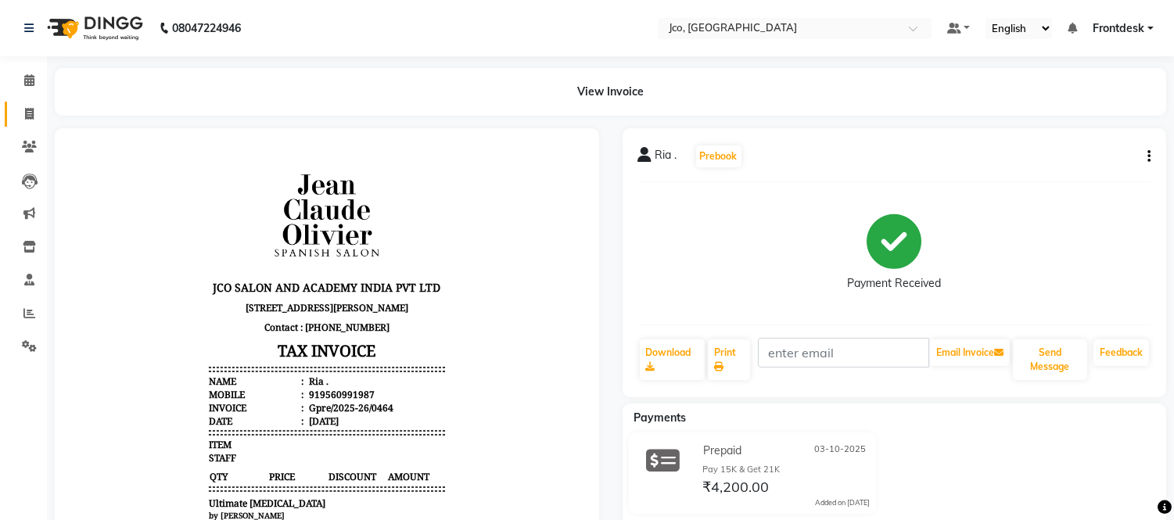
click at [28, 114] on icon at bounding box center [29, 114] width 9 height 12
select select "service"
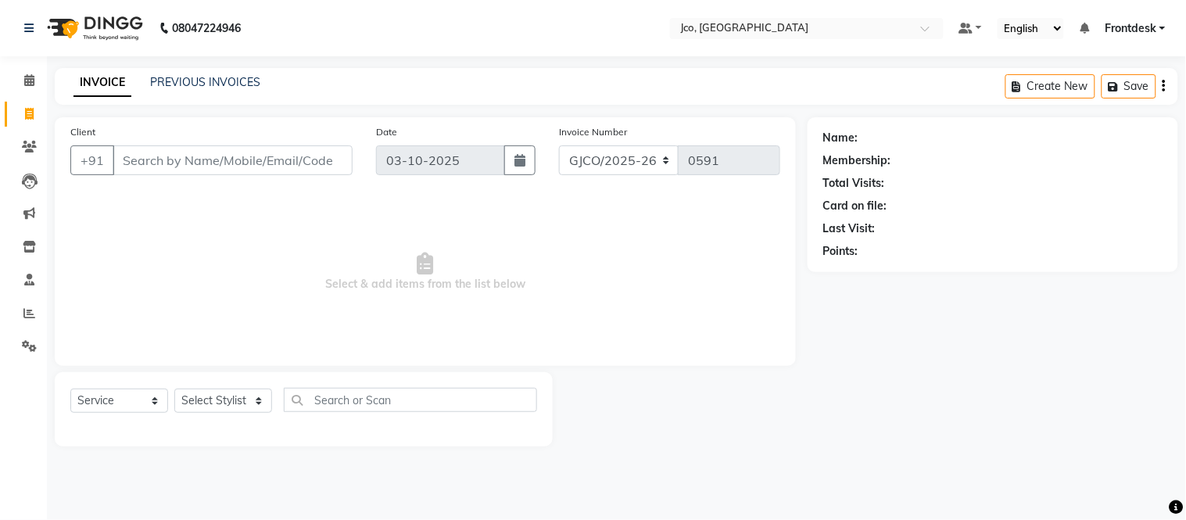
click at [178, 164] on input "Client" at bounding box center [233, 160] width 240 height 30
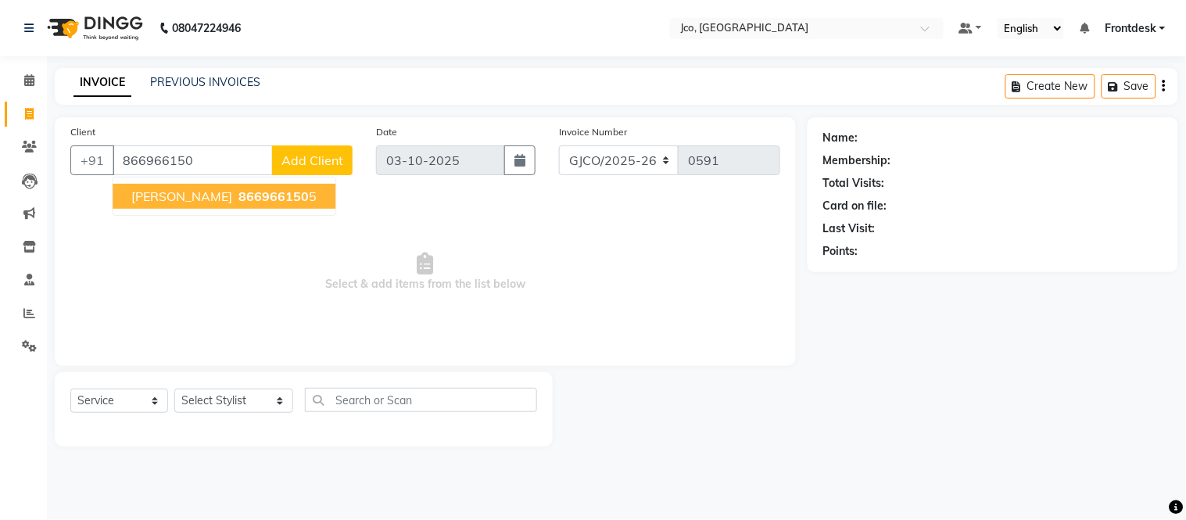
click at [253, 199] on span "866966150" at bounding box center [274, 196] width 70 height 16
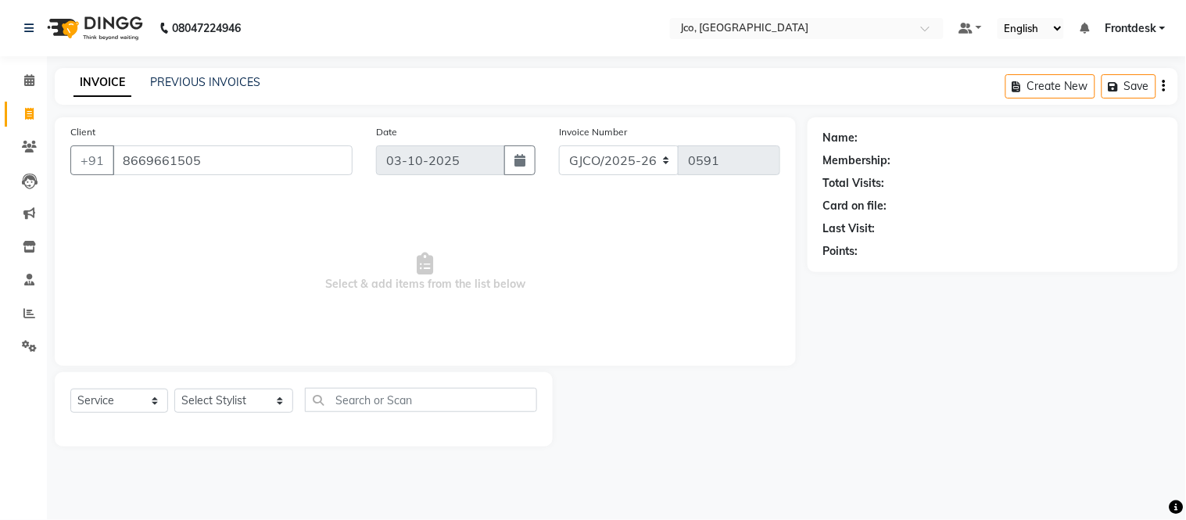
type input "8669661505"
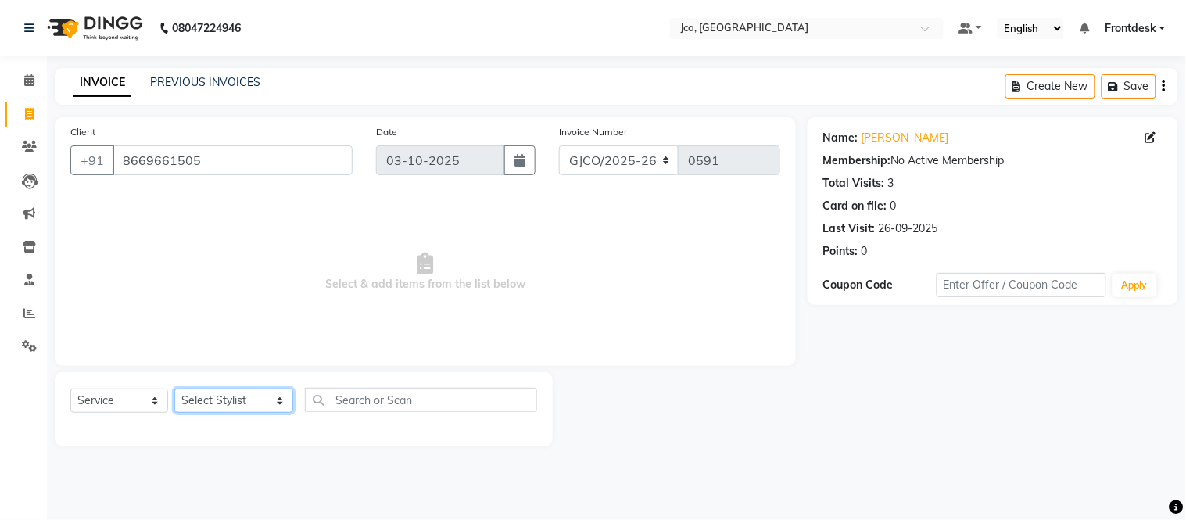
click at [221, 407] on select "Select Stylist [PERSON_NAME] [PERSON_NAME] [PERSON_NAME] Frontdesk Gopal Jouyi …" at bounding box center [233, 401] width 119 height 24
select select "74042"
click at [174, 389] on select "Select Stylist [PERSON_NAME] [PERSON_NAME] [PERSON_NAME] Frontdesk Gopal Jouyi …" at bounding box center [233, 401] width 119 height 24
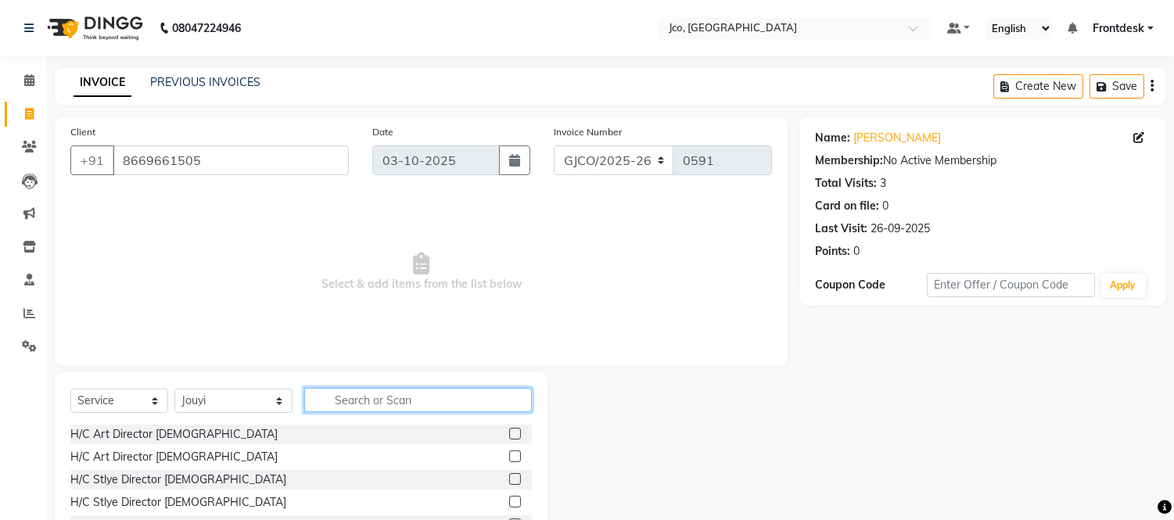
click at [361, 400] on input "text" at bounding box center [418, 400] width 228 height 24
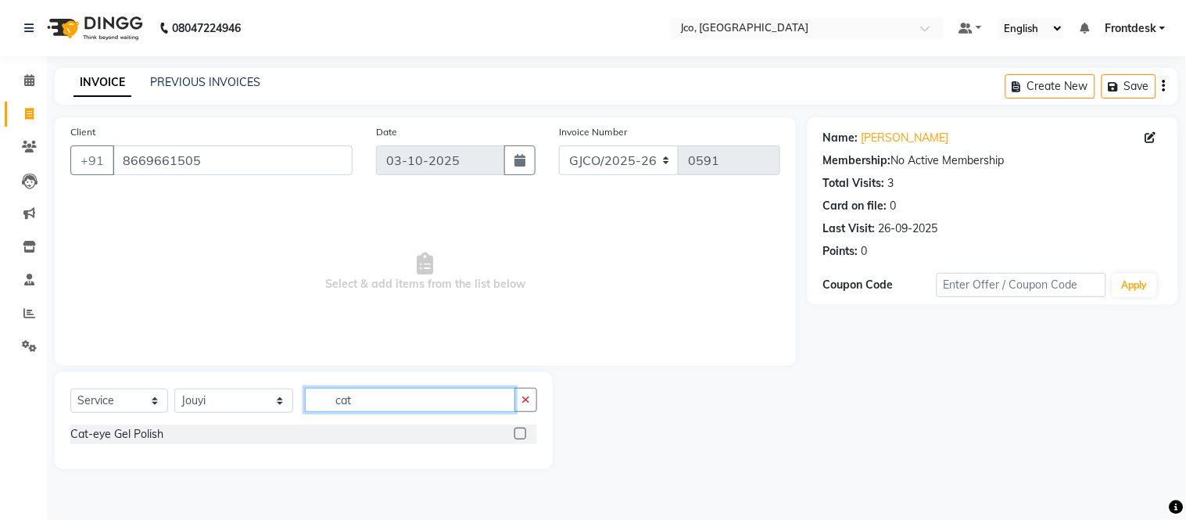
type input "cat"
click at [521, 439] on label at bounding box center [521, 434] width 12 height 12
click at [521, 439] on input "checkbox" at bounding box center [520, 434] width 10 height 10
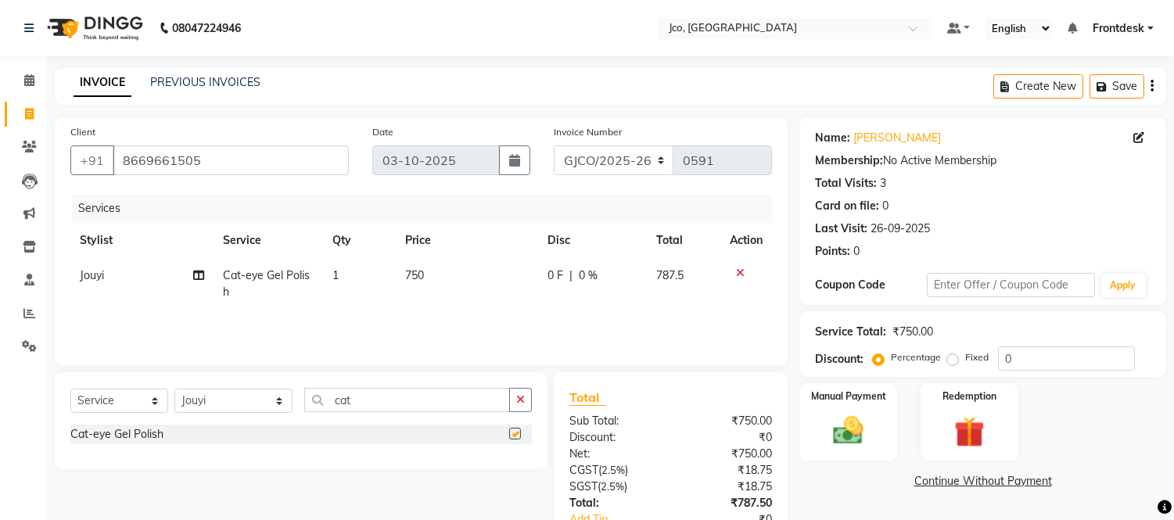
checkbox input "false"
click at [345, 397] on input "cat" at bounding box center [407, 400] width 206 height 24
click at [522, 404] on icon "button" at bounding box center [520, 399] width 9 height 11
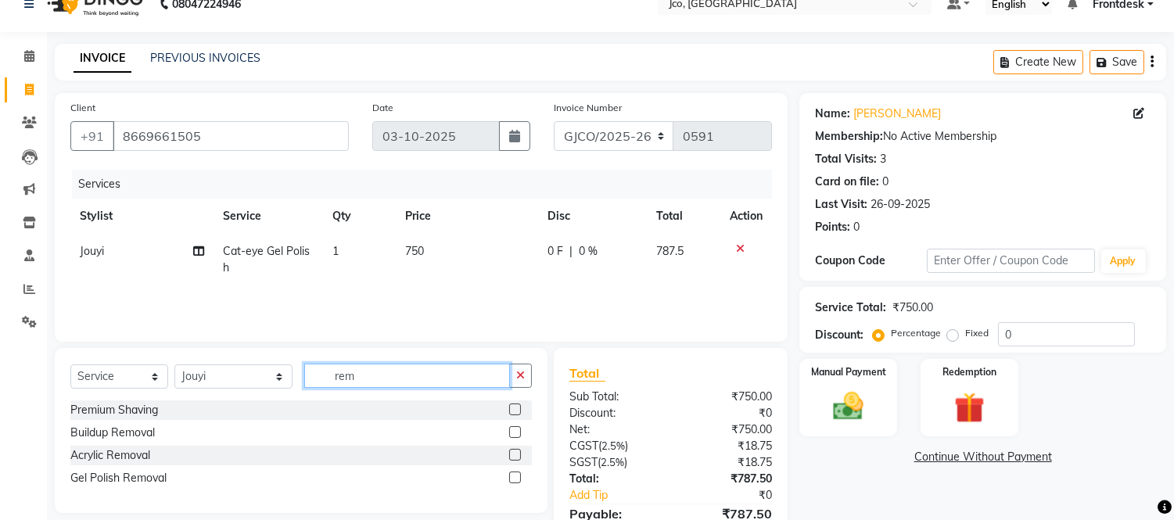
scroll to position [34, 0]
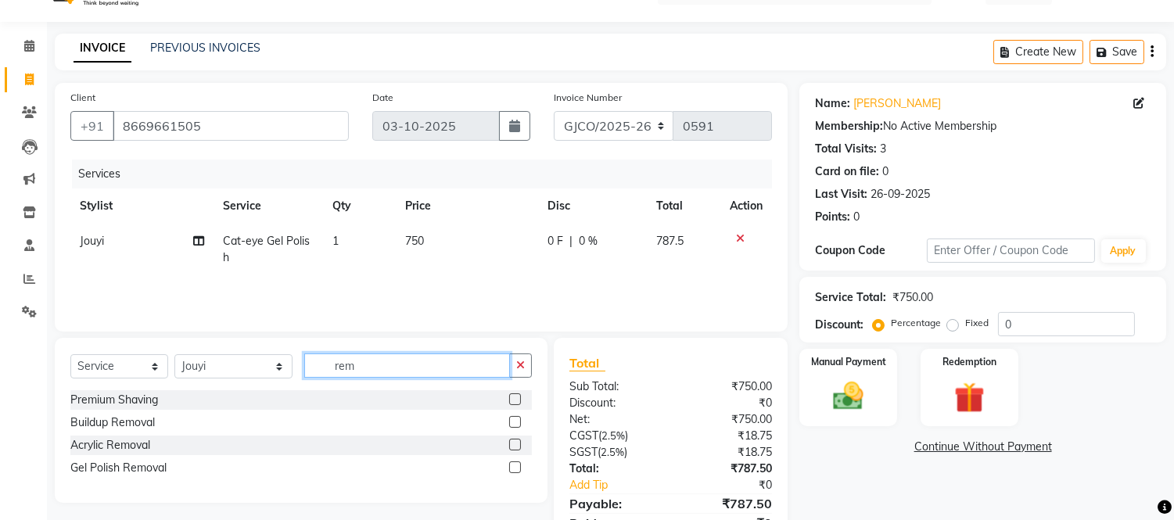
type input "rem"
click at [509, 468] on label at bounding box center [515, 467] width 12 height 12
click at [509, 468] on input "checkbox" at bounding box center [514, 468] width 10 height 10
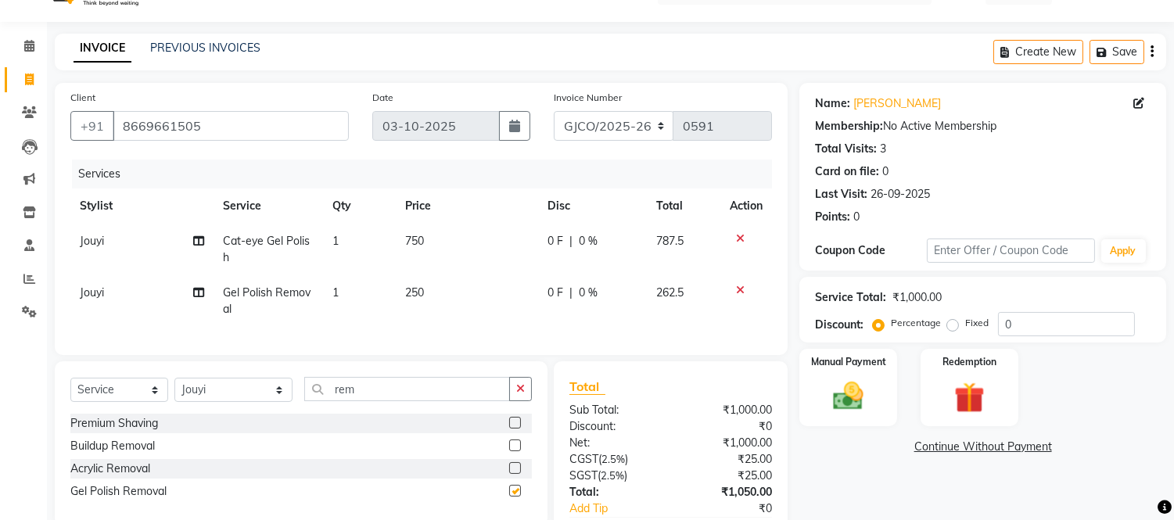
checkbox input "false"
click at [430, 297] on td "250" at bounding box center [467, 301] width 142 height 52
select select "74042"
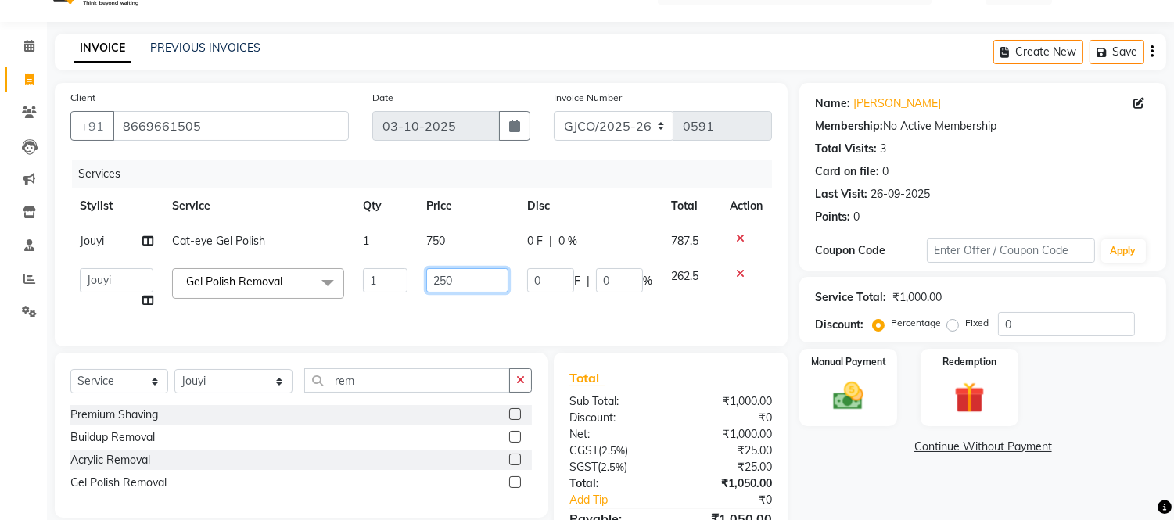
click at [474, 283] on input "250" at bounding box center [467, 280] width 82 height 24
type input "2"
type input "300"
click at [550, 311] on td "0 F | 0 %" at bounding box center [590, 288] width 144 height 59
select select "74042"
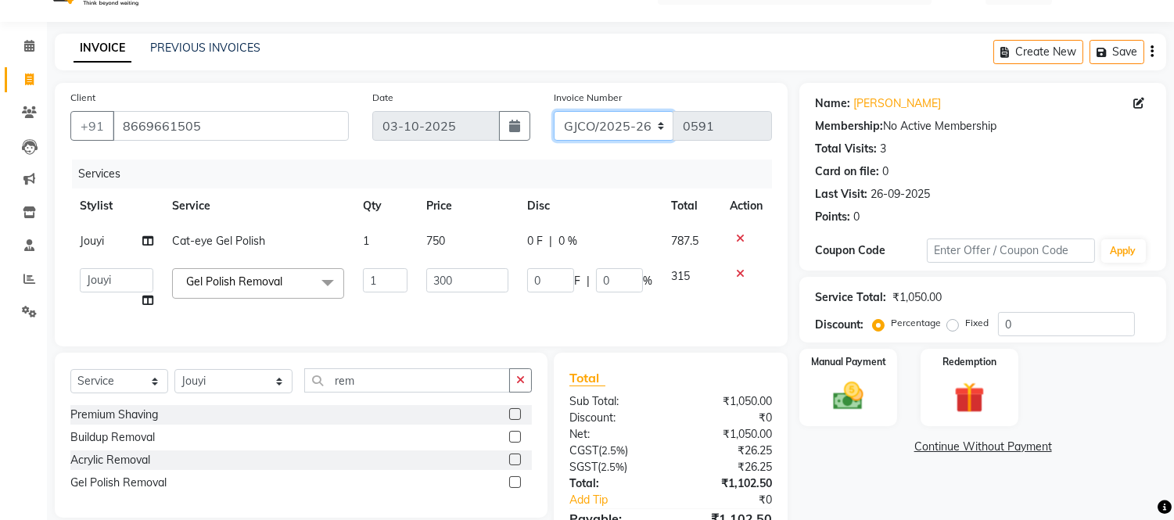
click at [603, 121] on select "GJCO/2025-26 SCG/2025-26 Gpre/2025-26" at bounding box center [614, 126] width 120 height 30
select select "7735"
click at [554, 111] on select "GJCO/2025-26 SCG/2025-26 Gpre/2025-26" at bounding box center [614, 126] width 120 height 30
type input "0465"
click at [966, 386] on img at bounding box center [969, 397] width 52 height 39
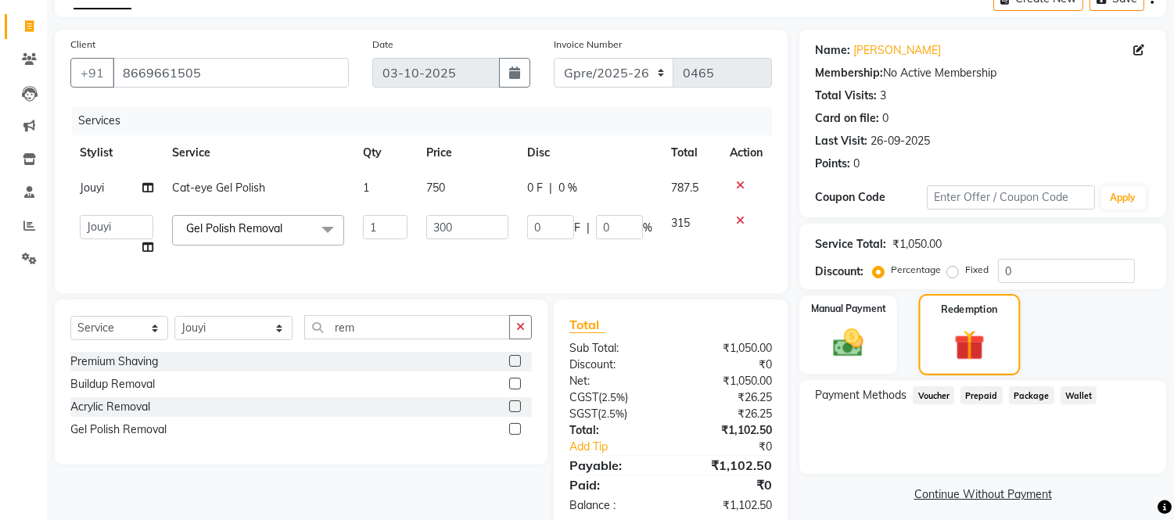
scroll to position [106, 0]
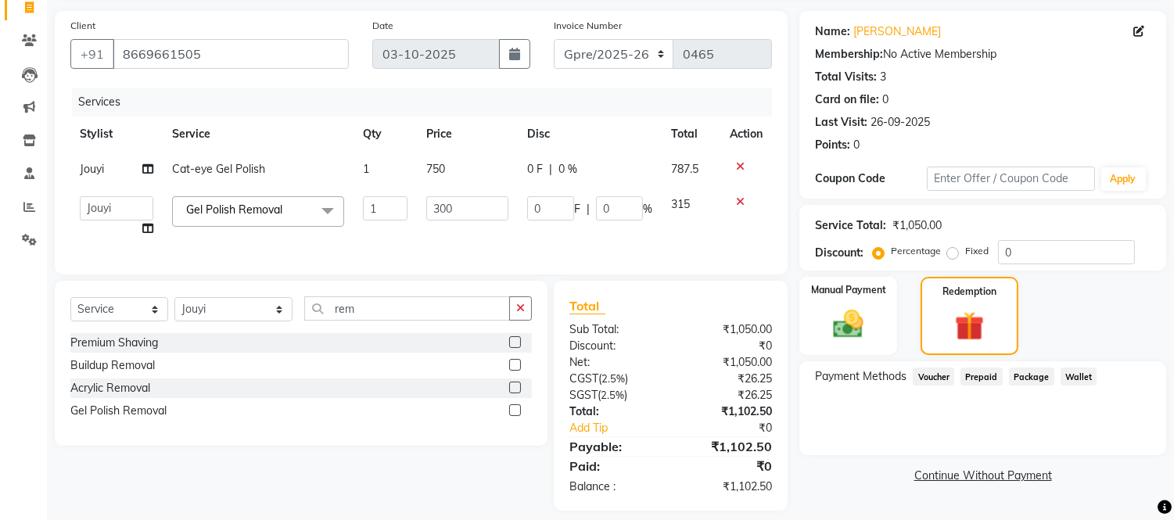
click at [1025, 375] on span "Package" at bounding box center [1031, 377] width 45 height 18
click at [610, 56] on select "GJCO/2025-26 SCG/2025-26 Gpre/2025-26" at bounding box center [614, 54] width 120 height 30
select select "8000"
click at [554, 39] on select "GJCO/2025-26 SCG/2025-26 Gpre/2025-26" at bounding box center [614, 54] width 120 height 30
type input "0591"
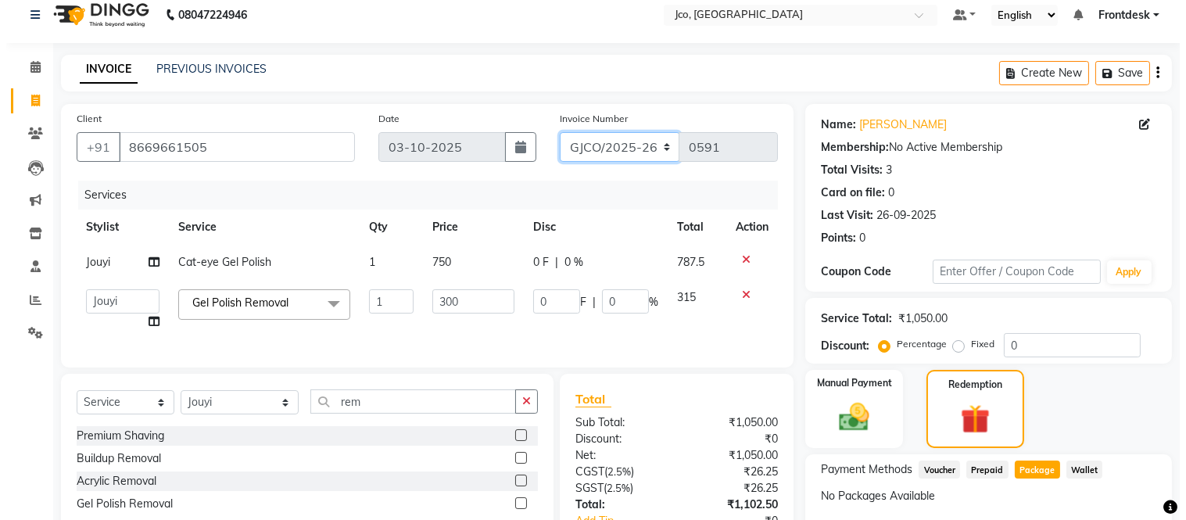
scroll to position [0, 0]
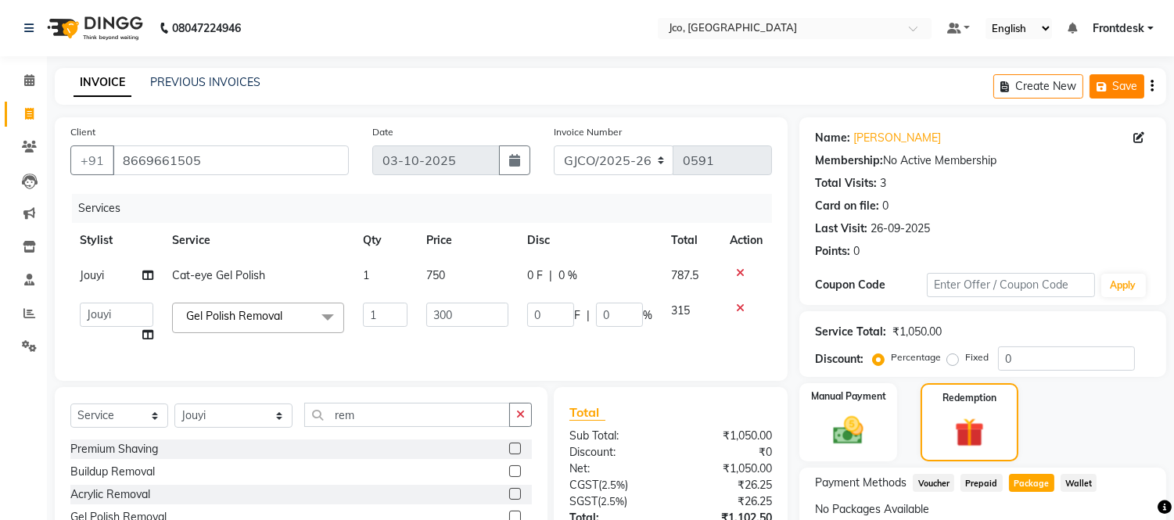
click at [1120, 82] on button "Save" at bounding box center [1116, 86] width 55 height 24
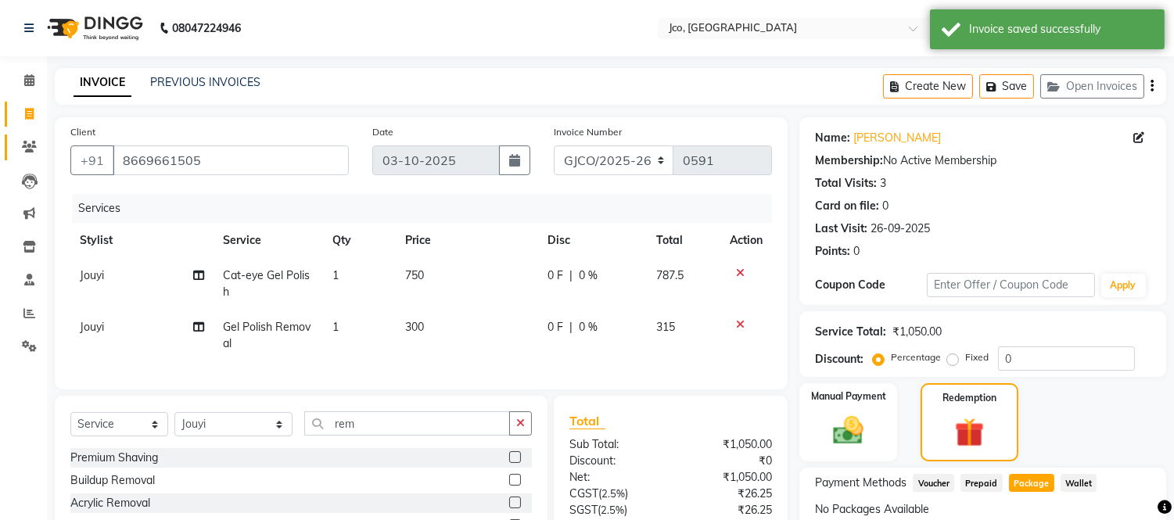
click at [19, 142] on span at bounding box center [29, 147] width 27 height 18
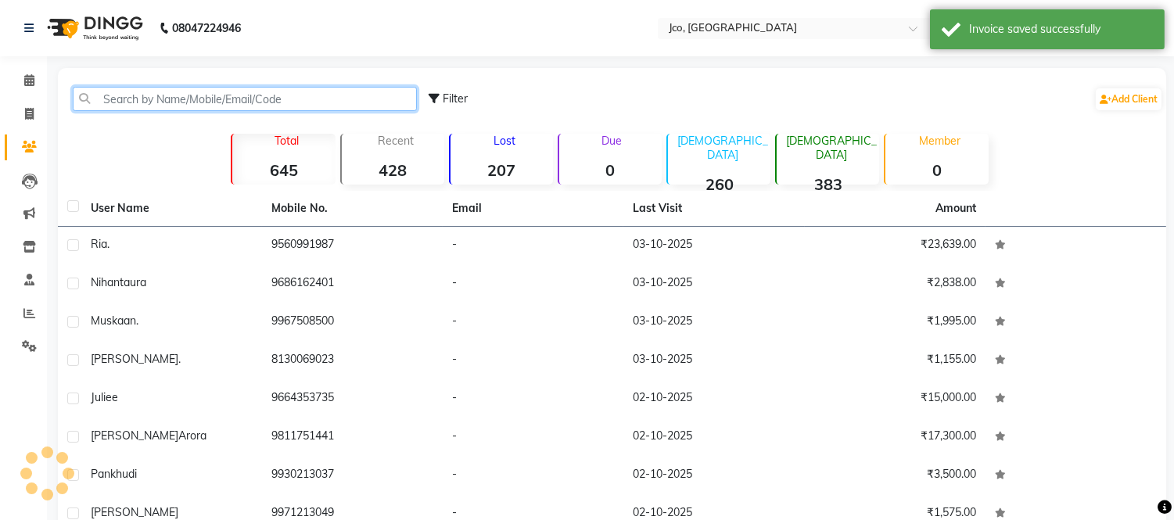
click at [199, 92] on input "text" at bounding box center [245, 99] width 344 height 24
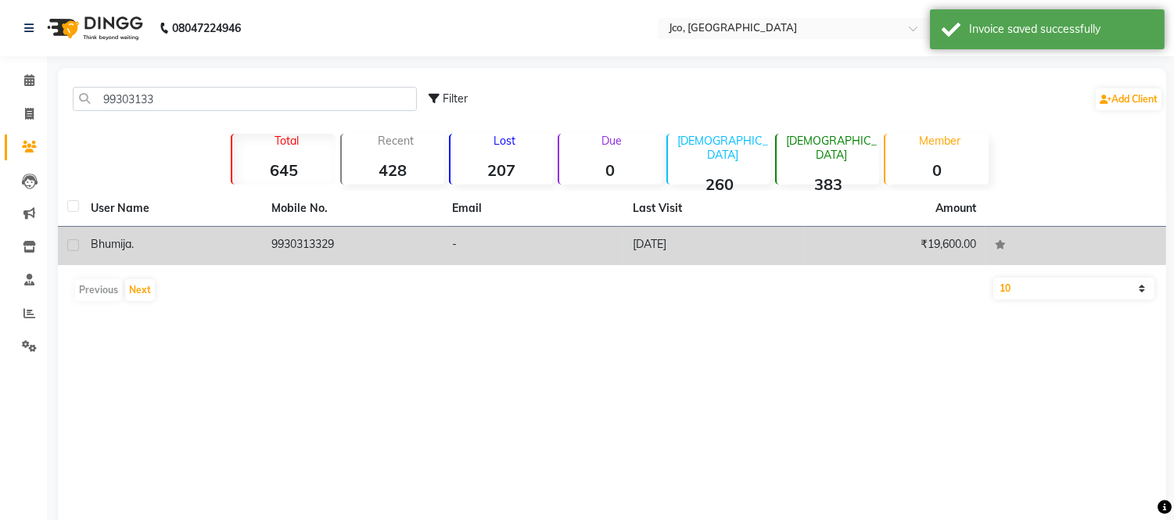
click at [305, 255] on td "9930313329" at bounding box center [352, 246] width 181 height 38
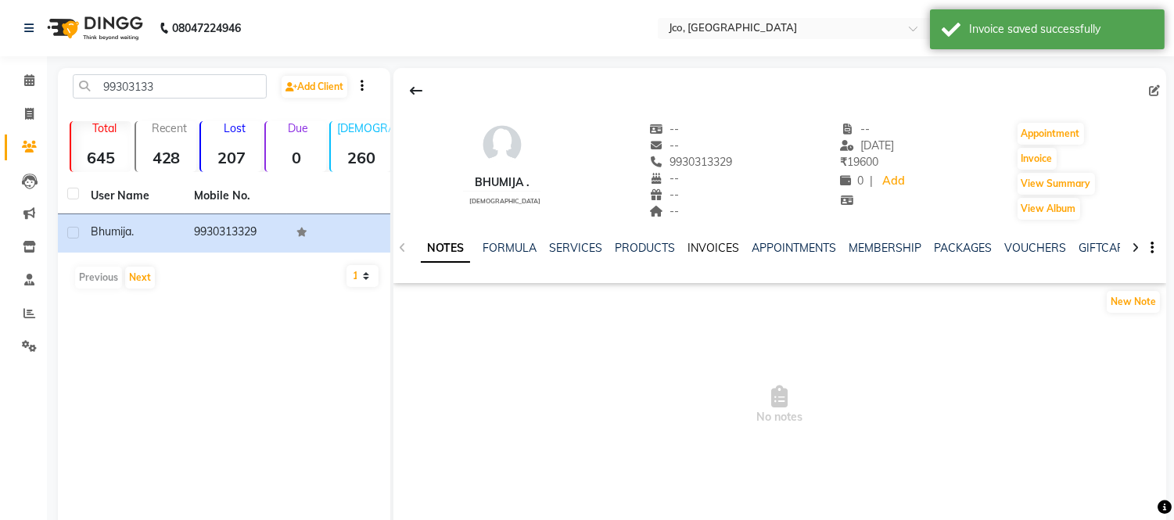
click at [721, 246] on link "INVOICES" at bounding box center [713, 248] width 52 height 14
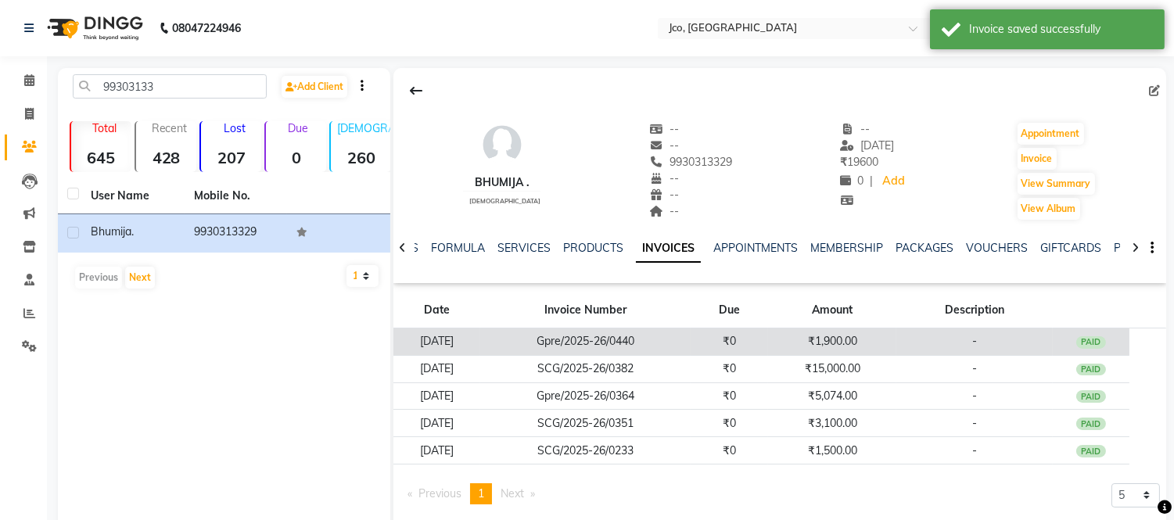
click at [860, 339] on td "₹1,900.00" at bounding box center [831, 341] width 127 height 27
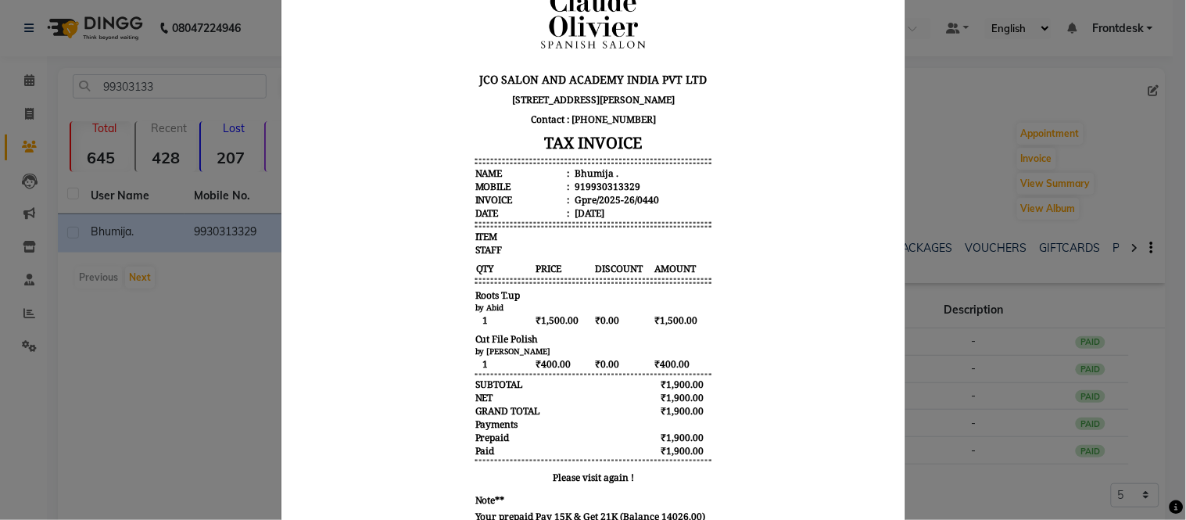
click at [175, 352] on ngb-modal-window "INVOICE View Invoice Close" at bounding box center [593, 260] width 1186 height 520
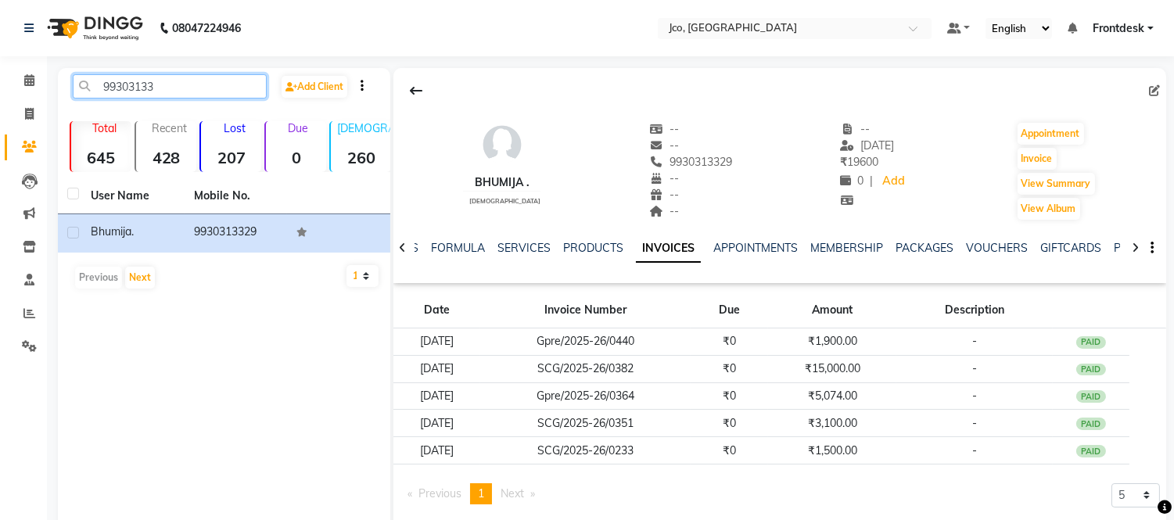
click at [198, 89] on input "99303133" at bounding box center [170, 86] width 194 height 24
type input "9"
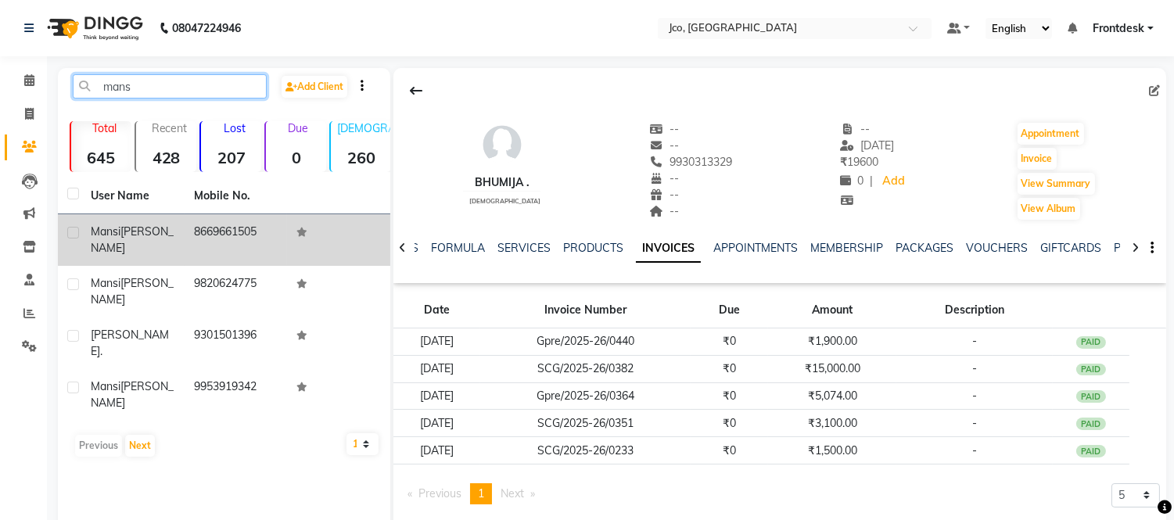
type input "mans"
click at [229, 230] on td "8669661505" at bounding box center [236, 240] width 103 height 52
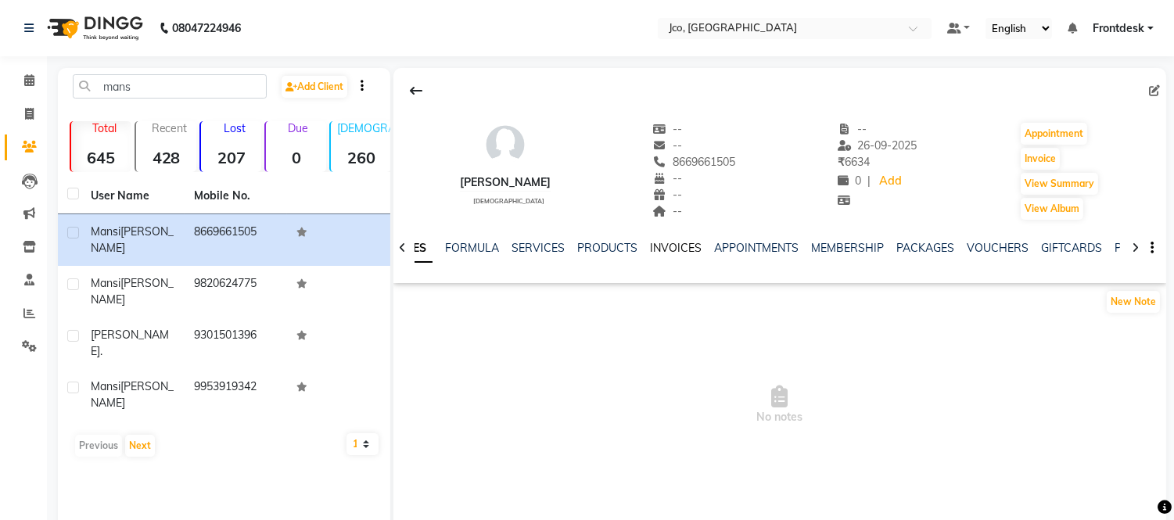
click at [677, 246] on link "INVOICES" at bounding box center [676, 248] width 52 height 14
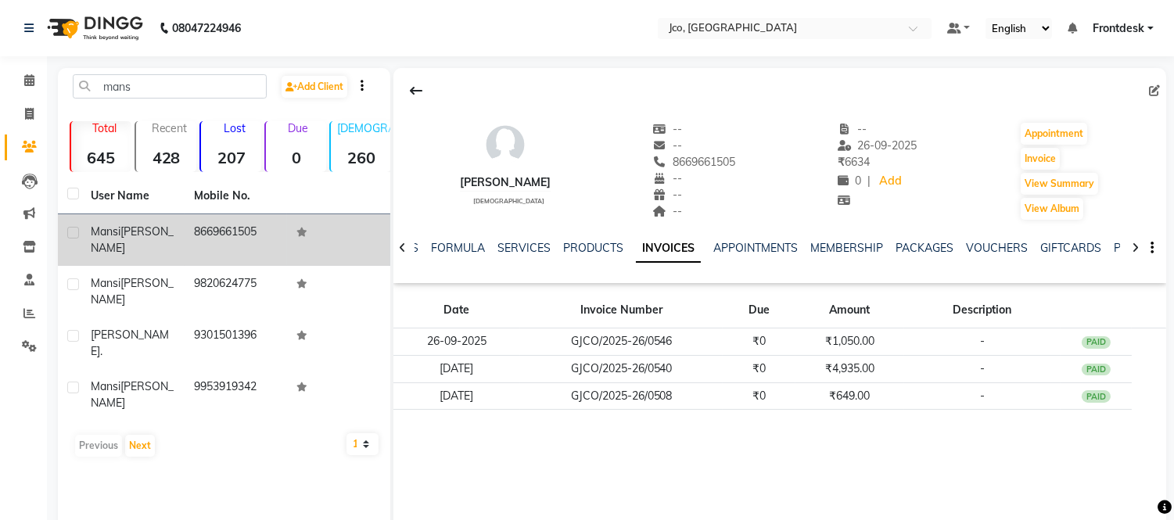
click at [247, 240] on td "8669661505" at bounding box center [236, 240] width 103 height 52
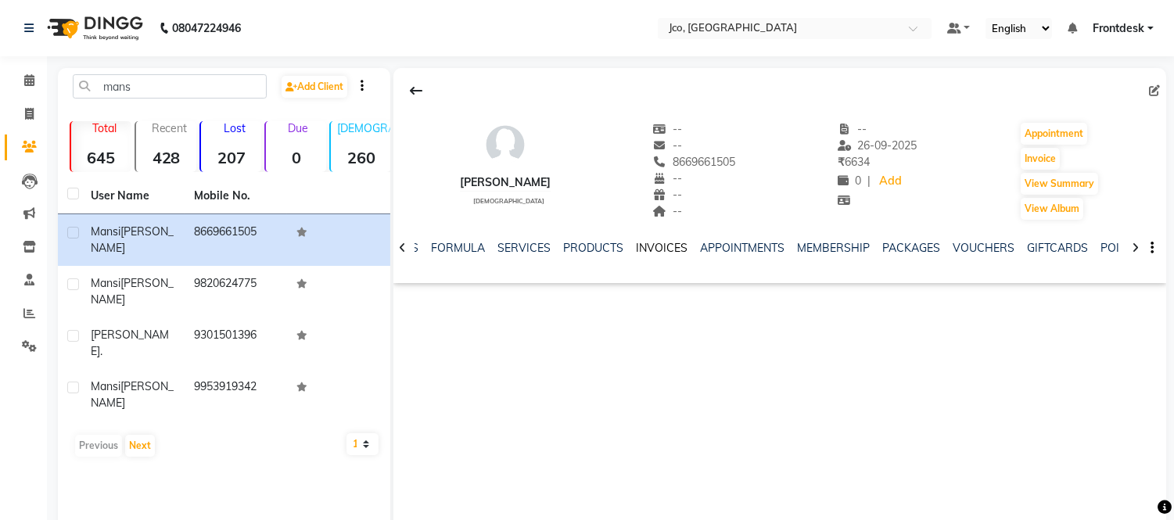
click at [655, 249] on link "INVOICES" at bounding box center [662, 248] width 52 height 14
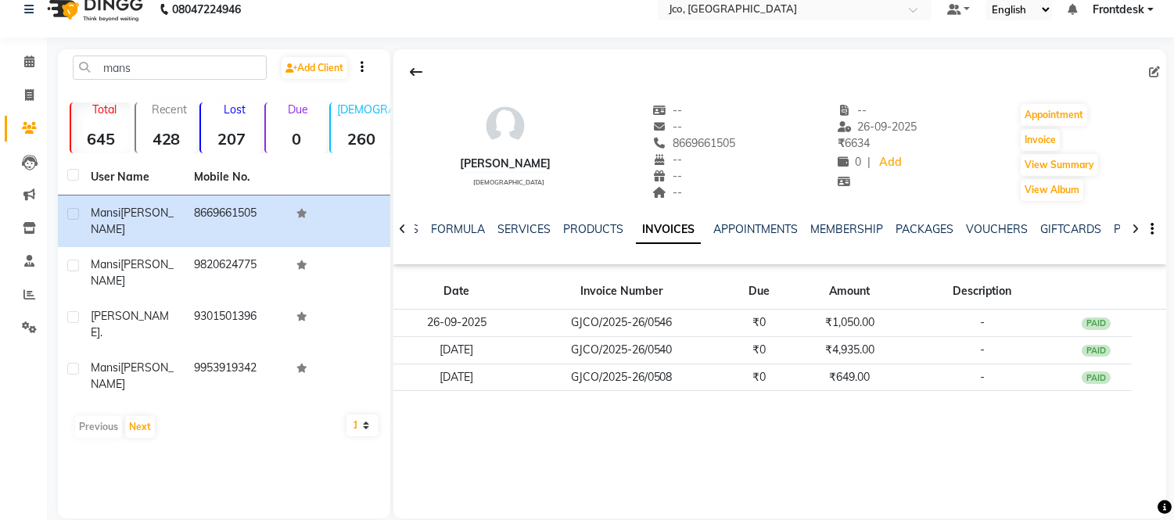
scroll to position [40, 0]
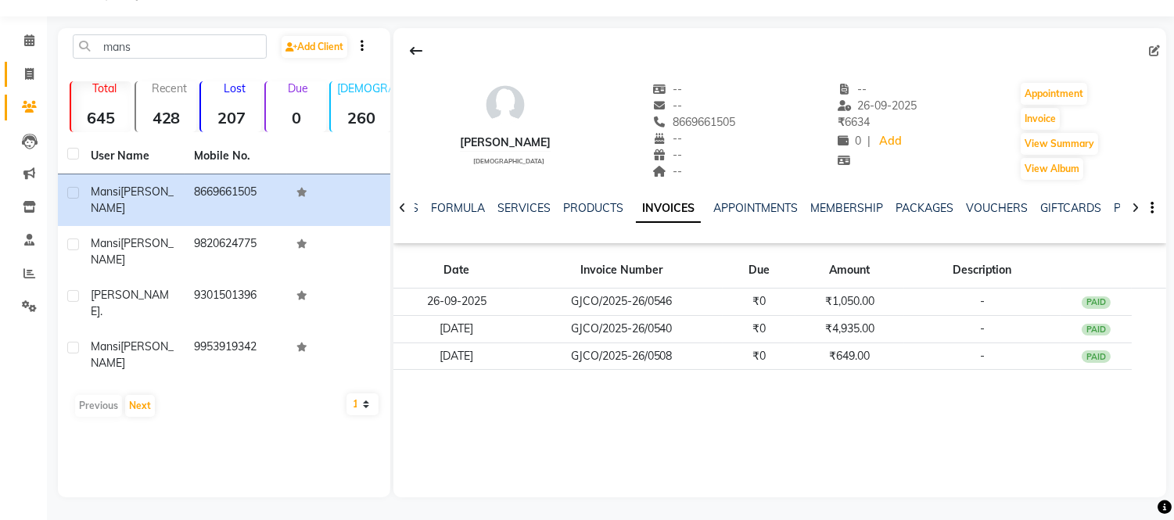
click at [28, 77] on icon at bounding box center [29, 74] width 9 height 12
select select "service"
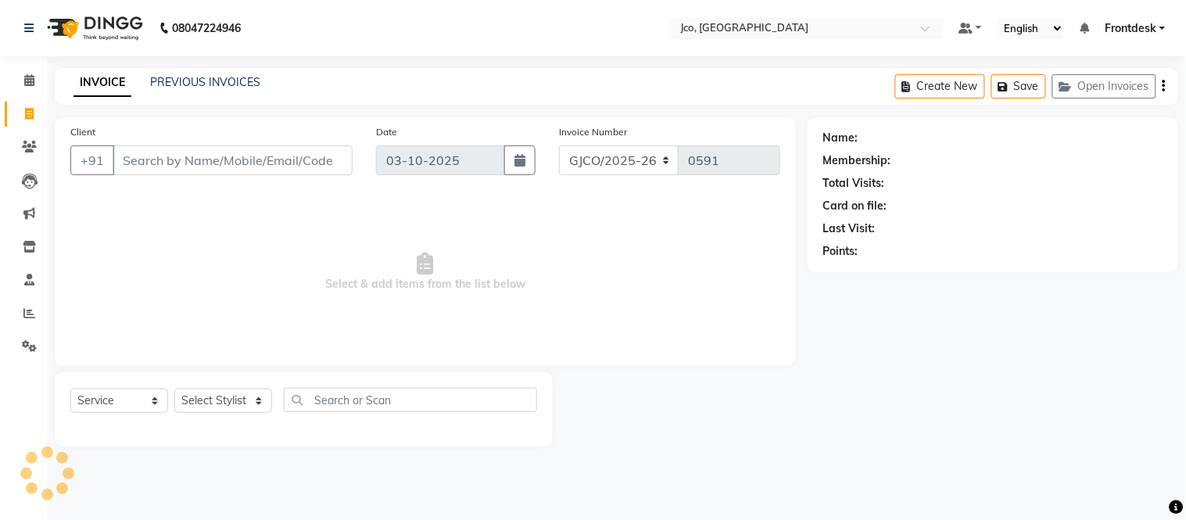
click at [272, 163] on input "Client" at bounding box center [233, 160] width 240 height 30
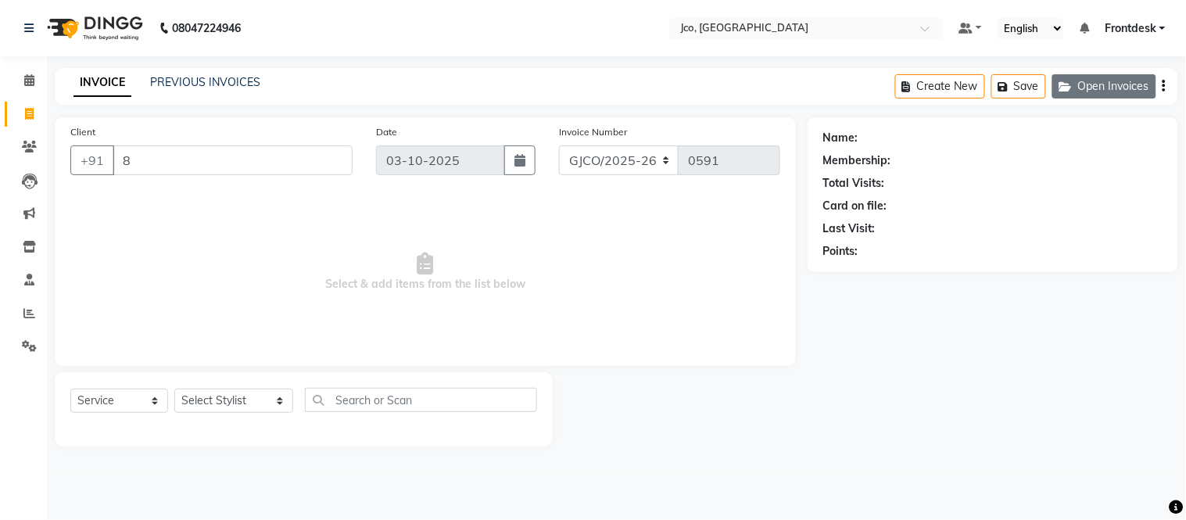
click at [1088, 90] on button "Open Invoices" at bounding box center [1105, 86] width 104 height 24
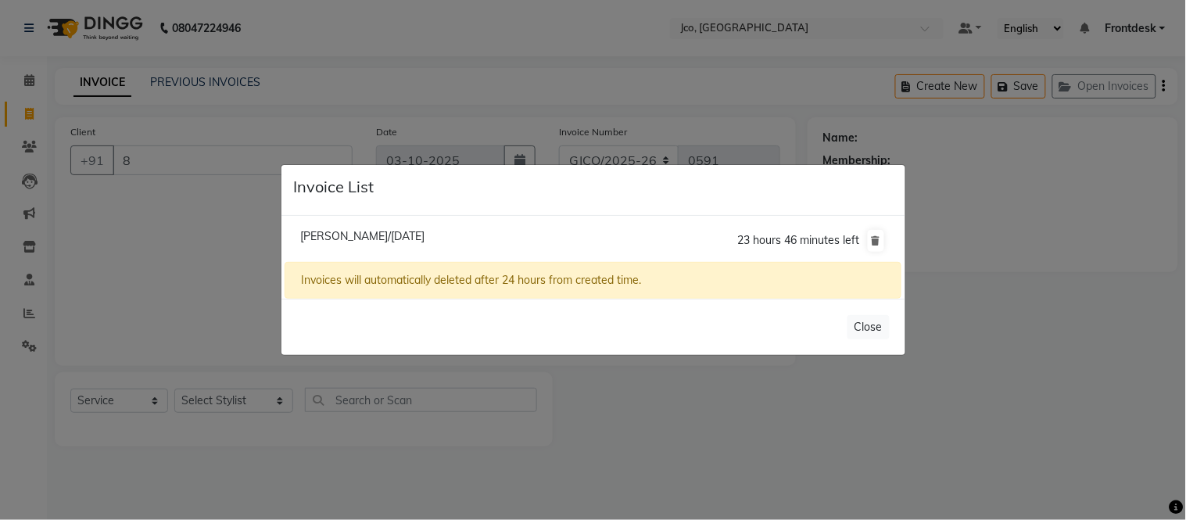
click at [417, 238] on span "[PERSON_NAME]/[DATE]" at bounding box center [362, 236] width 124 height 14
type input "8669661505"
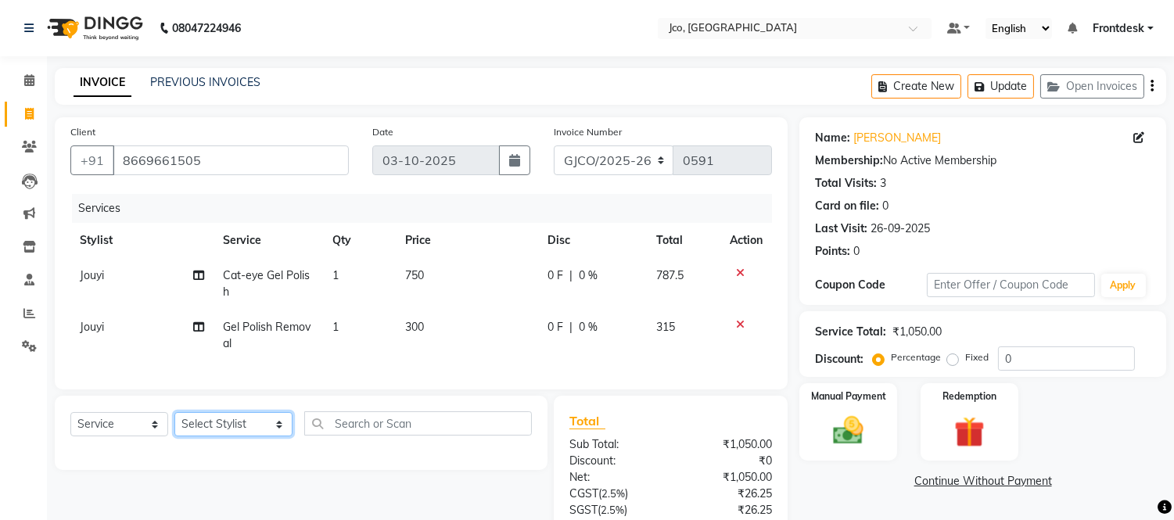
click at [235, 436] on select "Select Stylist [PERSON_NAME] [PERSON_NAME] [PERSON_NAME] Frontdesk Gopal Jouyi …" at bounding box center [233, 424] width 118 height 24
select select "71463"
click at [174, 425] on select "Select Stylist [PERSON_NAME] [PERSON_NAME] [PERSON_NAME] Frontdesk Gopal Jouyi …" at bounding box center [233, 424] width 118 height 24
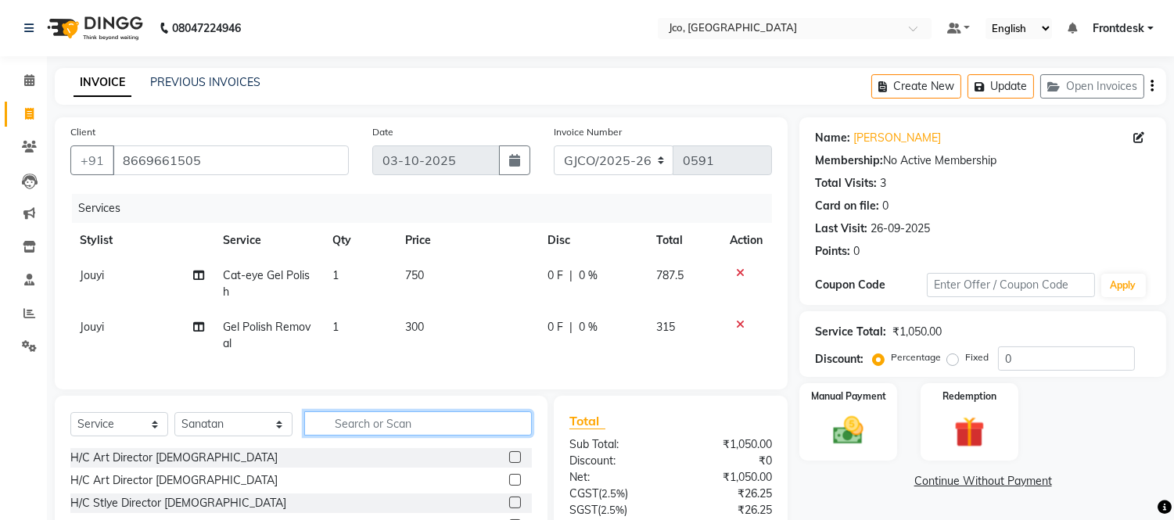
click at [361, 436] on input "text" at bounding box center [418, 423] width 228 height 24
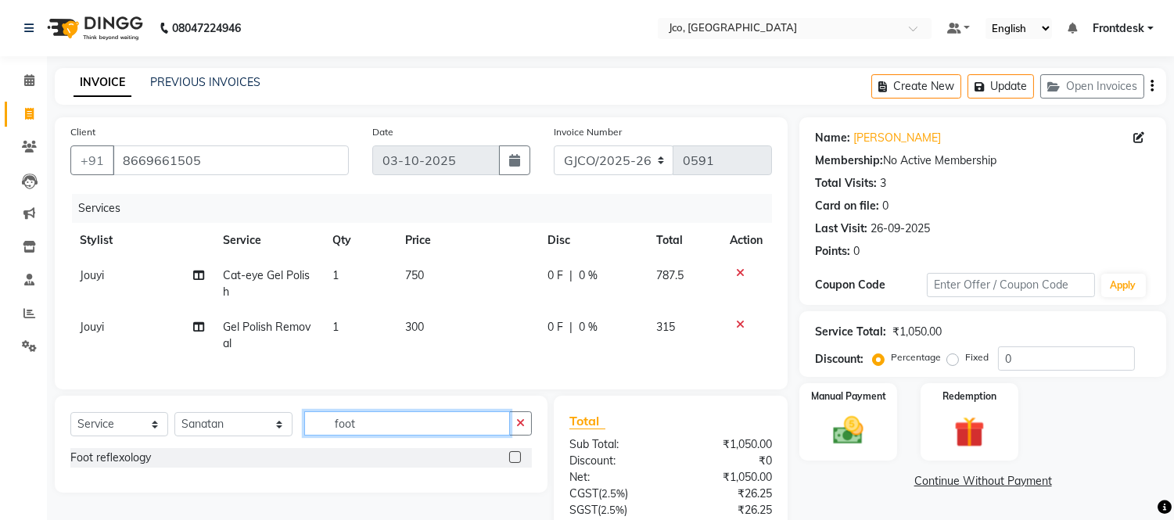
type input "foot"
click at [509, 463] on label at bounding box center [515, 457] width 12 height 12
click at [509, 463] on input "checkbox" at bounding box center [514, 458] width 10 height 10
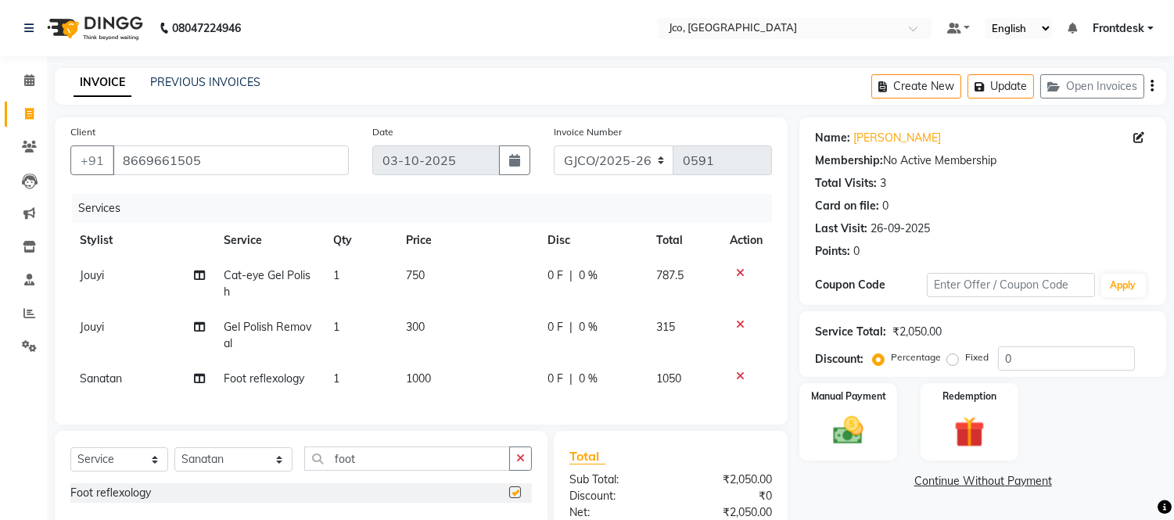
checkbox input "false"
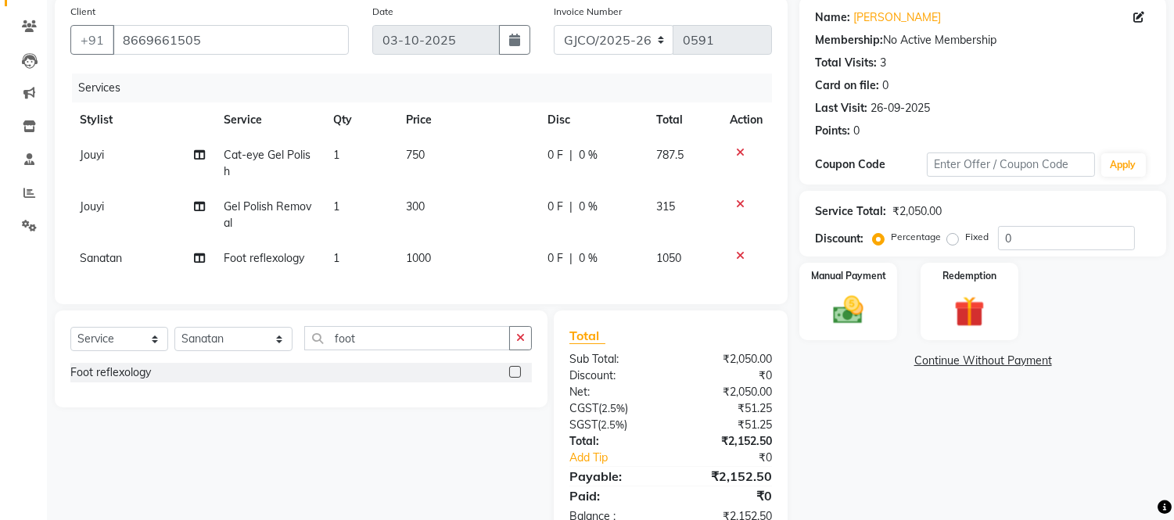
scroll to position [177, 0]
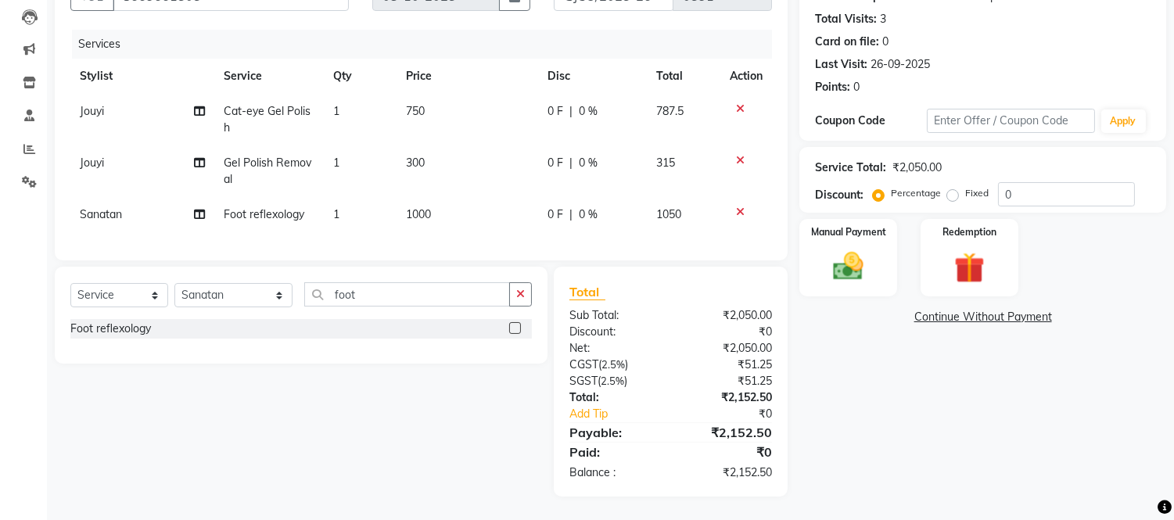
click at [863, 249] on img at bounding box center [847, 266] width 49 height 35
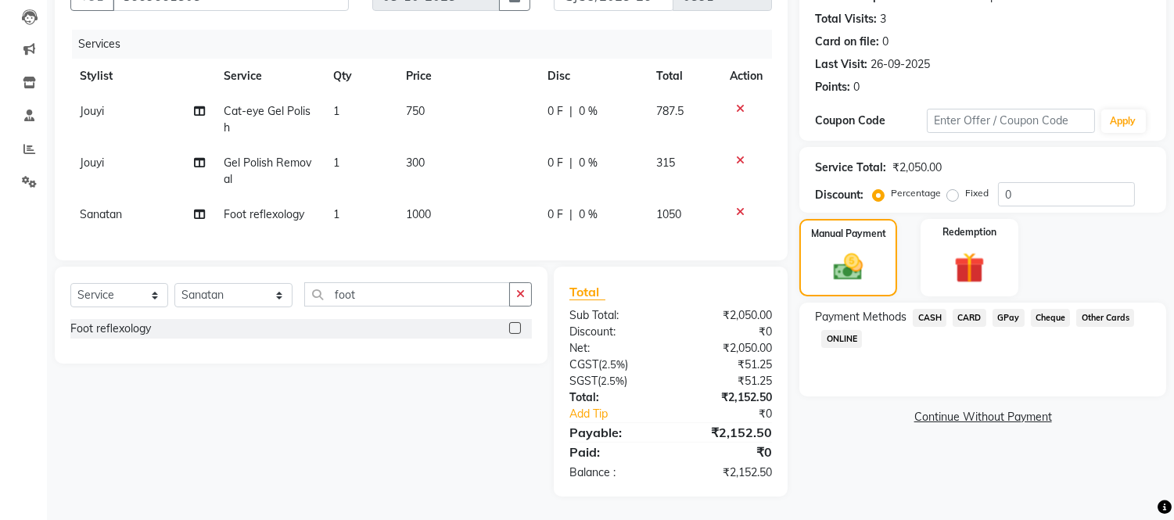
click at [1003, 309] on span "GPay" at bounding box center [1008, 318] width 32 height 18
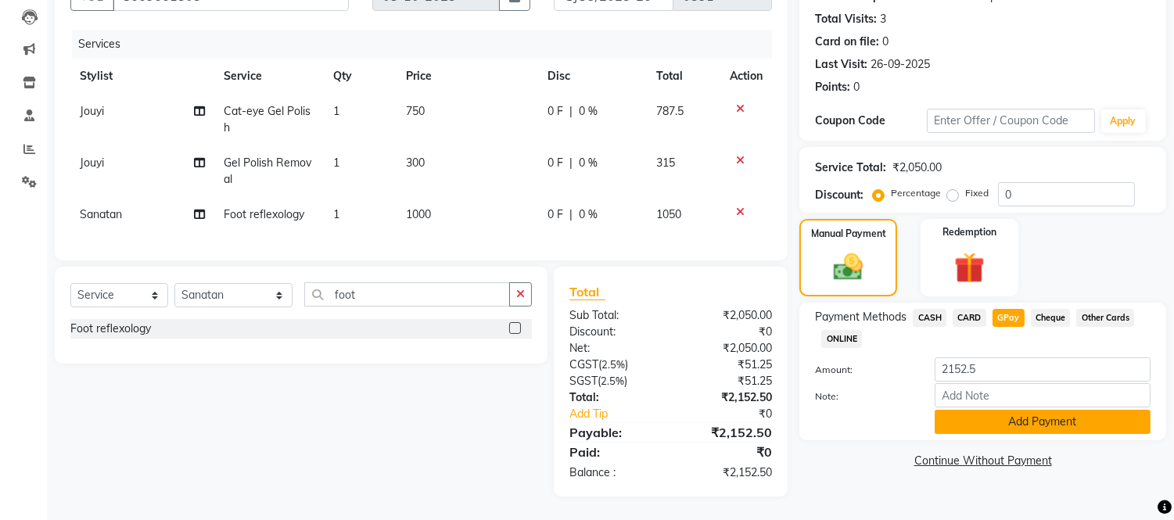
click at [1072, 410] on button "Add Payment" at bounding box center [1043, 422] width 216 height 24
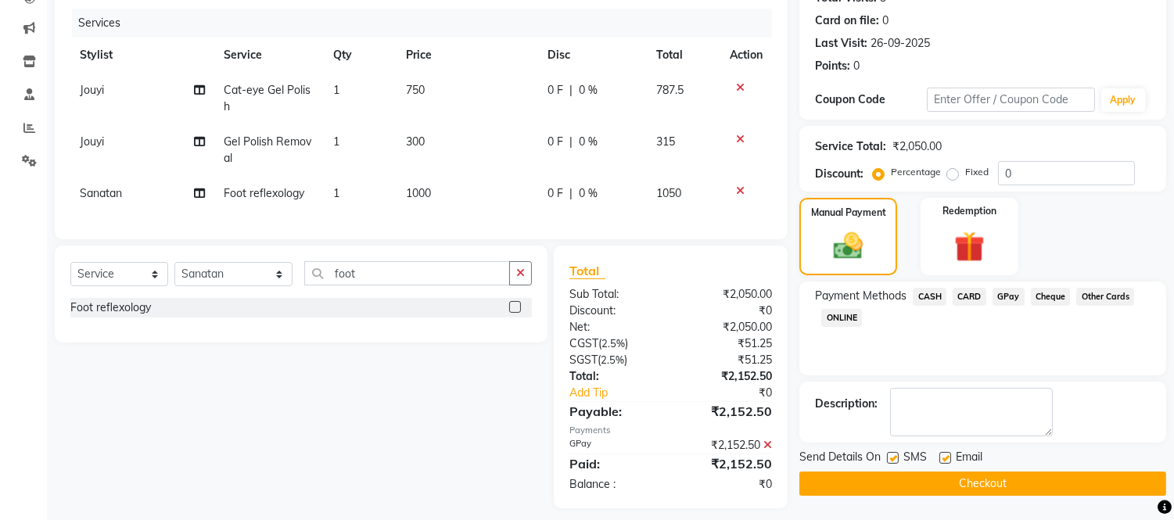
scroll to position [209, 0]
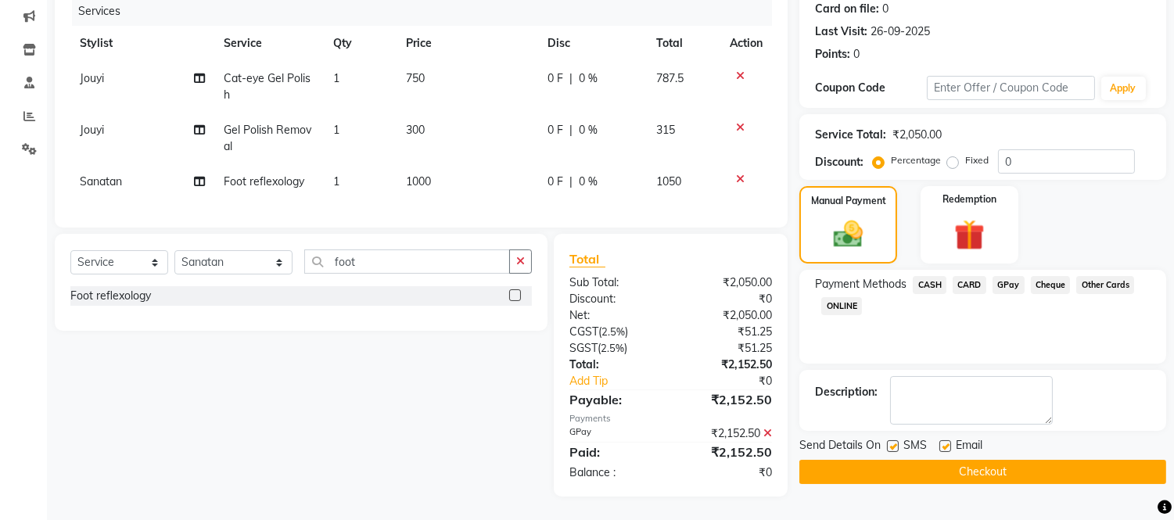
click at [1060, 460] on button "Checkout" at bounding box center [982, 472] width 367 height 24
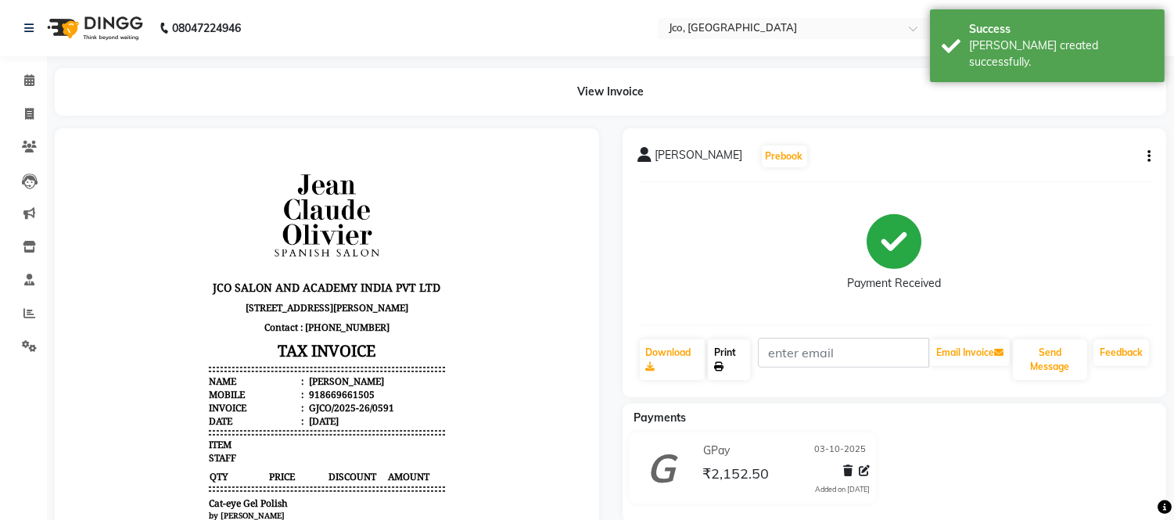
click at [716, 362] on icon at bounding box center [718, 366] width 9 height 9
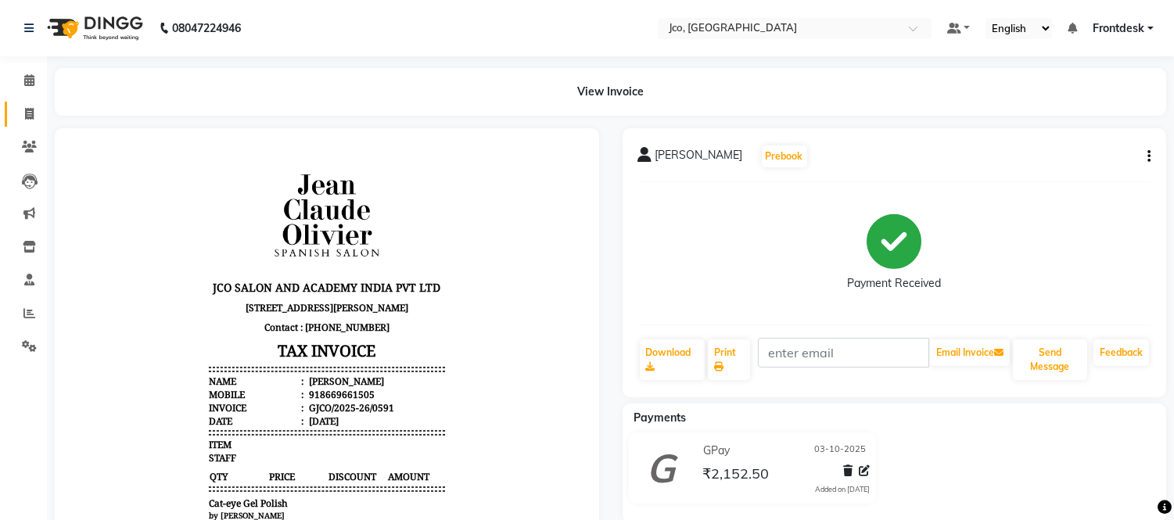
click at [10, 114] on link "Invoice" at bounding box center [24, 115] width 38 height 26
select select "service"
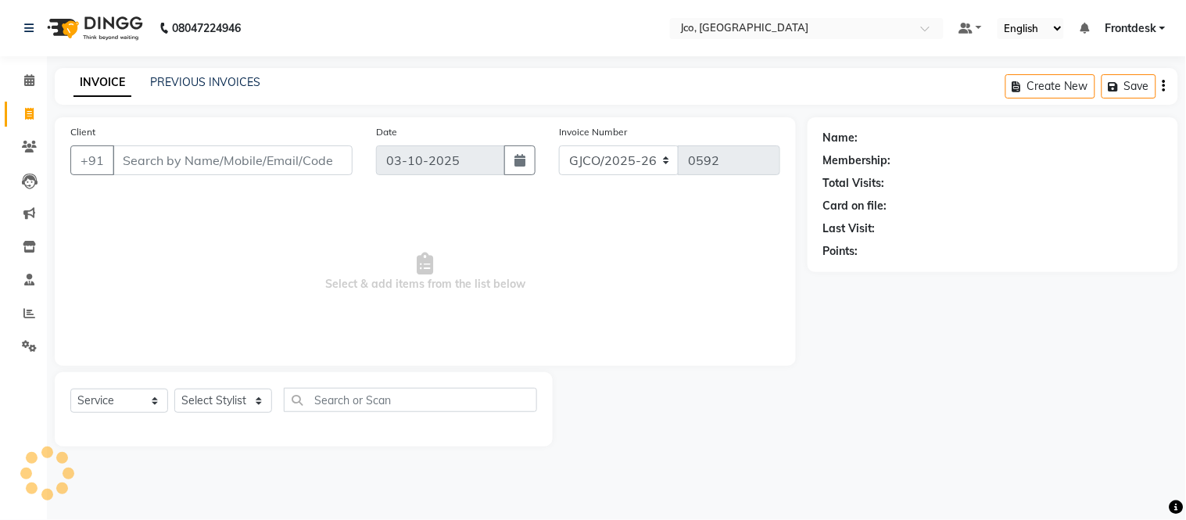
click at [156, 165] on input "Client" at bounding box center [233, 160] width 240 height 30
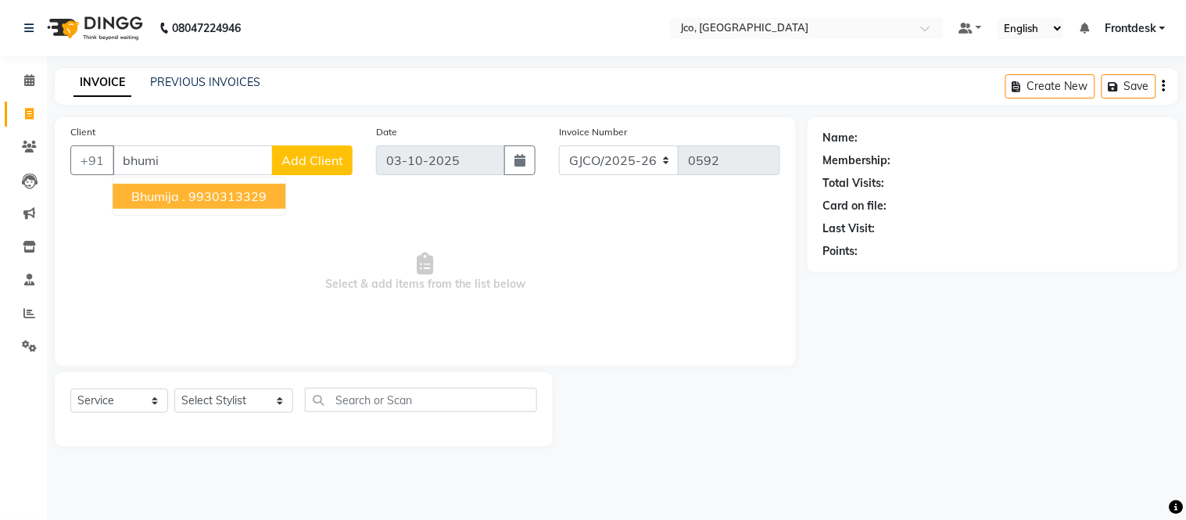
click at [214, 203] on ngb-highlight "9930313329" at bounding box center [227, 196] width 78 height 16
type input "9930313329"
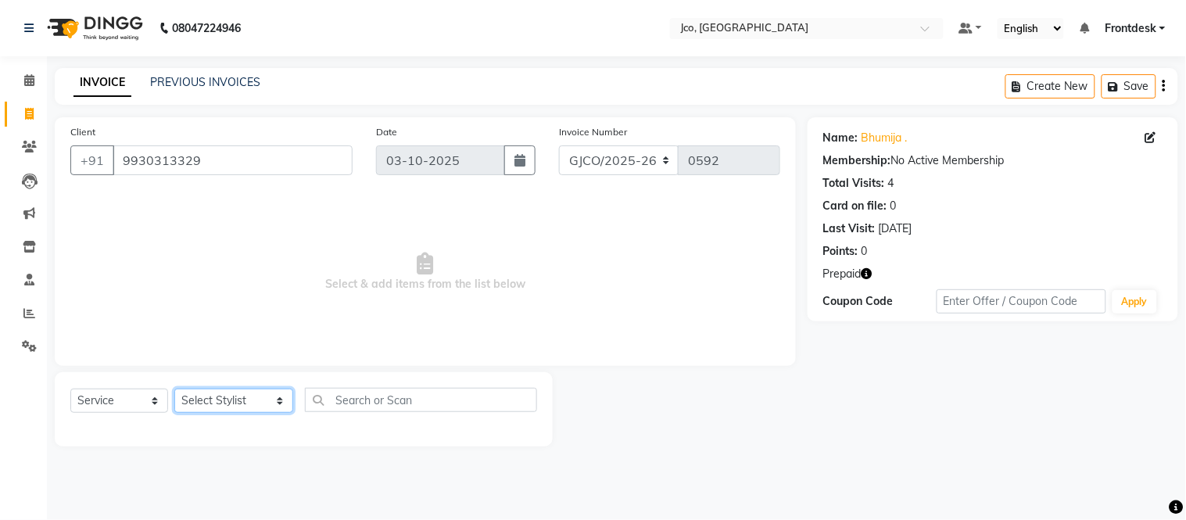
click at [215, 408] on select "Select Stylist [PERSON_NAME] [PERSON_NAME] [PERSON_NAME] Frontdesk Gopal Jouyi …" at bounding box center [233, 401] width 119 height 24
click at [28, 143] on icon at bounding box center [29, 147] width 15 height 12
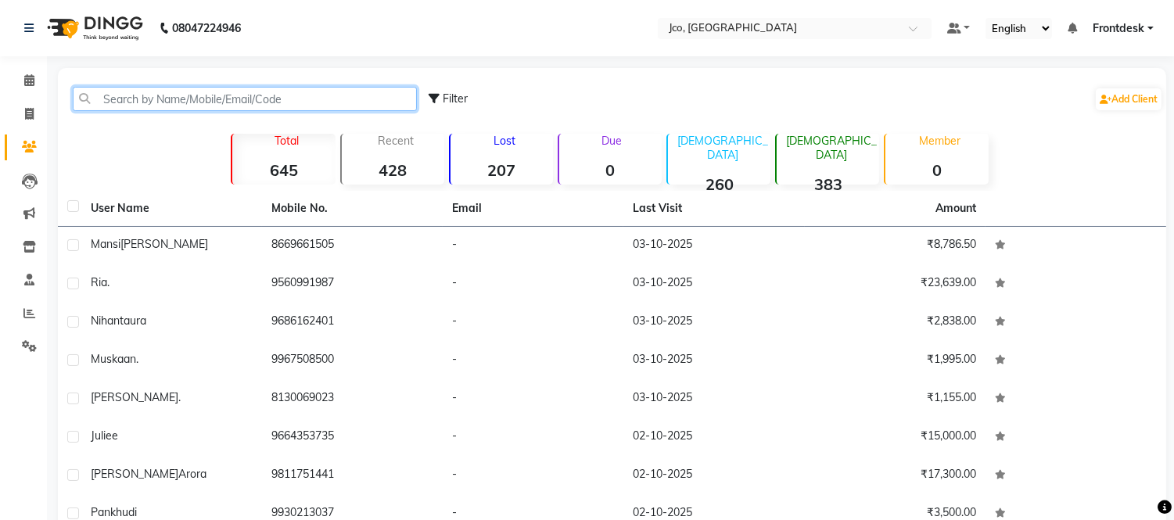
click at [168, 100] on input "text" at bounding box center [245, 99] width 344 height 24
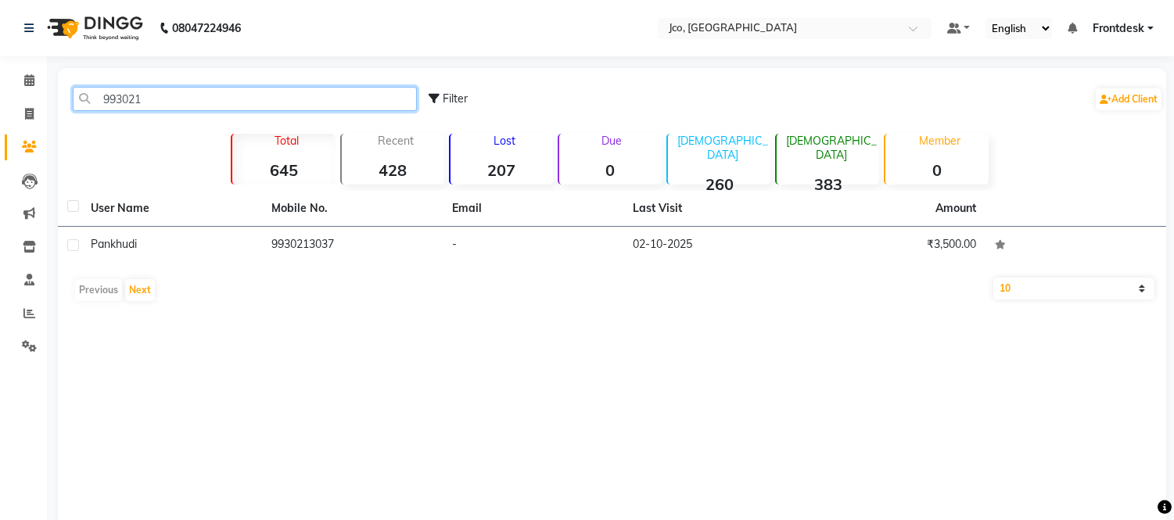
type input "993021"
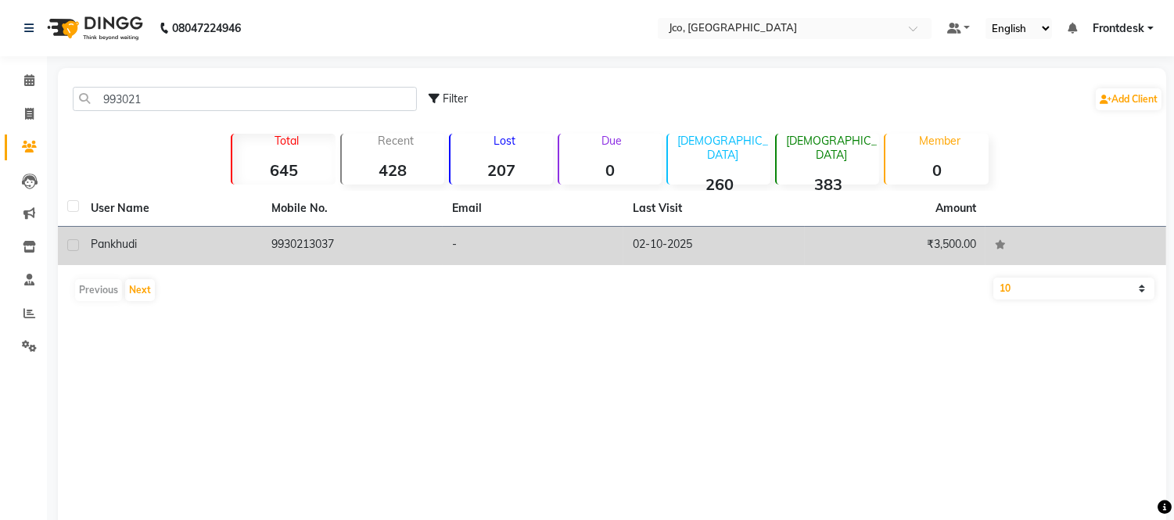
click at [307, 241] on td "9930213037" at bounding box center [352, 246] width 181 height 38
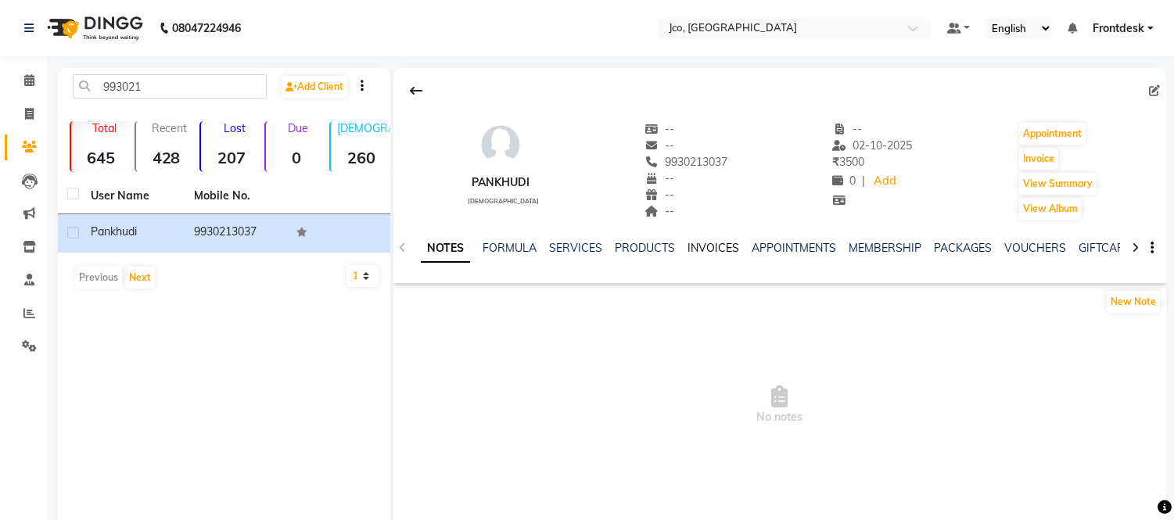
click at [714, 249] on link "INVOICES" at bounding box center [713, 248] width 52 height 14
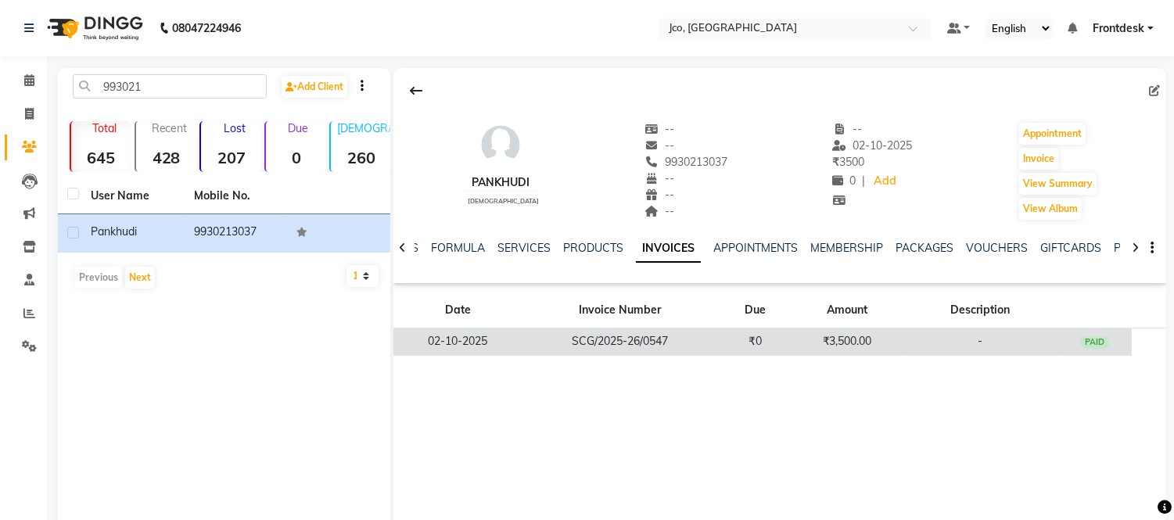
click at [858, 346] on td "₹3,500.00" at bounding box center [847, 341] width 110 height 27
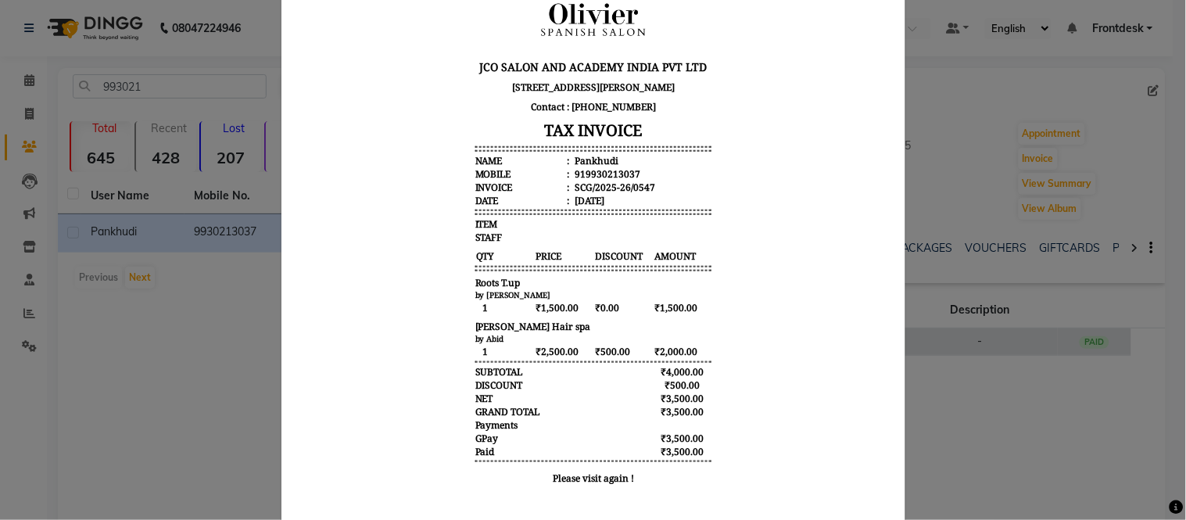
scroll to position [172, 0]
